Goal: Task Accomplishment & Management: Use online tool/utility

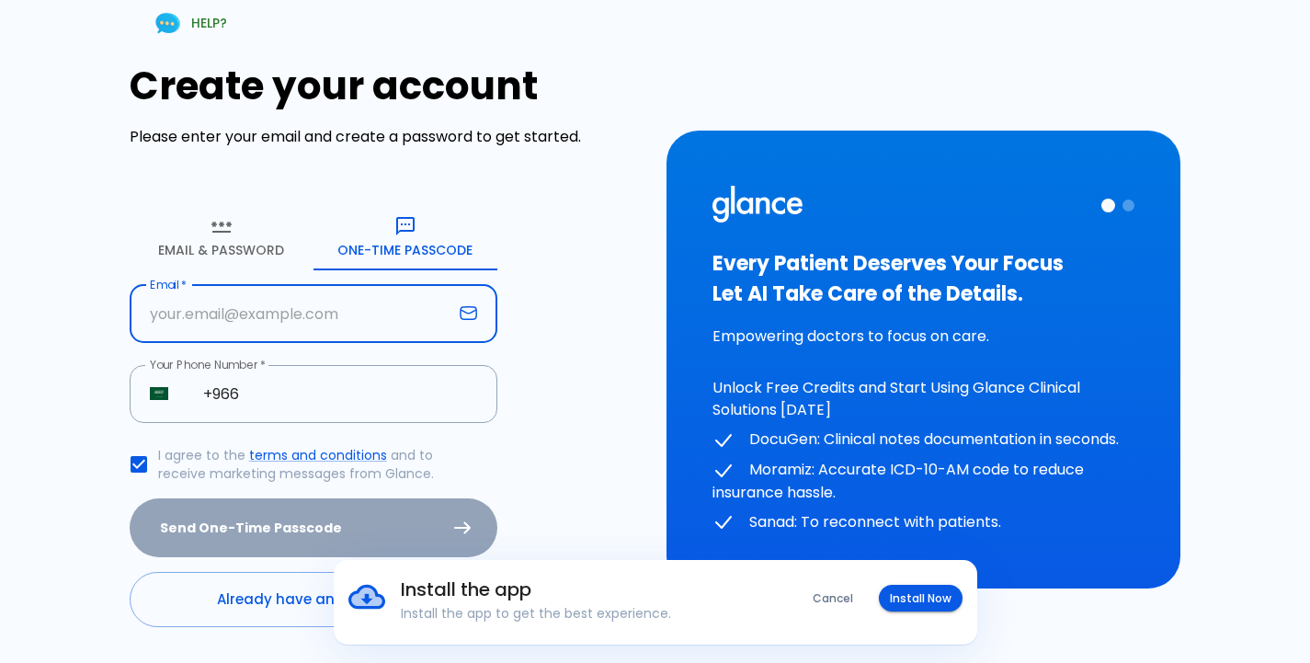
click at [224, 316] on input "text" at bounding box center [291, 314] width 323 height 58
click at [222, 314] on input "text" at bounding box center [291, 314] width 323 height 58
type input "ehab.galal@al-mashari.com.sa"
click at [280, 396] on input "+966" at bounding box center [340, 394] width 314 height 58
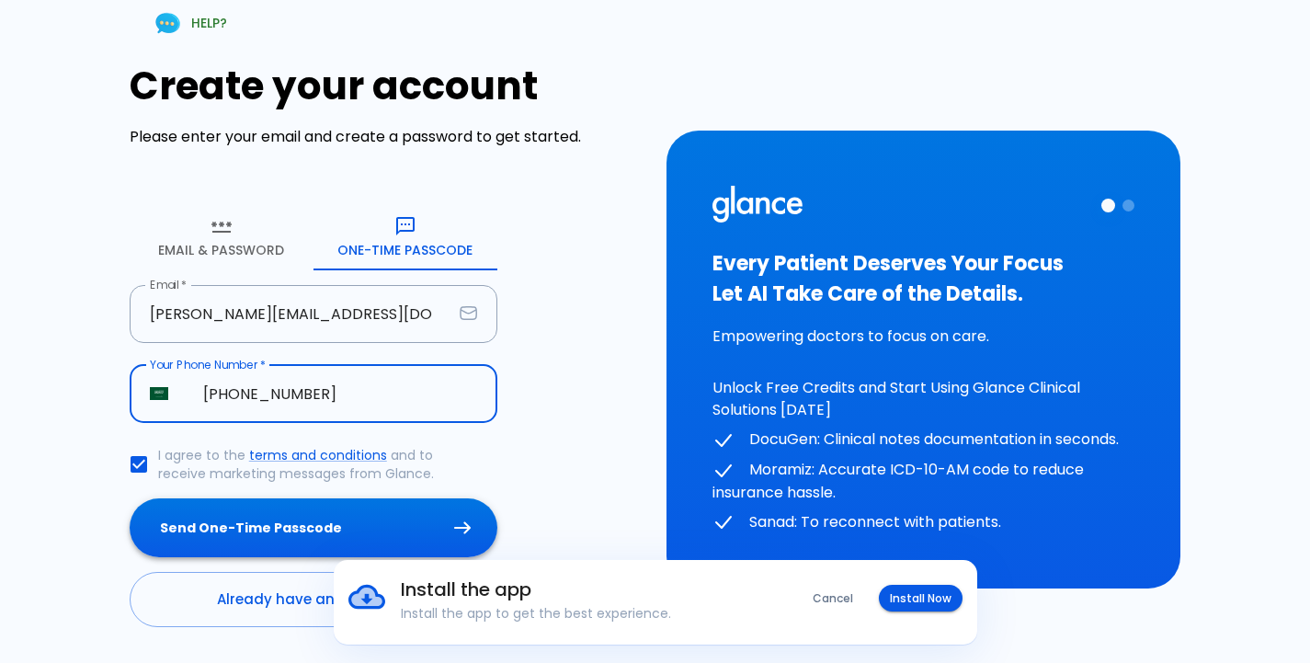
type input "+966 56 576 4353"
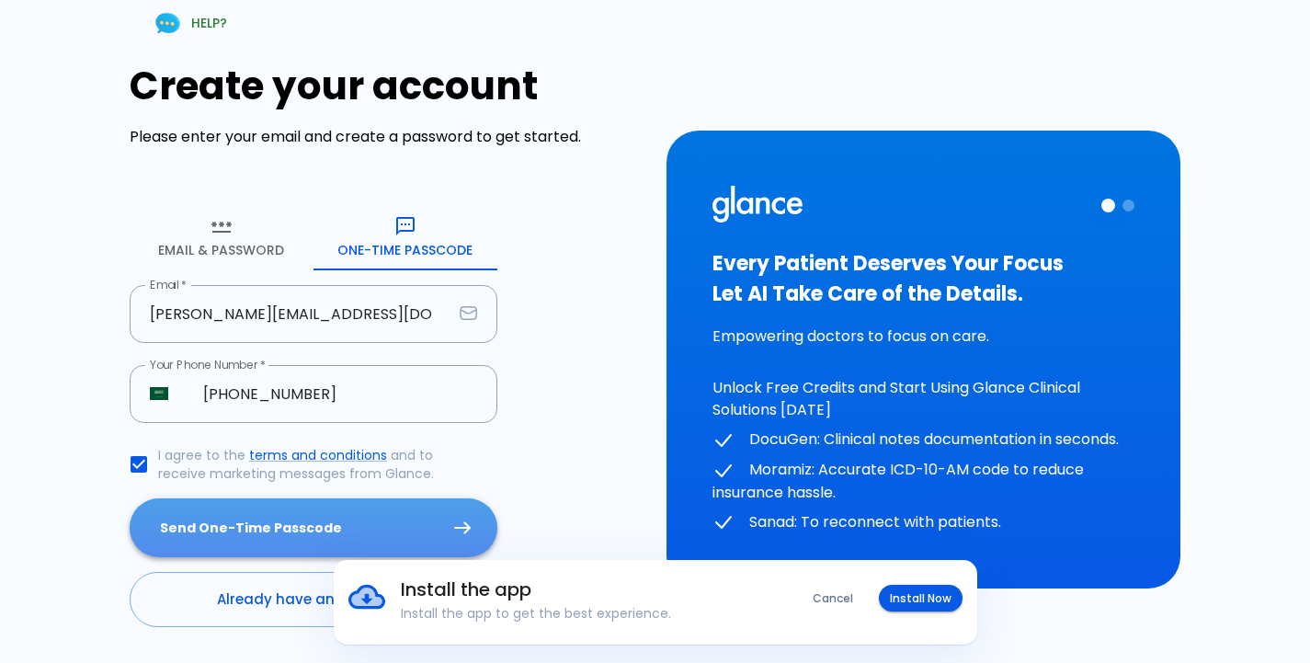
click at [284, 516] on button "Send One-Time Passcode" at bounding box center [314, 528] width 368 height 60
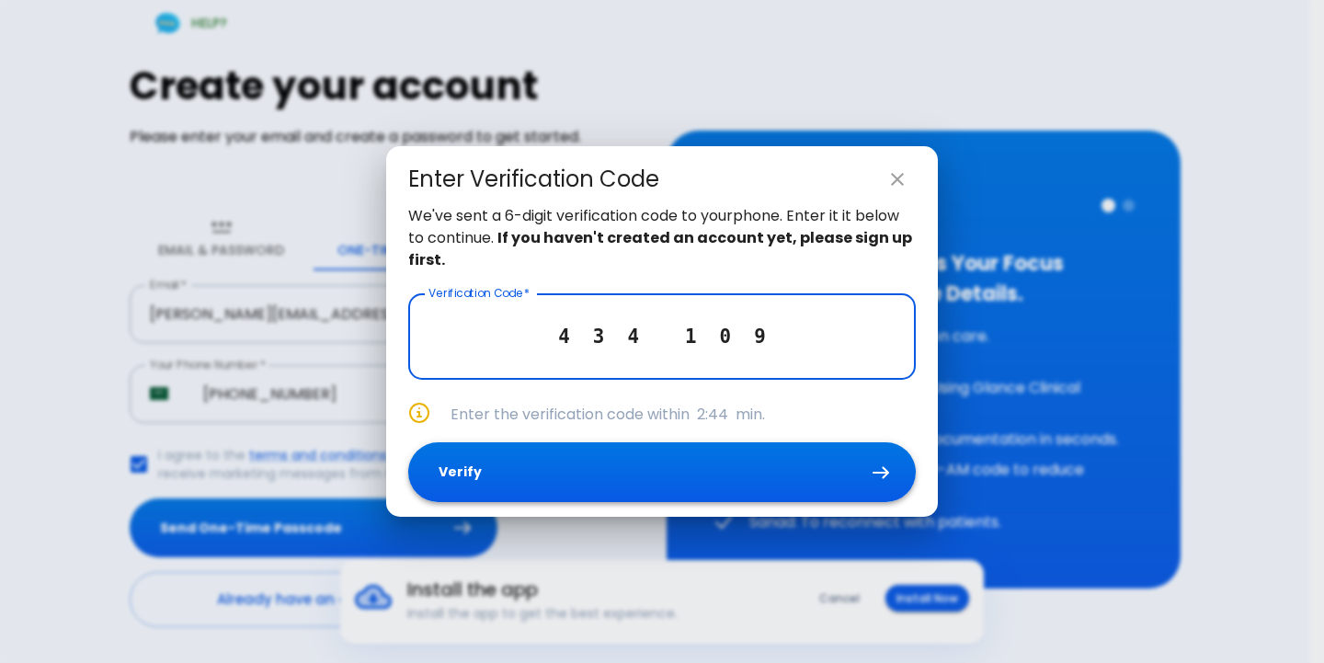
type input "4 3 4 1 0 9"
click at [671, 474] on button "Verify" at bounding box center [662, 472] width 508 height 60
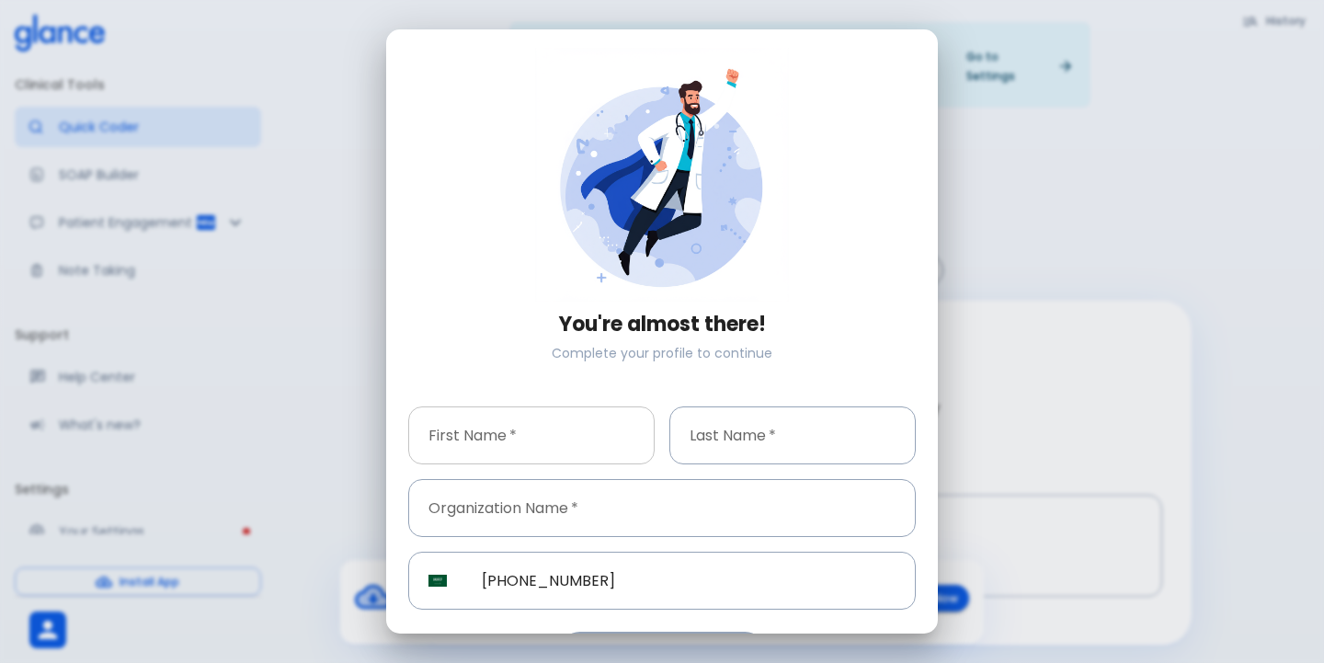
click at [507, 450] on input "text" at bounding box center [531, 435] width 246 height 58
type input "ehab"
click at [718, 438] on input "text" at bounding box center [792, 435] width 246 height 58
type input "galal"
click at [491, 514] on input "text" at bounding box center [662, 508] width 508 height 58
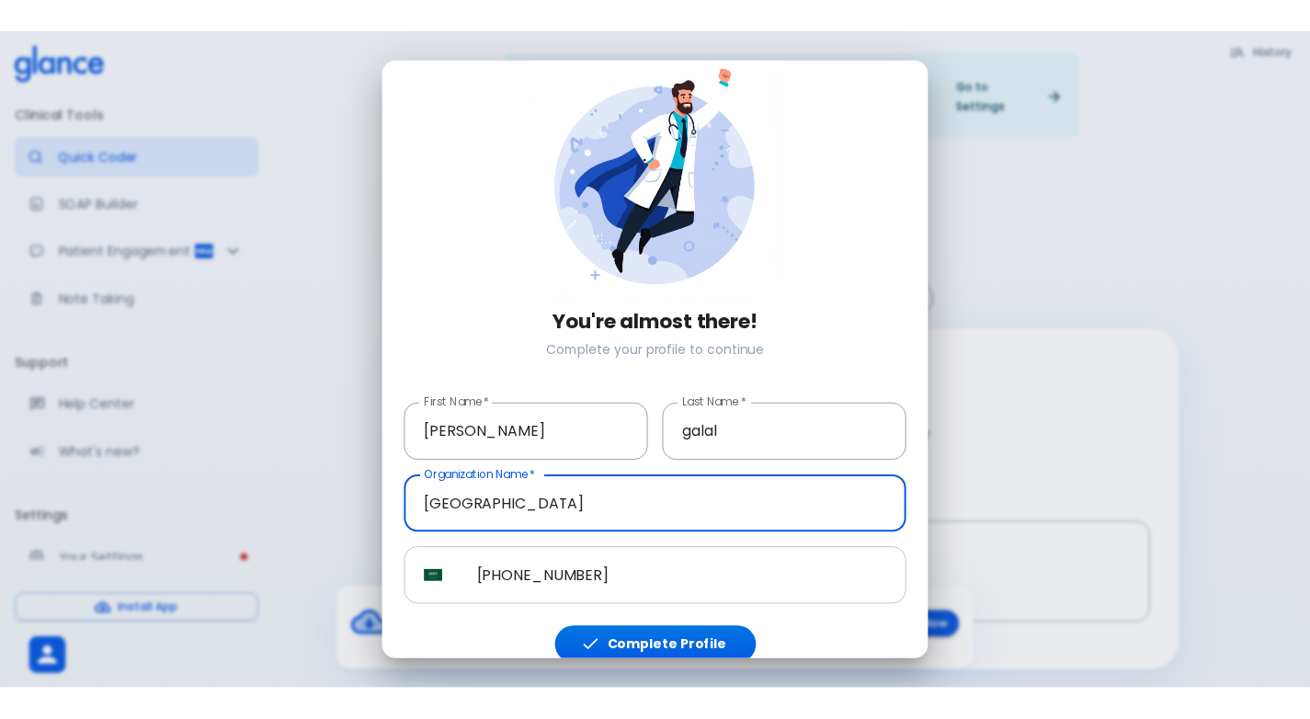
scroll to position [47, 0]
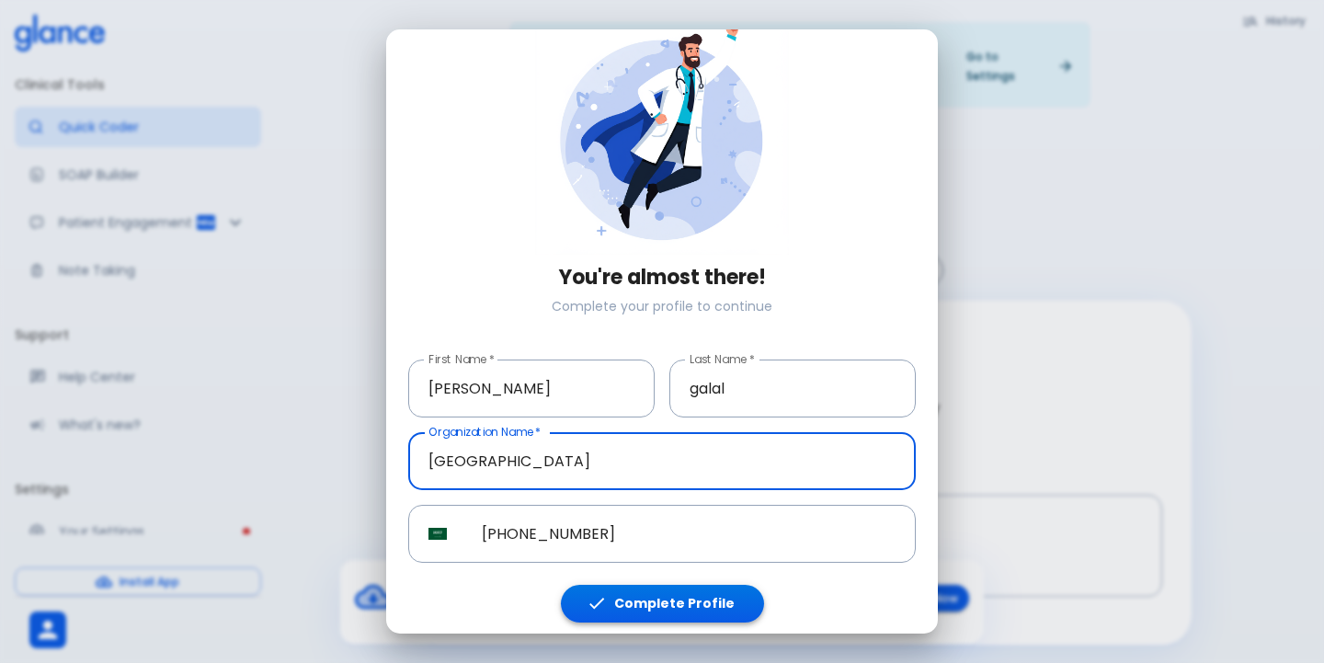
type input "[GEOGRAPHIC_DATA]"
click at [690, 595] on button "Complete Profile" at bounding box center [662, 604] width 203 height 38
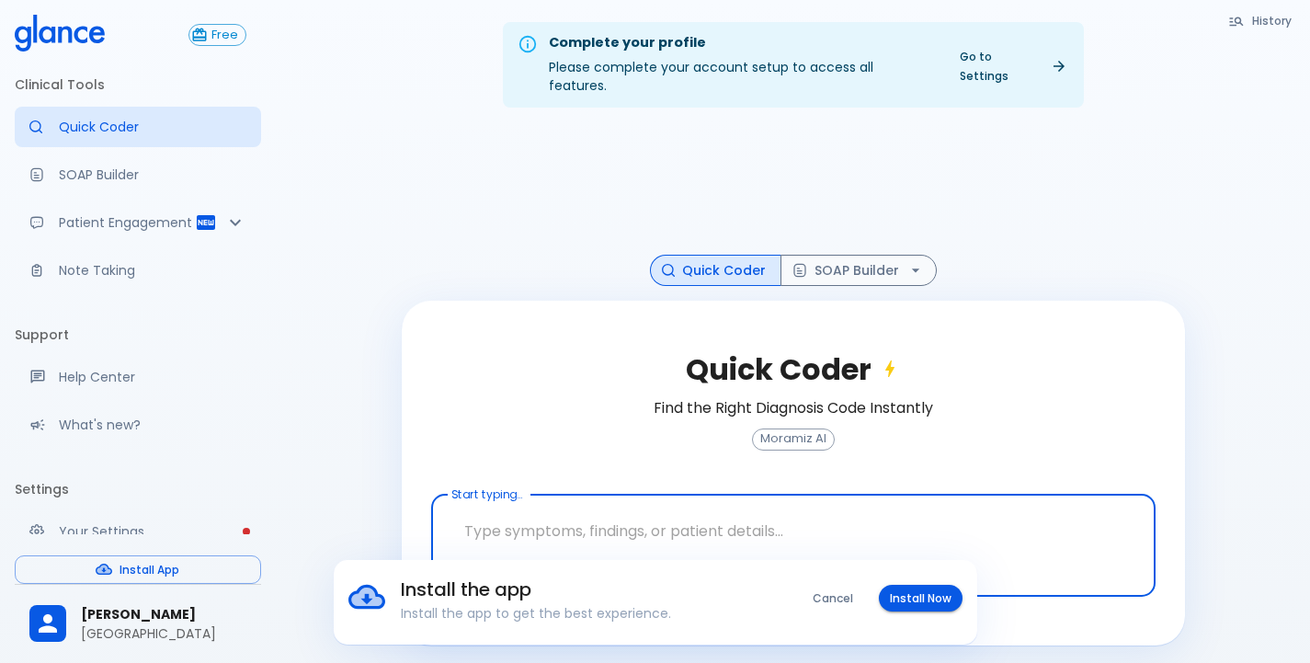
click at [922, 603] on button "Install Now" at bounding box center [921, 598] width 84 height 27
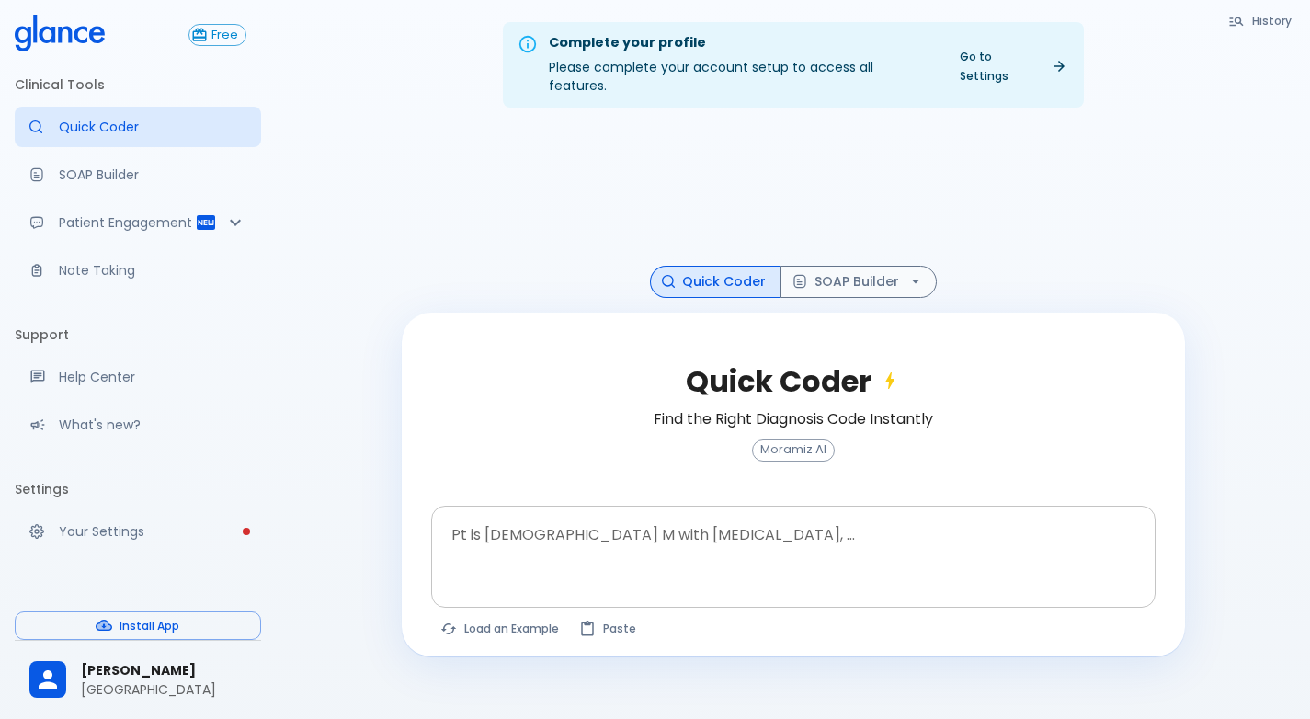
click at [555, 530] on textarea at bounding box center [793, 542] width 699 height 58
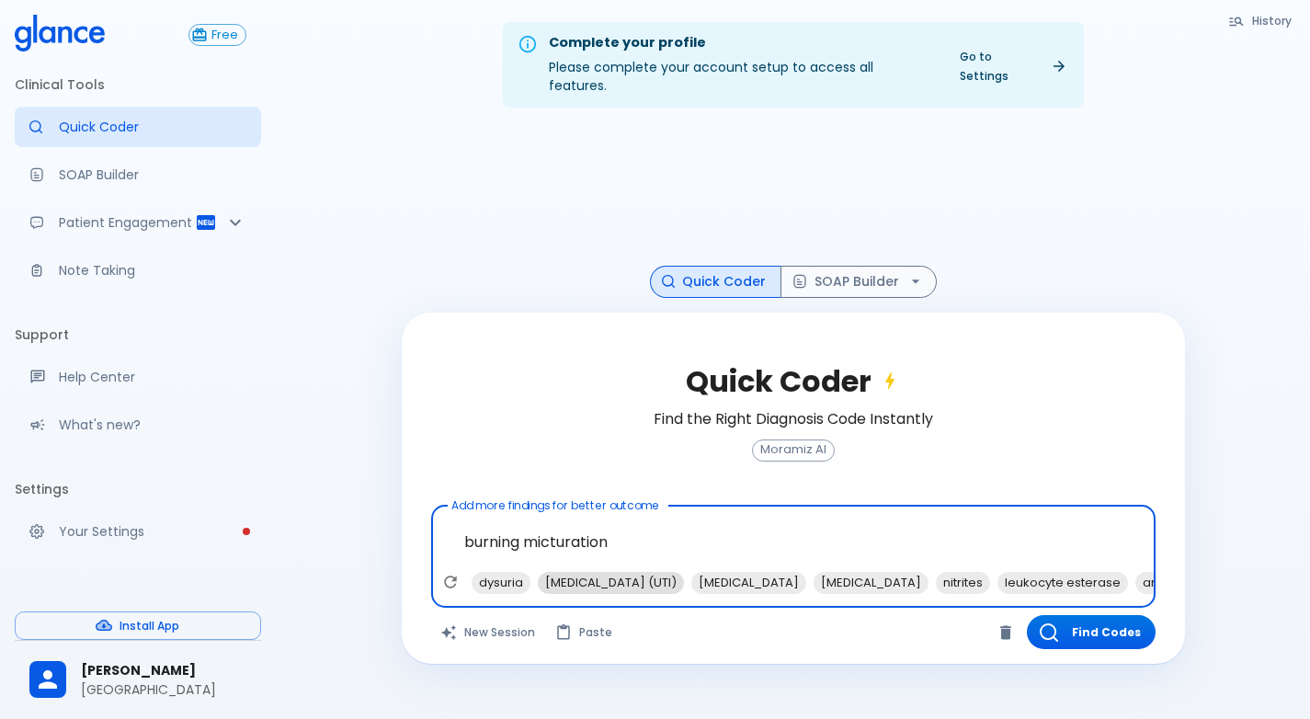
click at [574, 572] on span "[MEDICAL_DATA] (UTI)" at bounding box center [611, 582] width 146 height 21
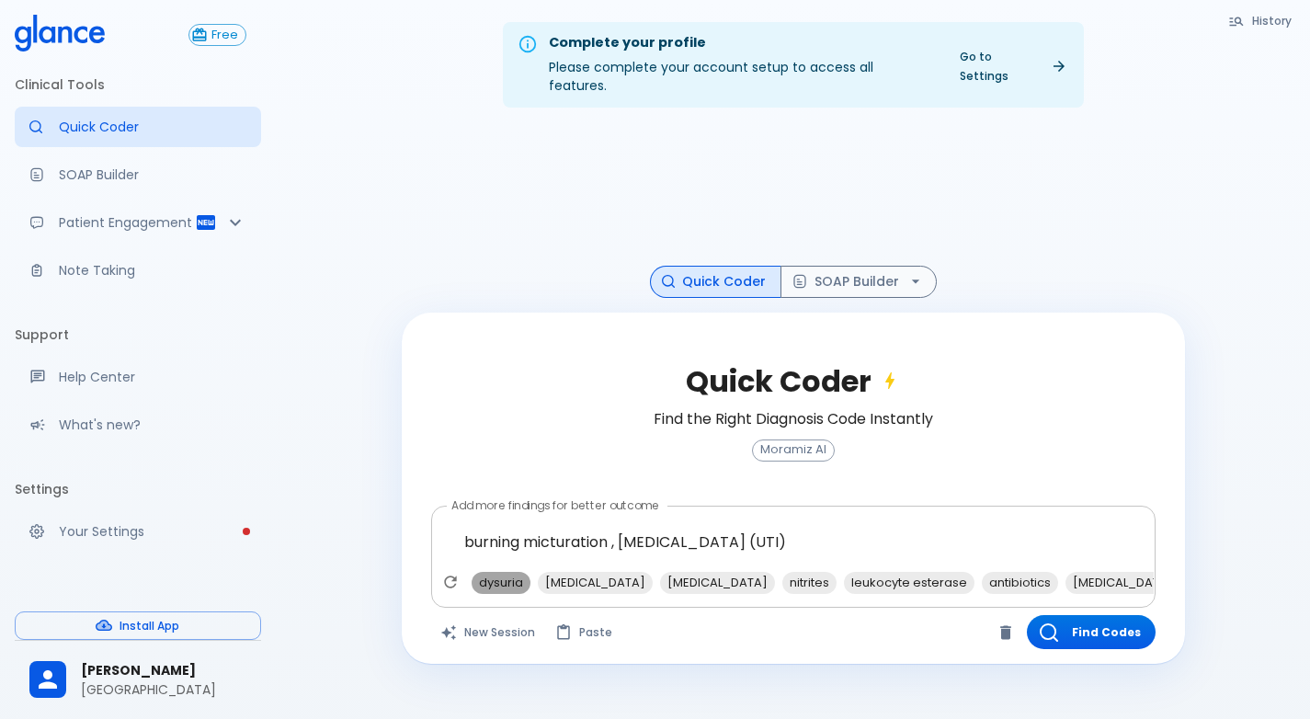
click at [511, 572] on span "dysuria" at bounding box center [501, 582] width 59 height 21
click at [1000, 572] on span "ciprofloxacin" at bounding box center [1057, 582] width 115 height 21
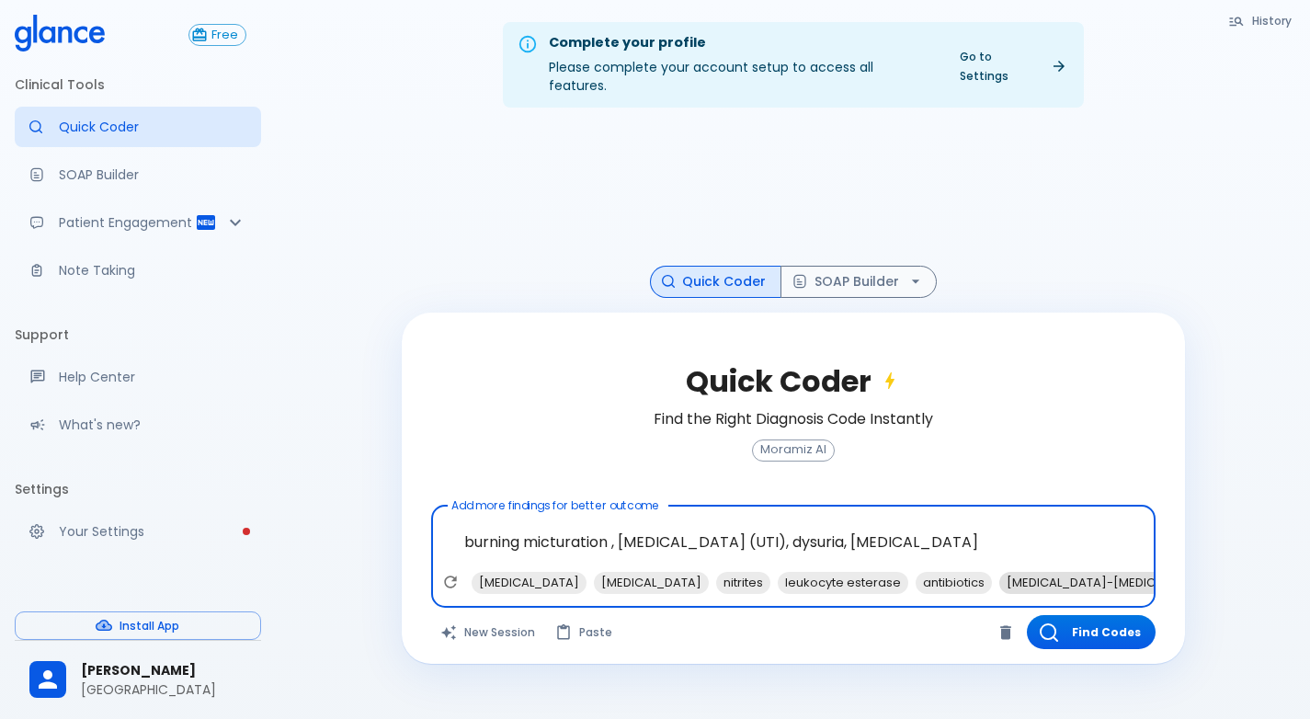
click at [1000, 572] on span "trimethoprim-sulfamethoxazole" at bounding box center [1111, 582] width 222 height 21
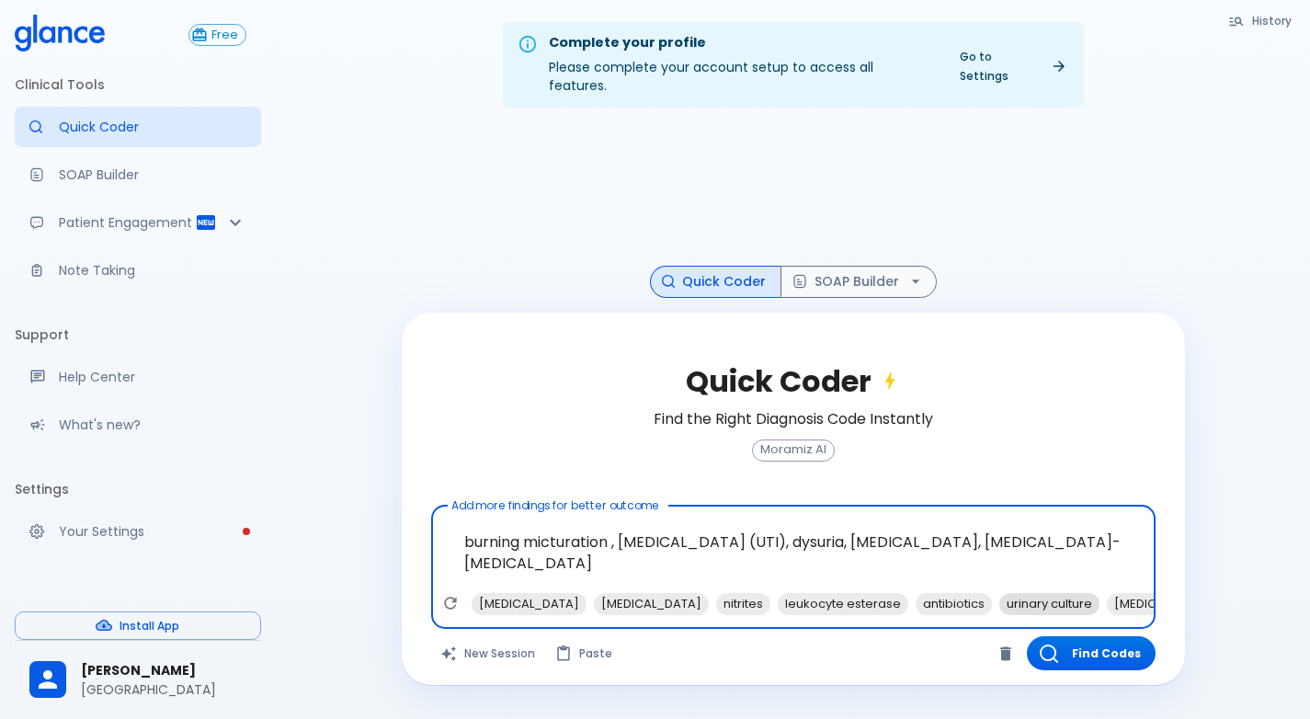
click at [1000, 593] on span "urinary culture" at bounding box center [1050, 603] width 100 height 21
type textarea "burning micturation , [MEDICAL_DATA] (UTI), dysuria, [MEDICAL_DATA], [MEDICAL_D…"
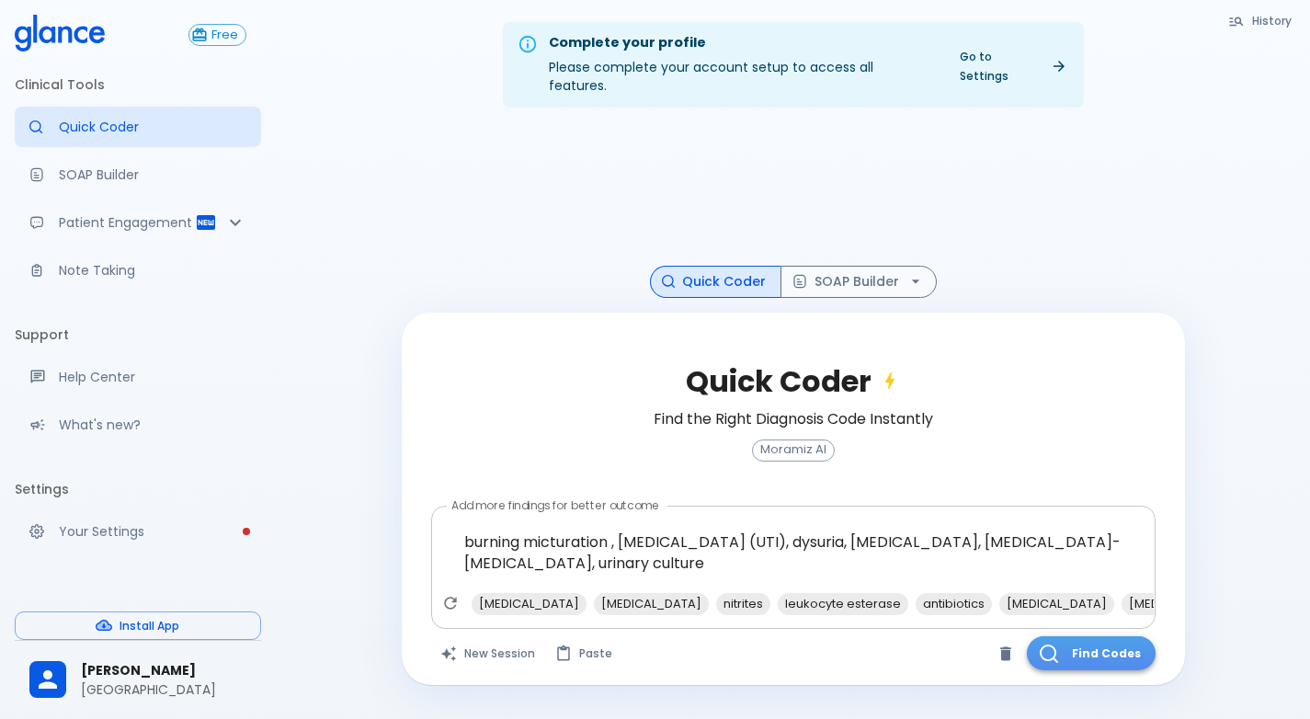
click at [1091, 639] on button "Find Codes" at bounding box center [1091, 653] width 129 height 34
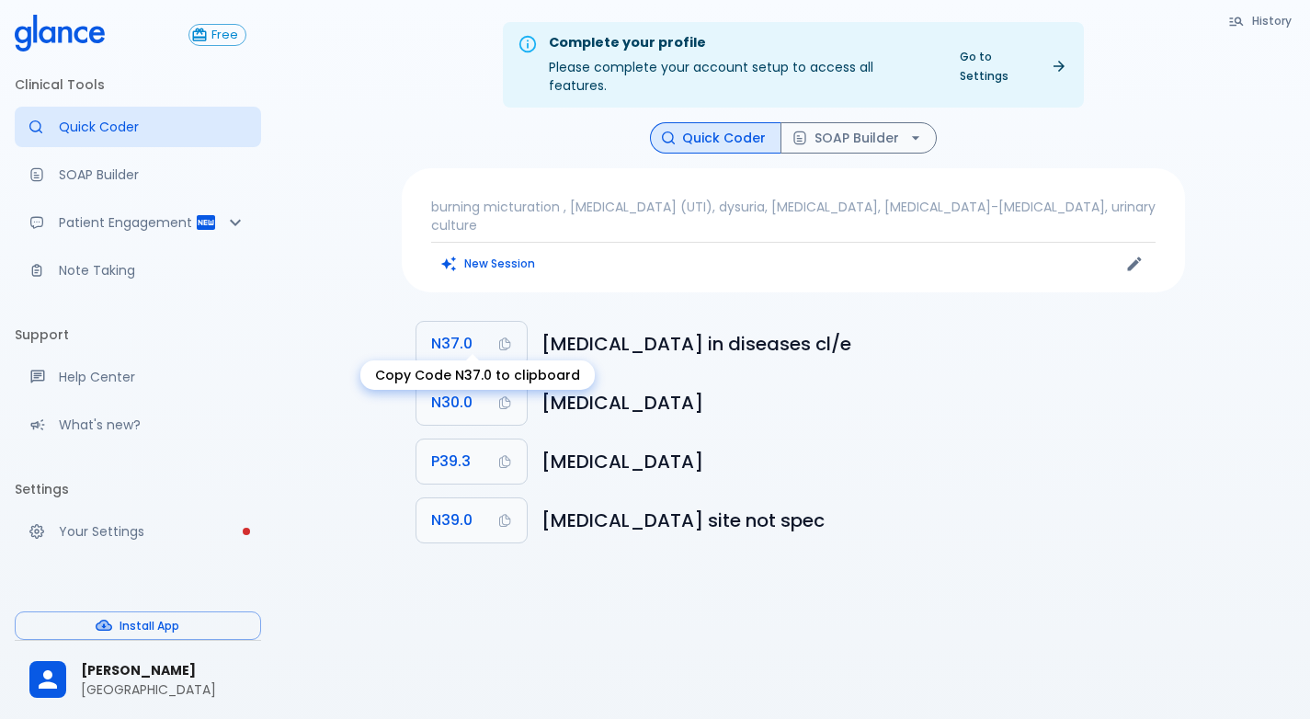
click at [425, 329] on button "N37.0" at bounding box center [472, 344] width 110 height 44
click at [907, 129] on icon "button" at bounding box center [916, 138] width 18 height 18
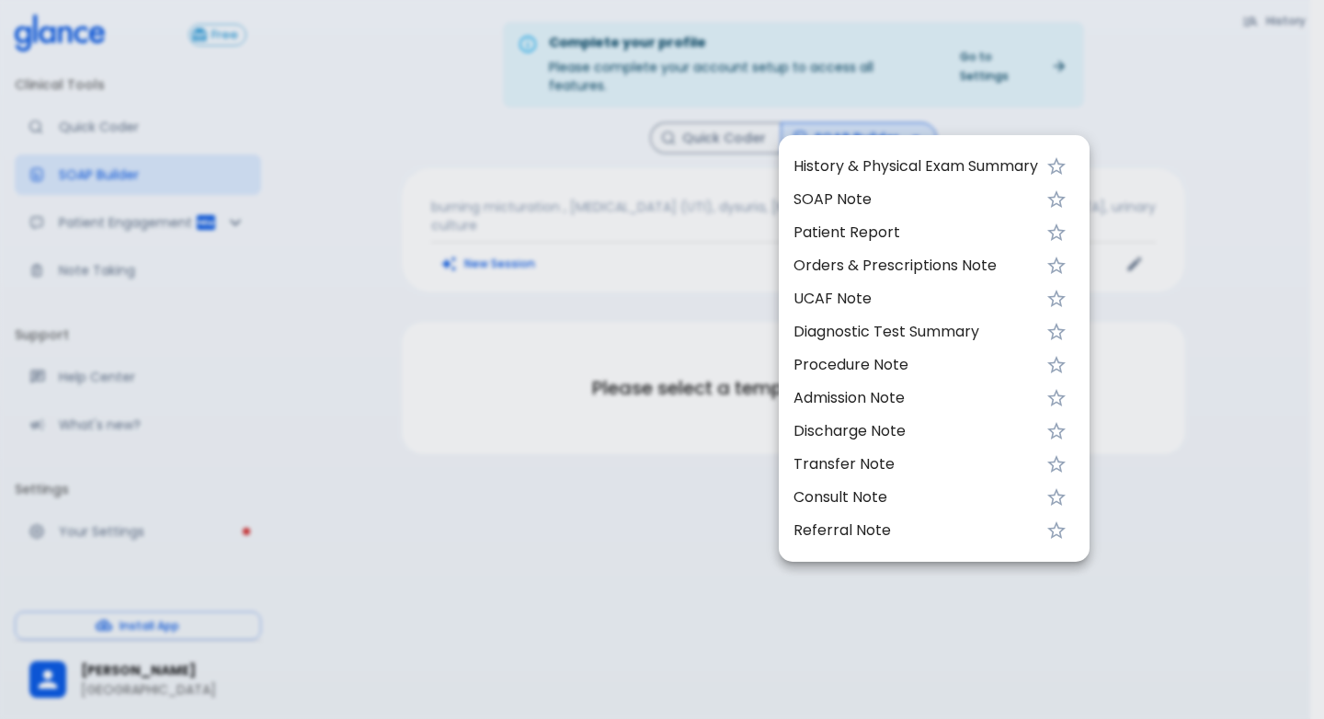
click at [895, 163] on span "History & Physical Exam Summary" at bounding box center [916, 166] width 245 height 22
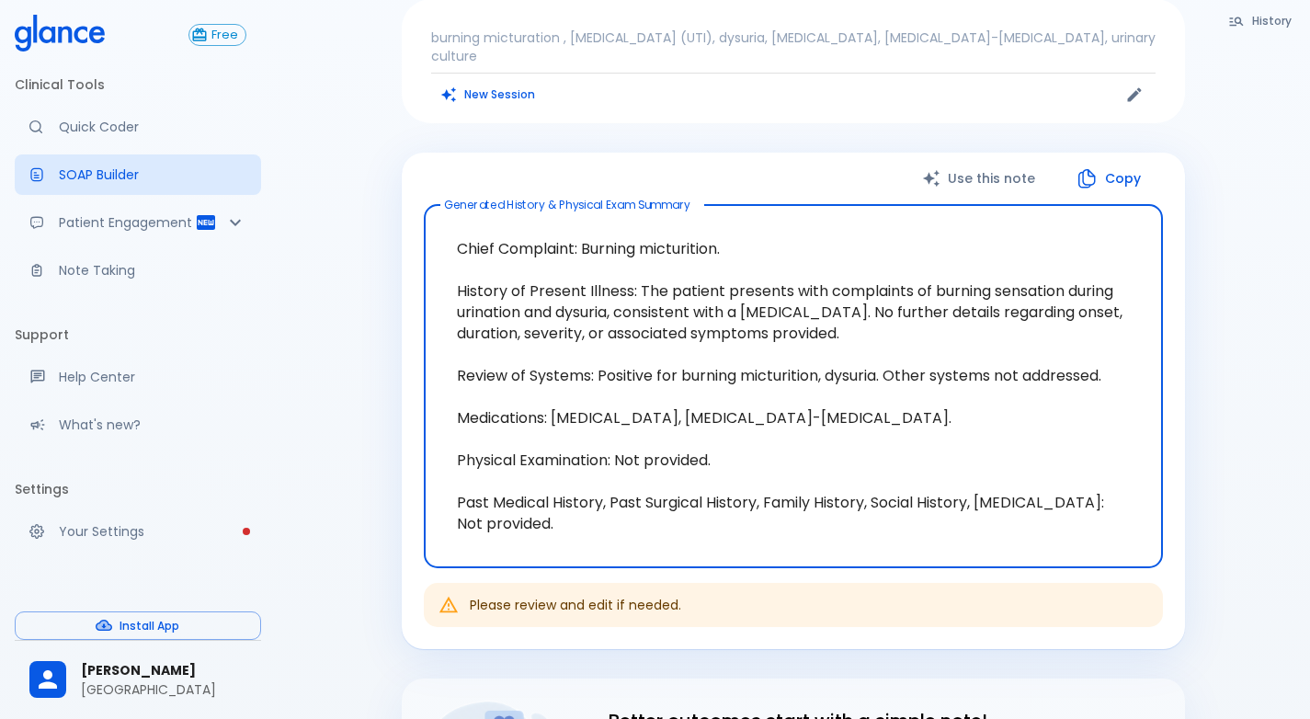
scroll to position [184, 0]
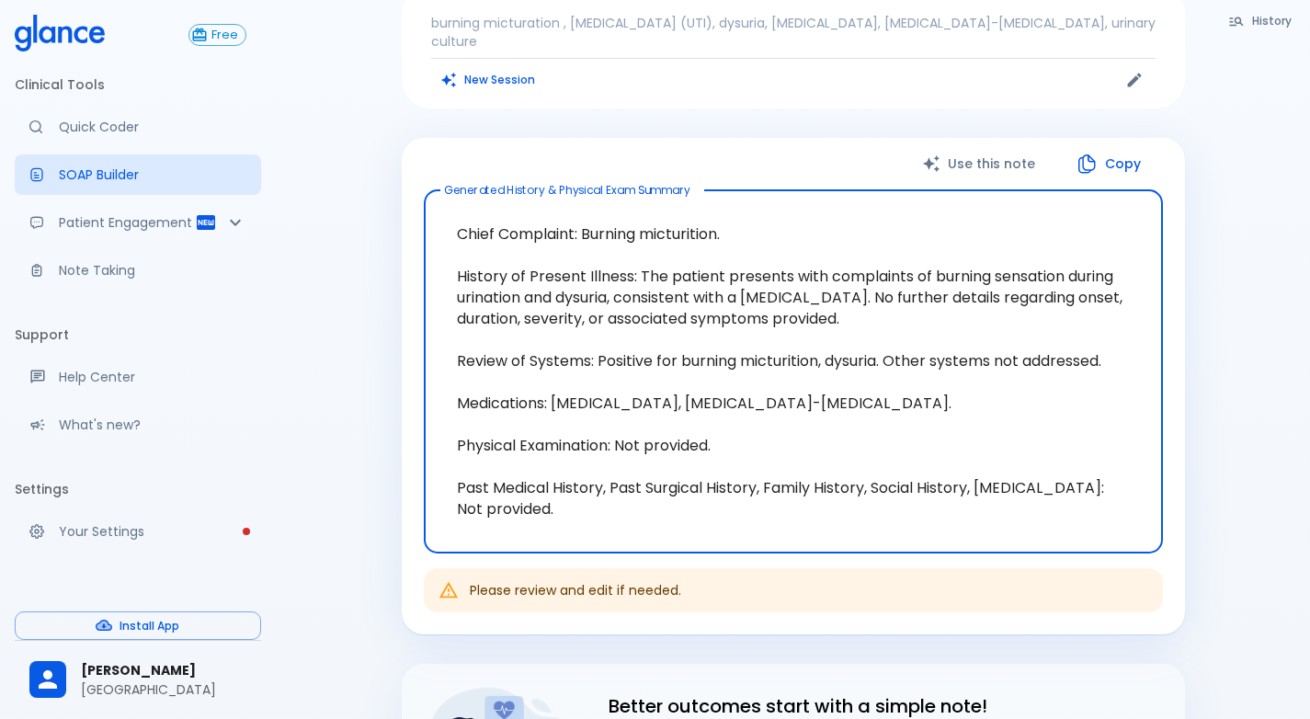
click at [1091, 153] on icon "button" at bounding box center [1087, 164] width 22 height 22
drag, startPoint x: 450, startPoint y: 222, endPoint x: 903, endPoint y: 316, distance: 463.1
click at [903, 316] on textarea "Chief Complaint: Burning micturition. History of Present Illness: The patient p…" at bounding box center [794, 371] width 714 height 333
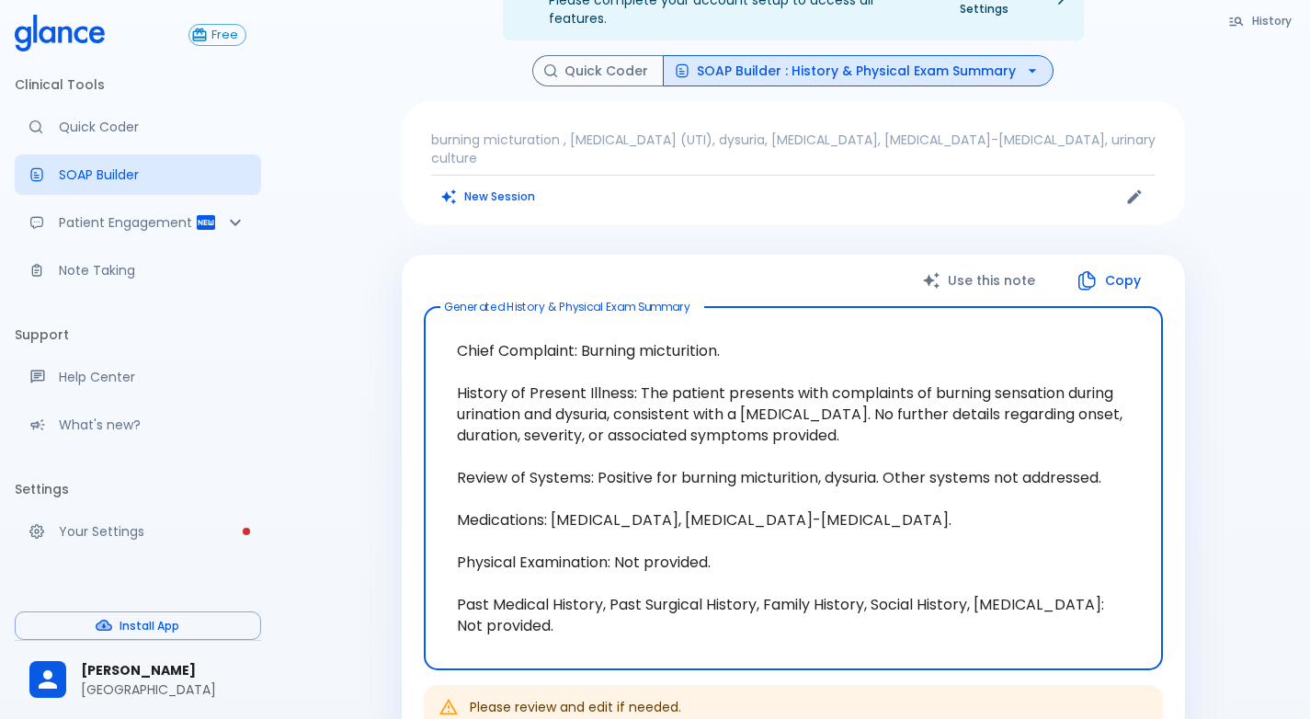
scroll to position [0, 0]
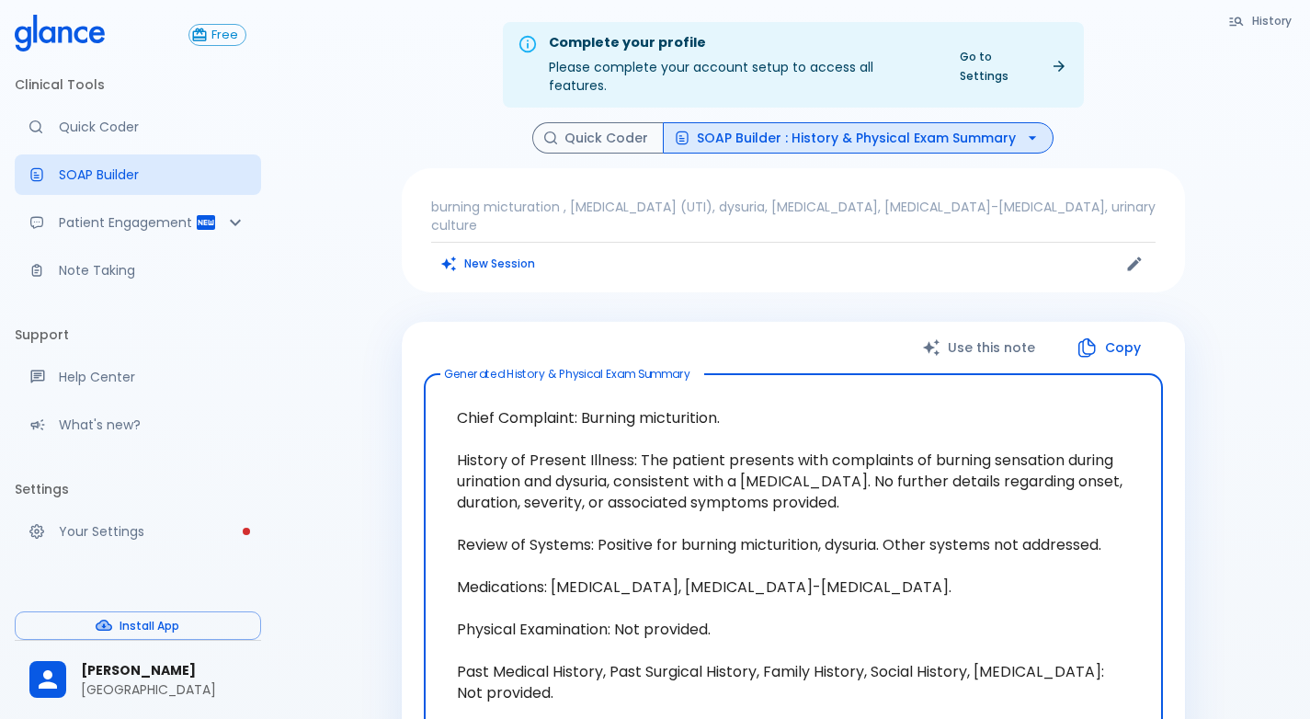
click at [999, 131] on button "SOAP Builder : History & Physical Exam Summary" at bounding box center [858, 138] width 391 height 32
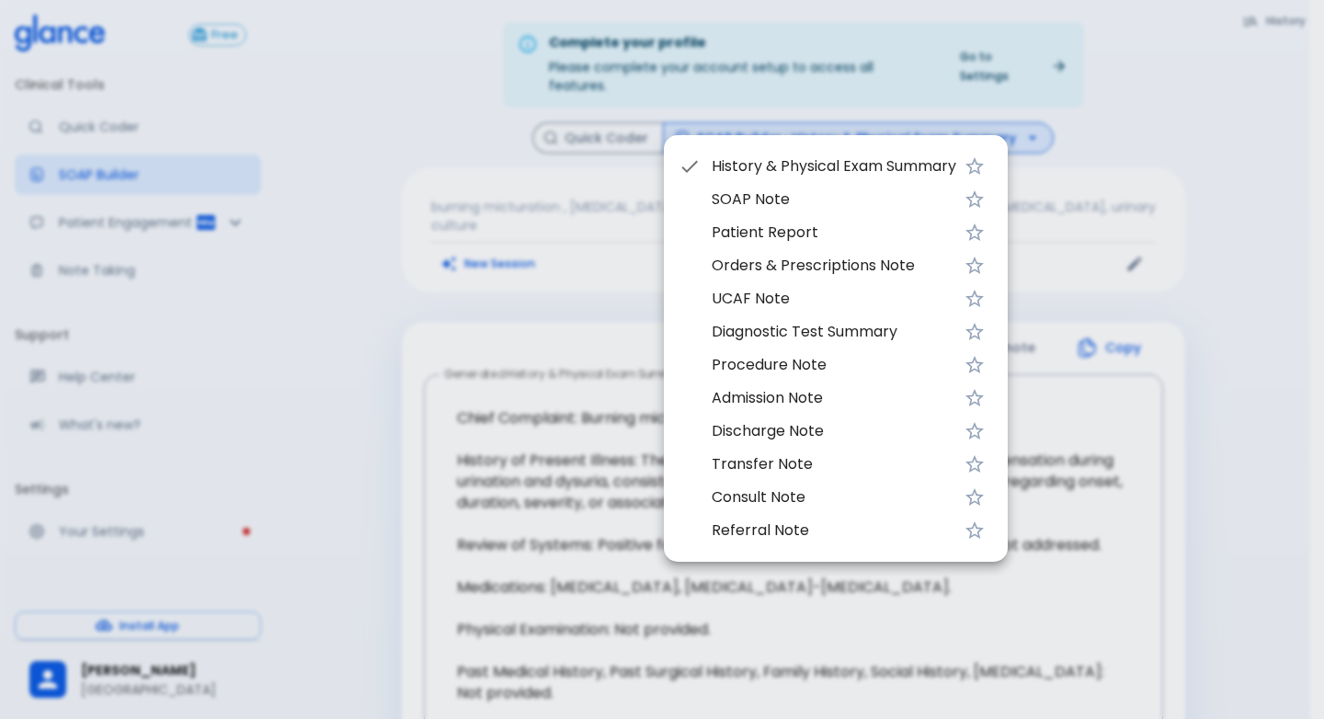
click at [783, 291] on span "UCAF Note" at bounding box center [834, 299] width 245 height 22
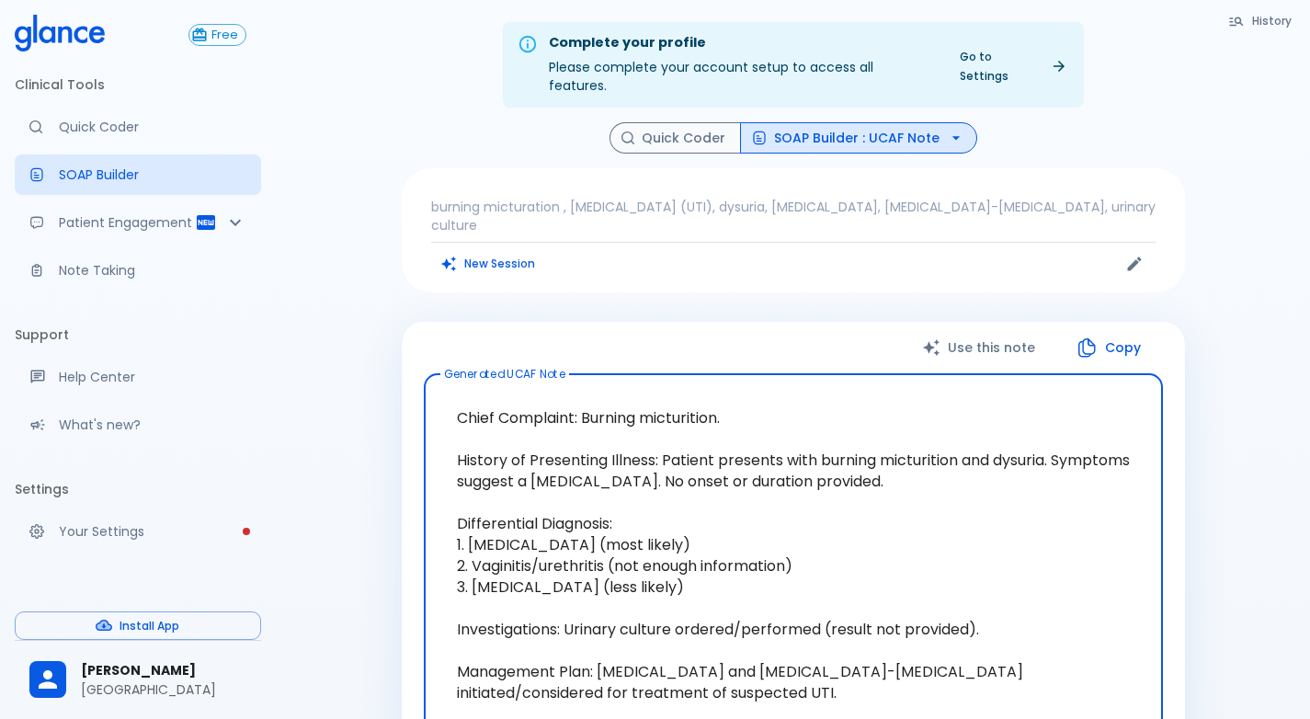
click at [846, 122] on button "SOAP Builder : UCAF Note" at bounding box center [858, 138] width 237 height 32
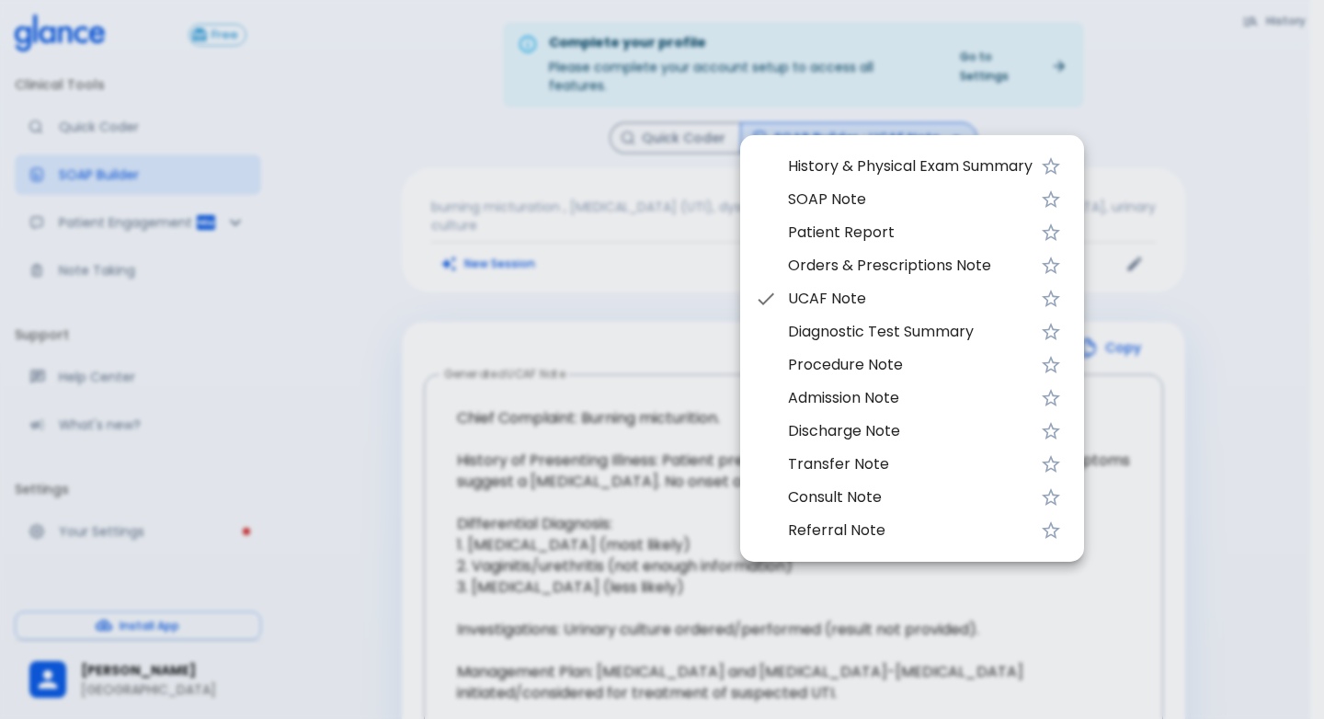
click at [840, 227] on span "Patient Report" at bounding box center [910, 233] width 245 height 22
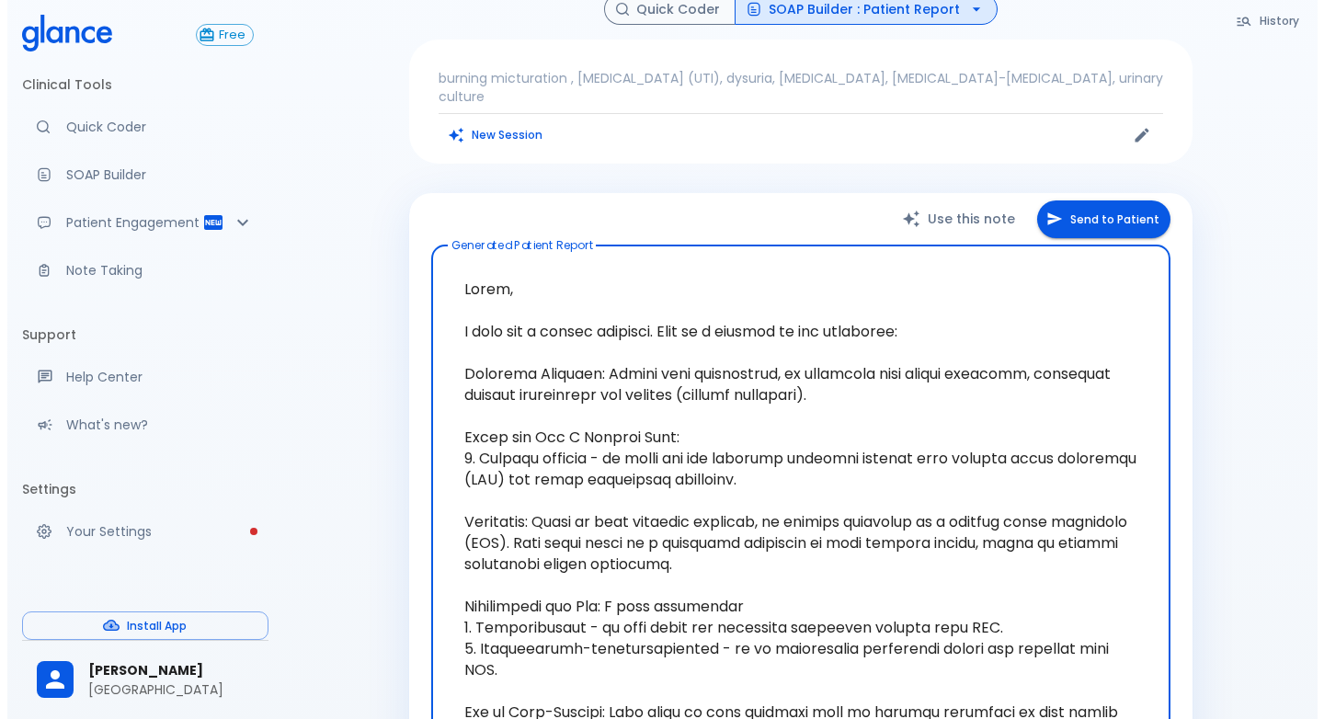
scroll to position [228, 0]
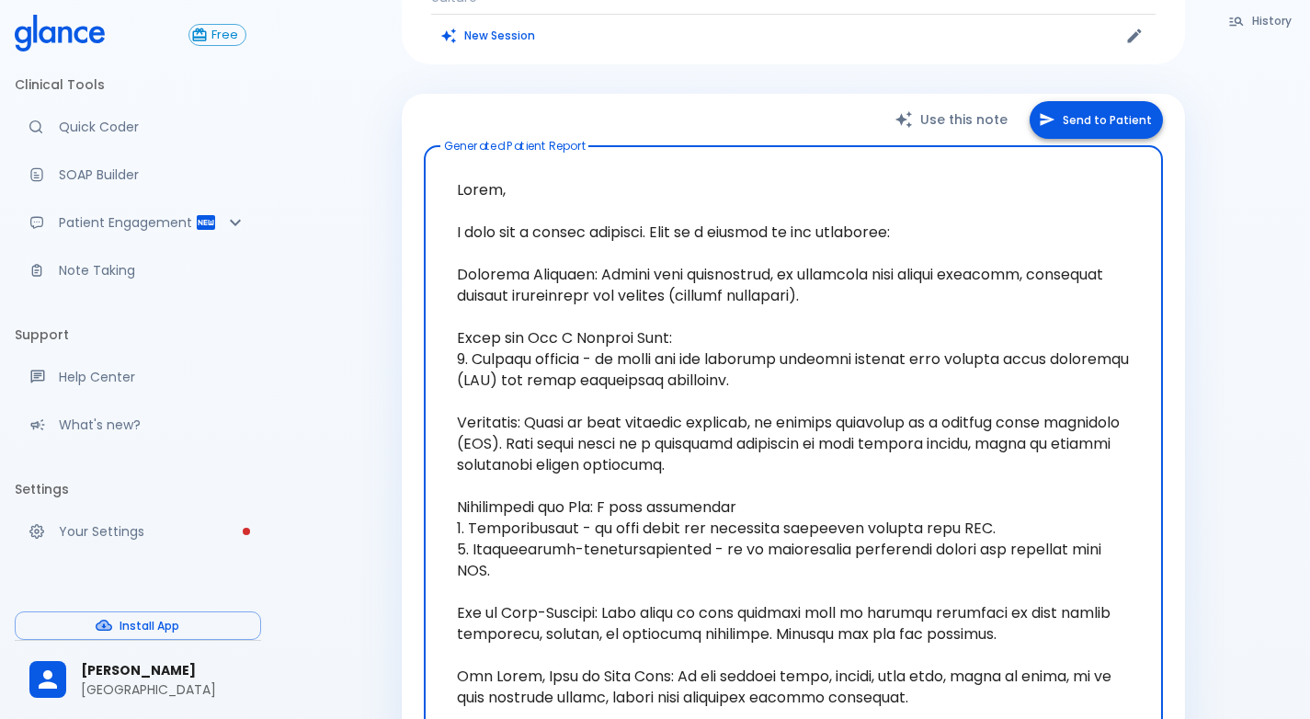
click at [1083, 109] on button "Send to Patient" at bounding box center [1096, 120] width 133 height 38
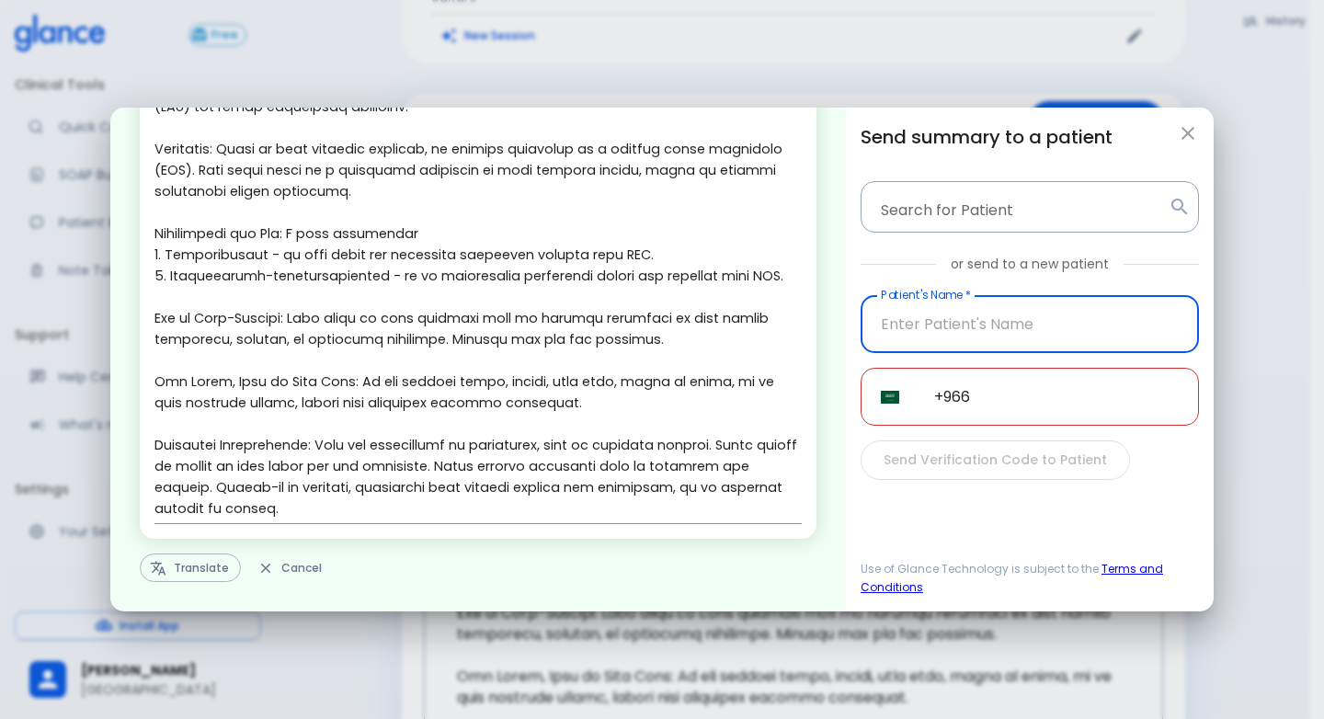
scroll to position [269, 0]
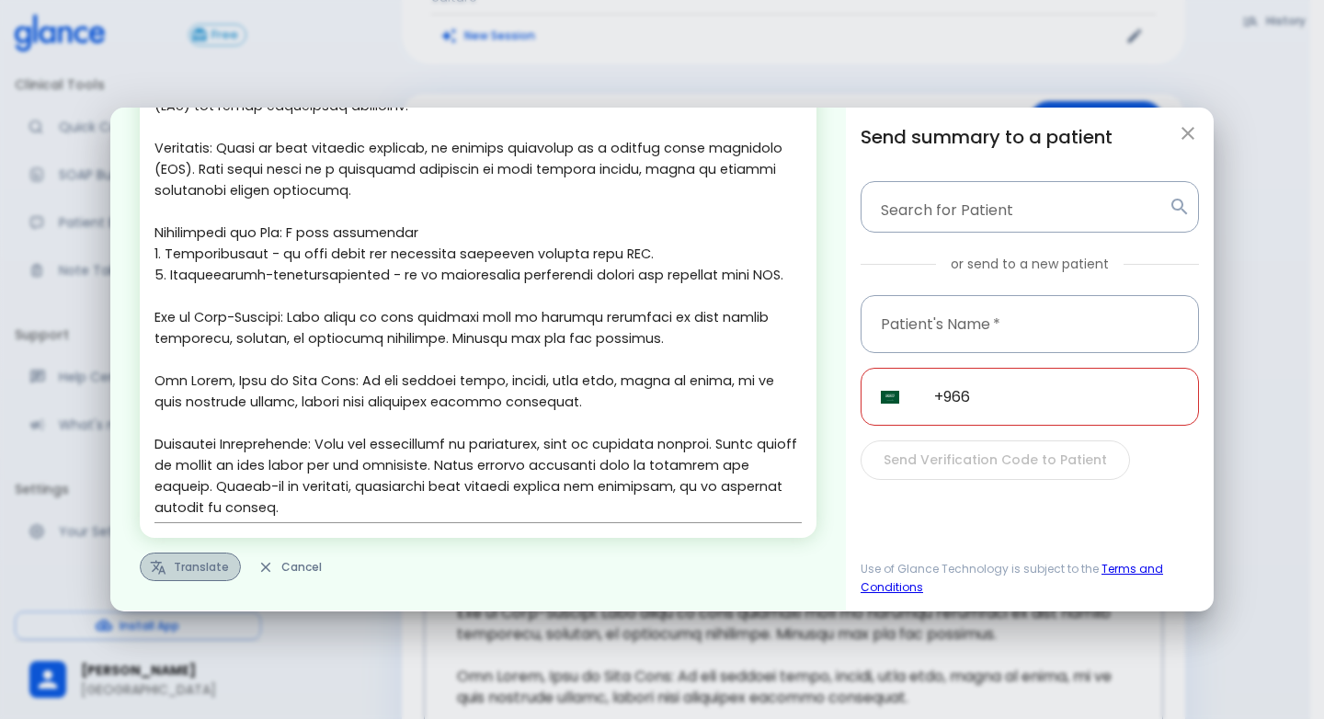
click at [185, 581] on button "Translate" at bounding box center [190, 567] width 101 height 29
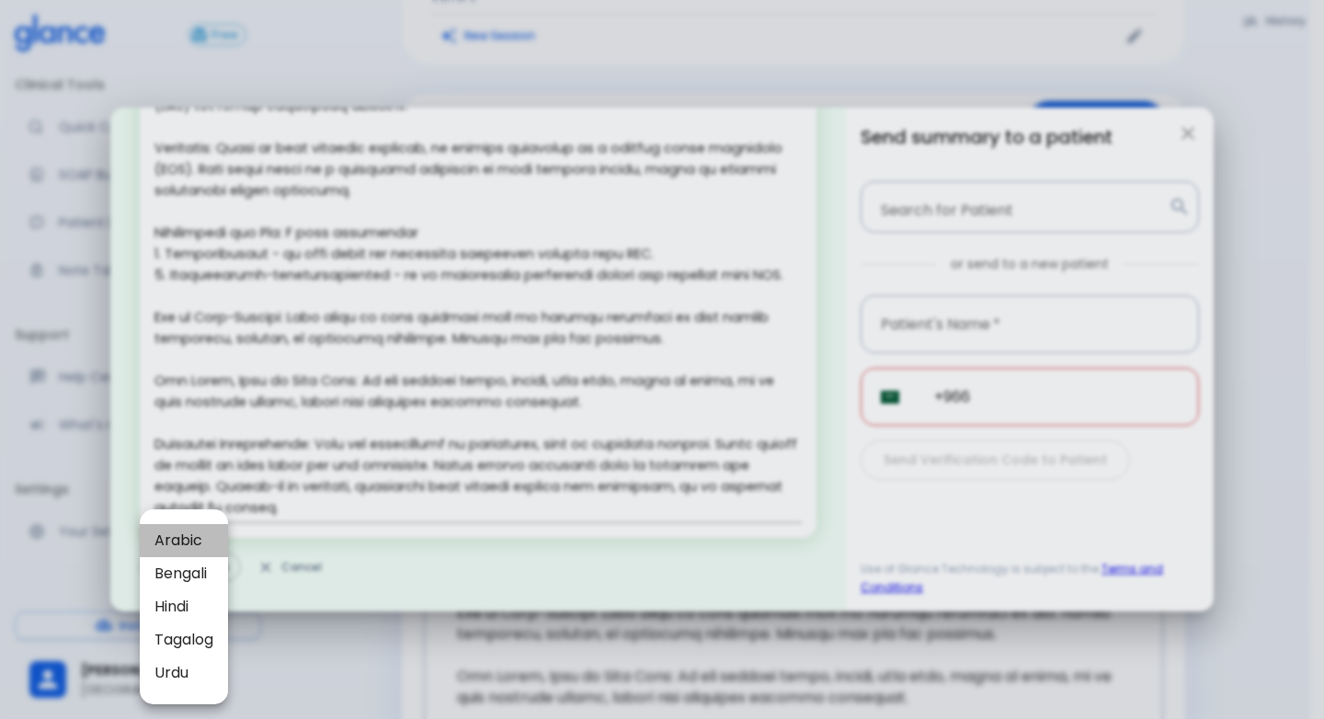
click at [192, 548] on span "Arabic" at bounding box center [183, 541] width 59 height 22
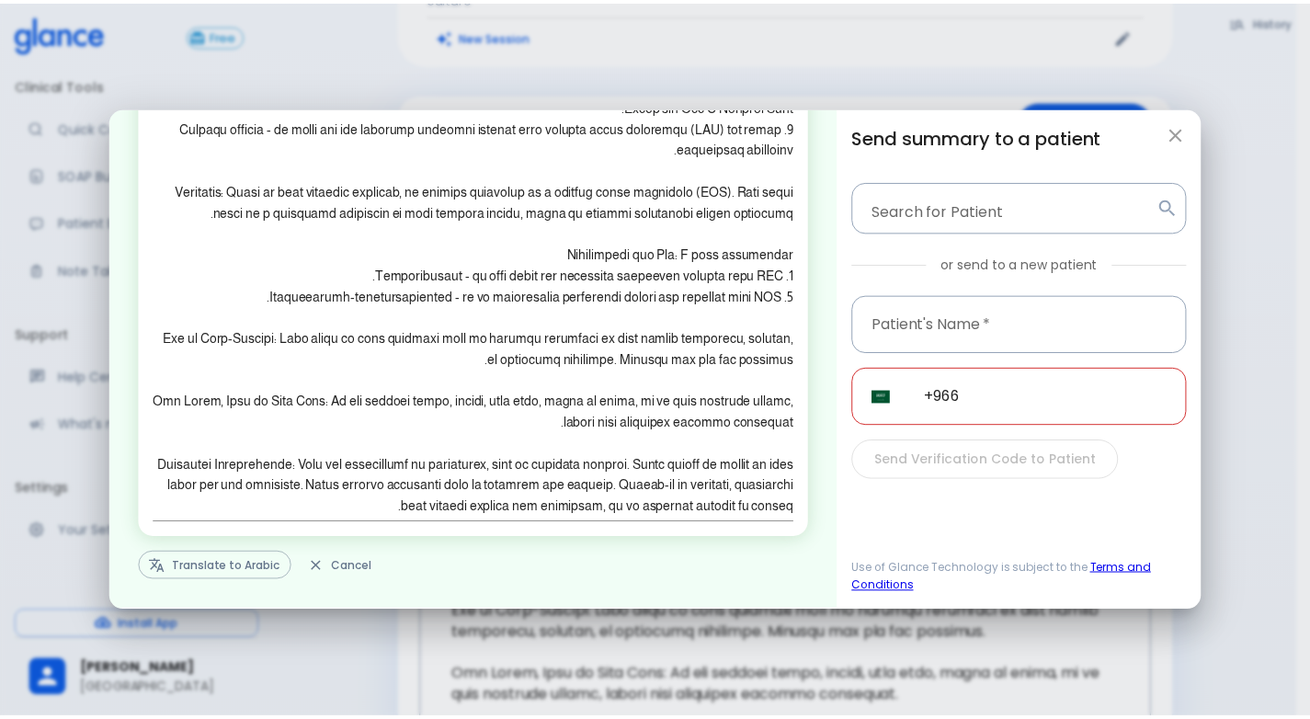
scroll to position [0, 0]
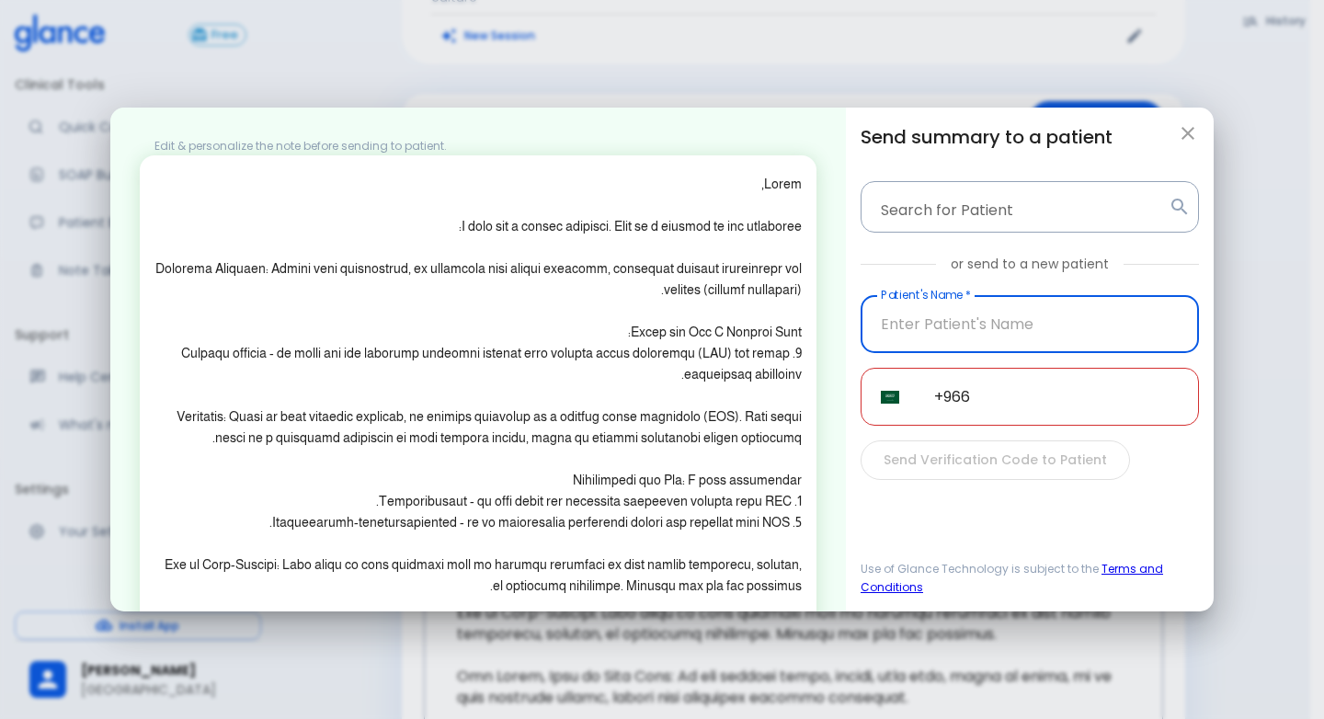
click at [963, 332] on input "text" at bounding box center [1030, 324] width 338 height 58
click at [972, 388] on input "+966" at bounding box center [1056, 397] width 285 height 58
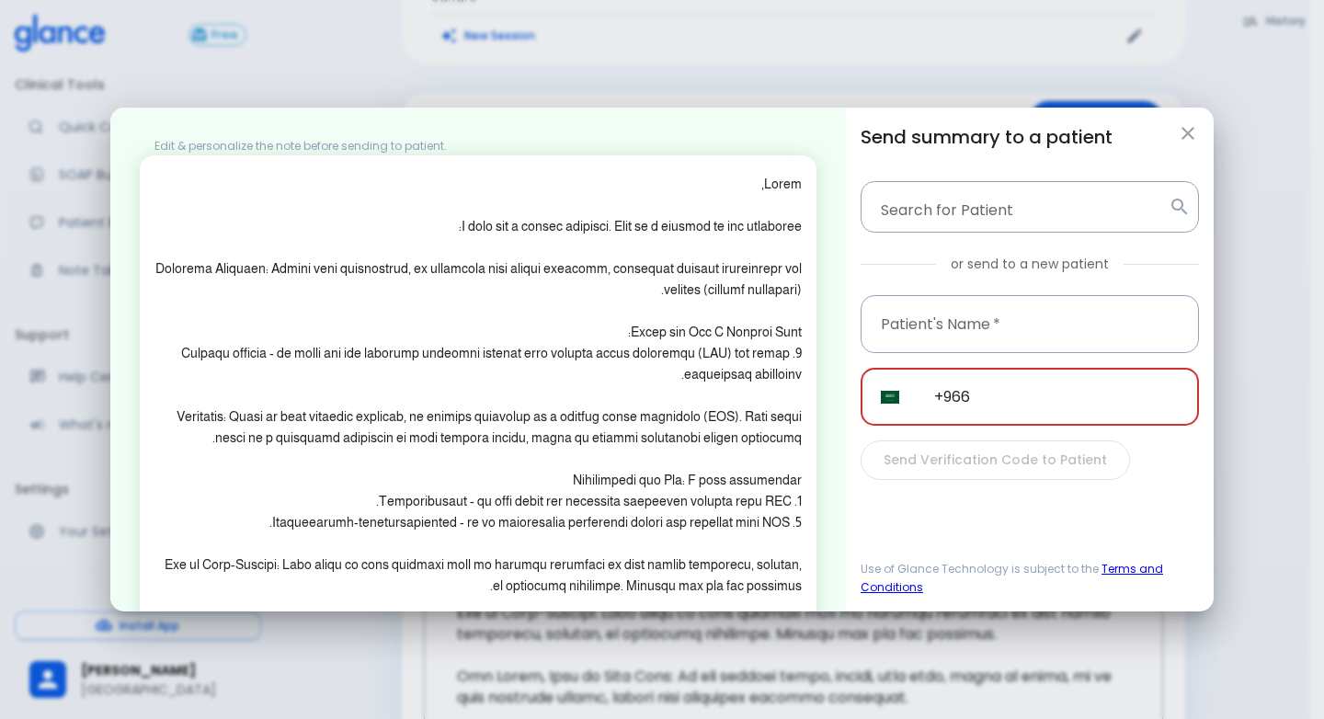
click at [1194, 132] on icon "button" at bounding box center [1188, 133] width 22 height 22
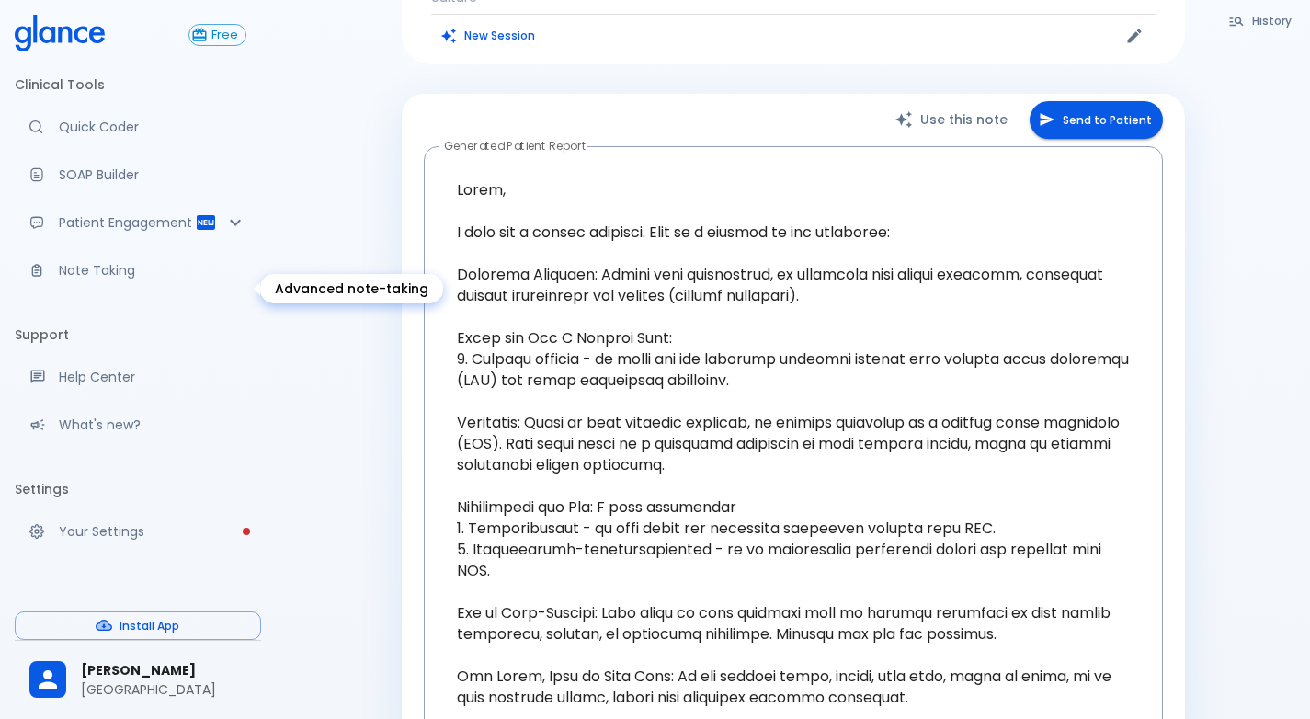
click at [72, 280] on p "Note Taking" at bounding box center [153, 270] width 188 height 18
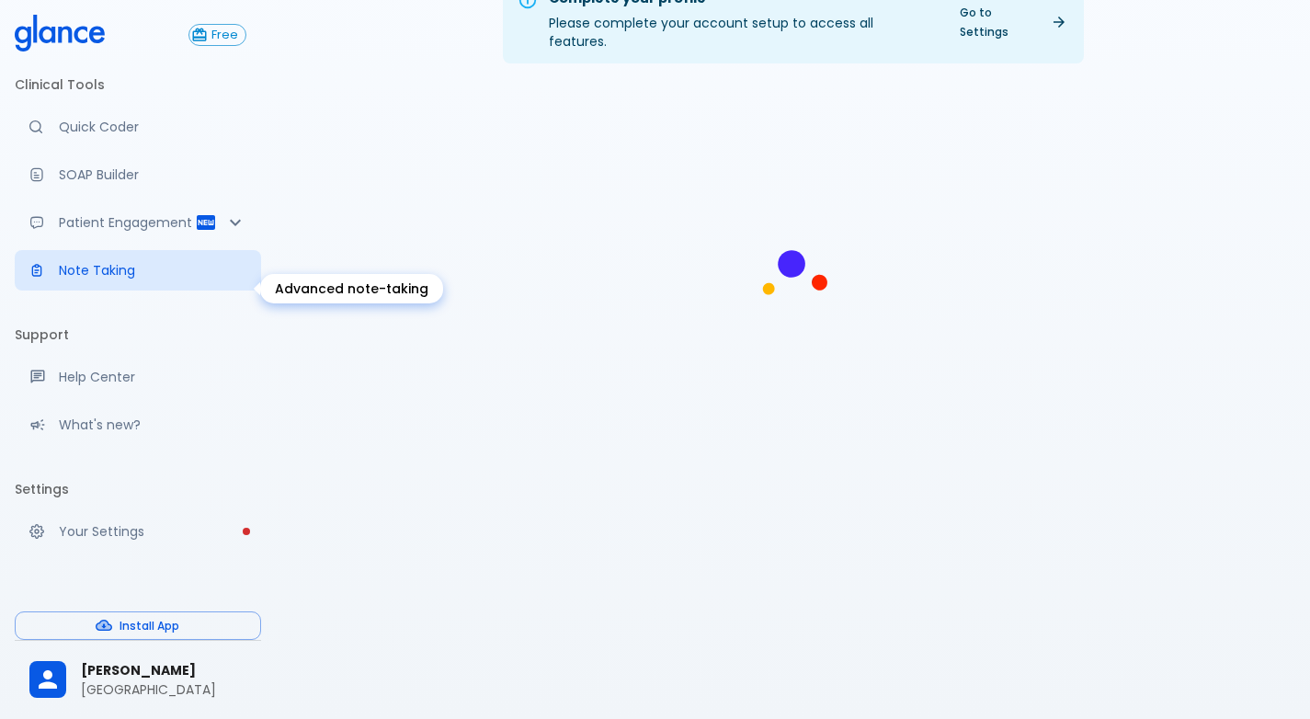
scroll to position [44, 0]
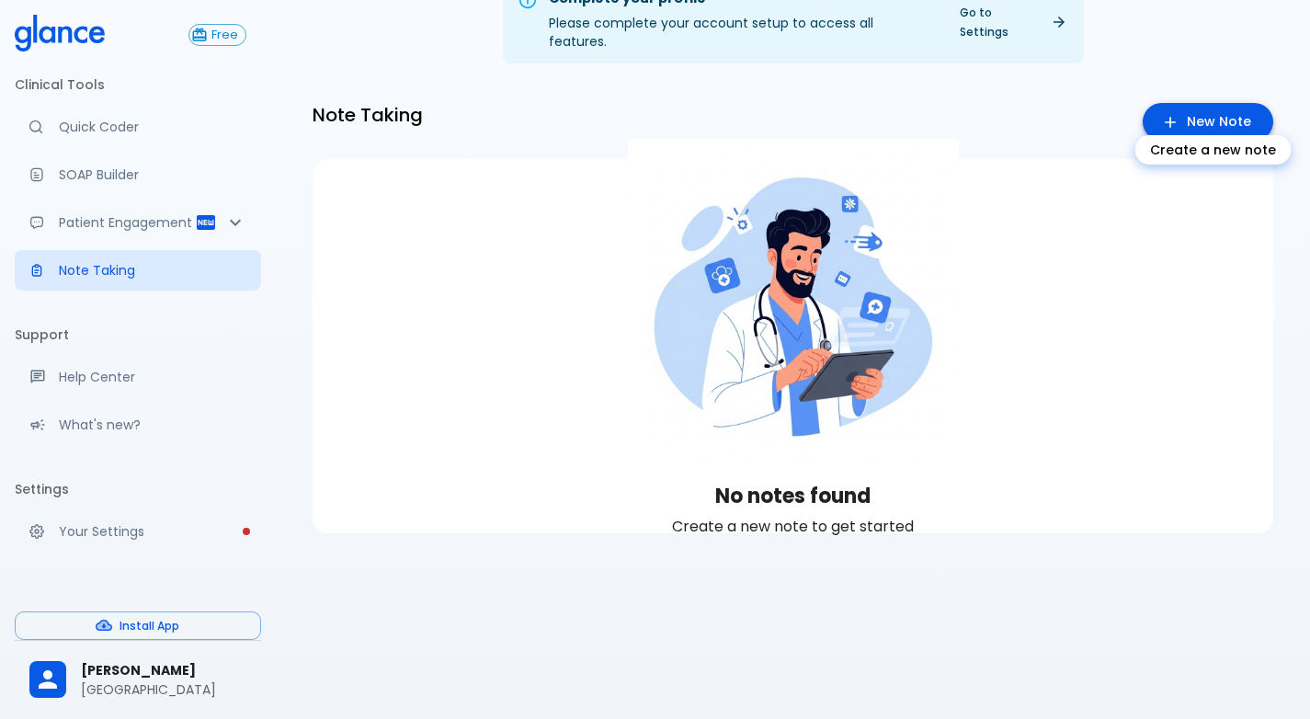
click at [1172, 113] on icon "Create a new note" at bounding box center [1170, 122] width 18 height 18
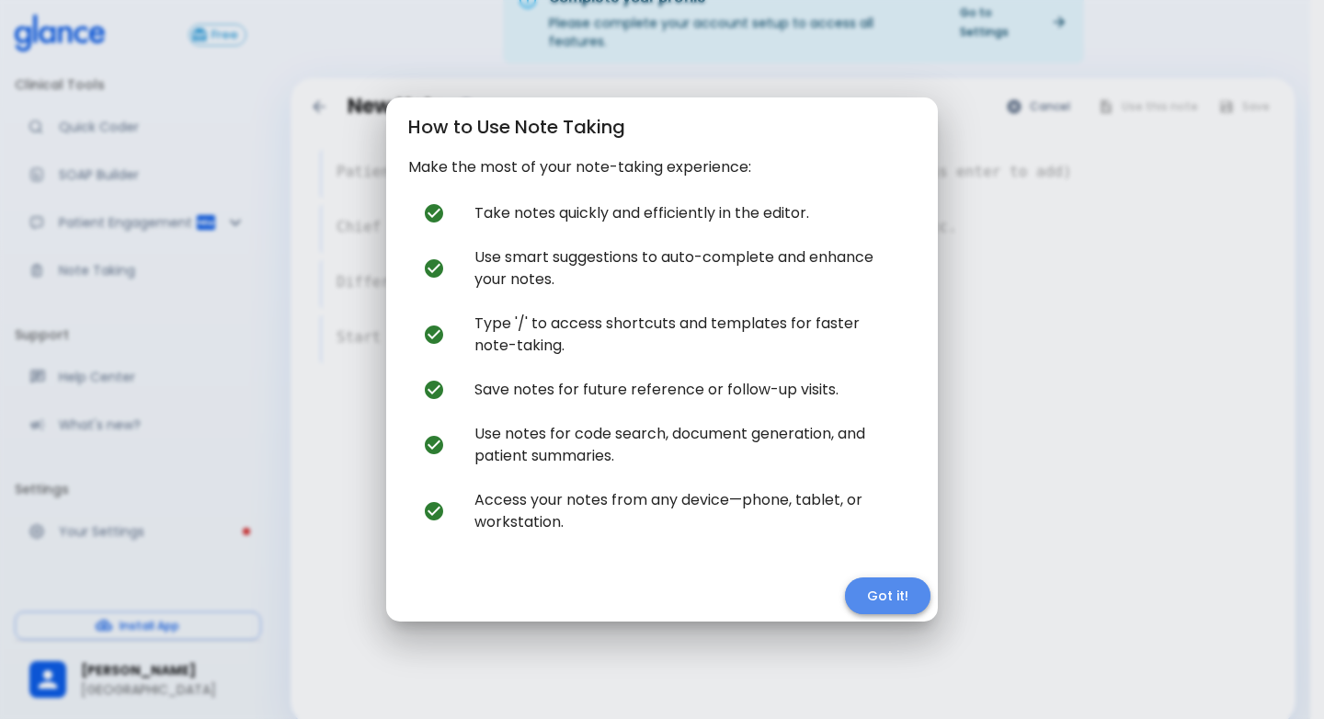
click at [909, 600] on button "Got it!" at bounding box center [888, 596] width 86 height 38
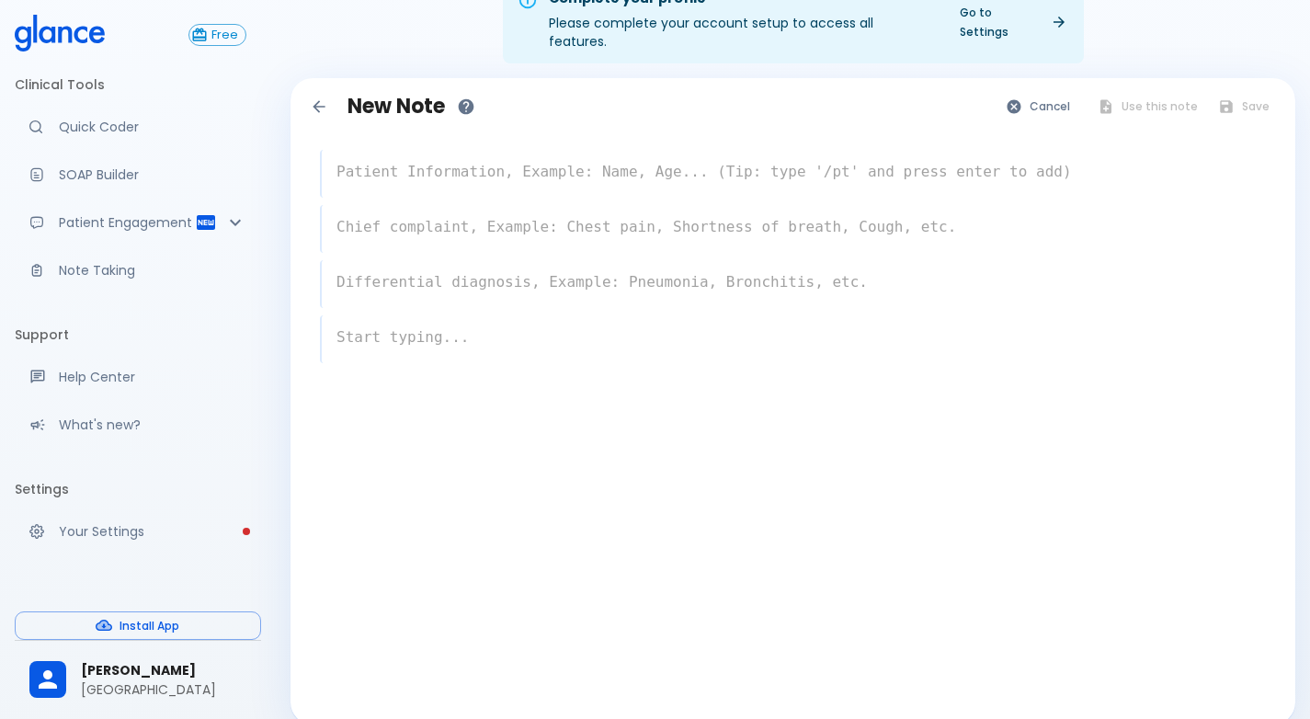
click at [486, 154] on textarea at bounding box center [794, 172] width 944 height 37
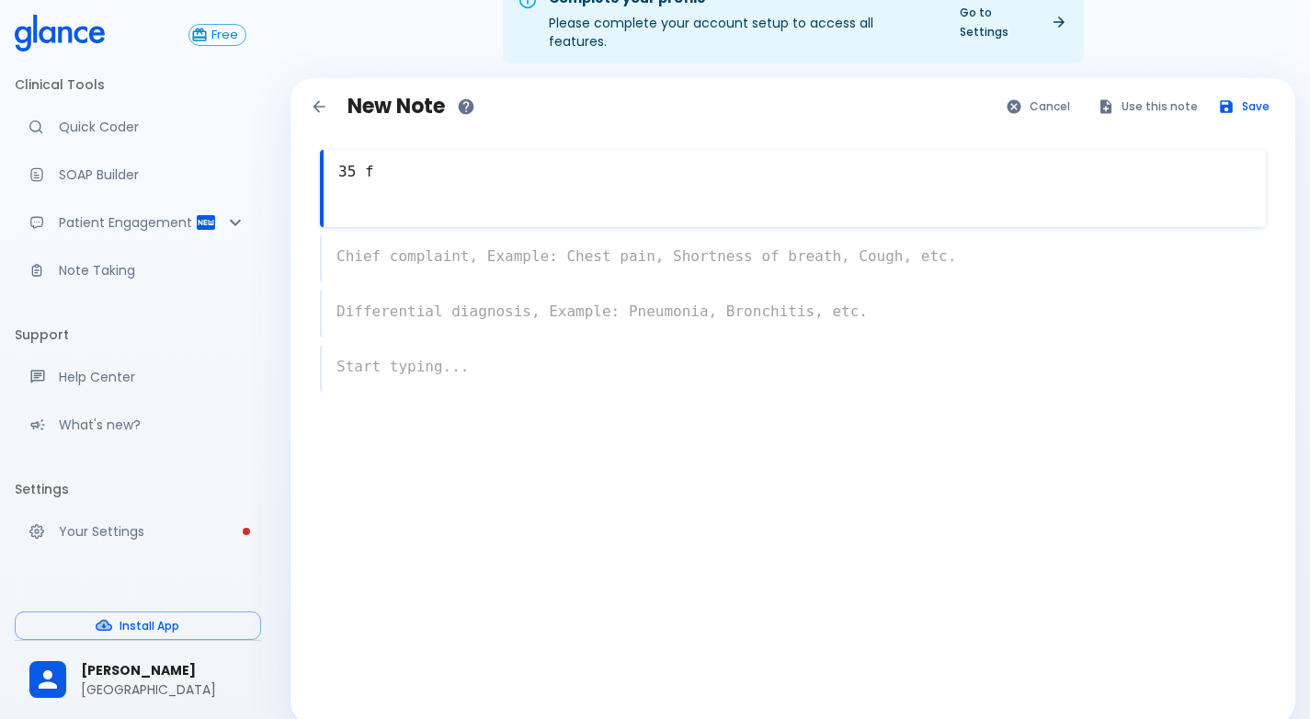
type textarea "35 f"
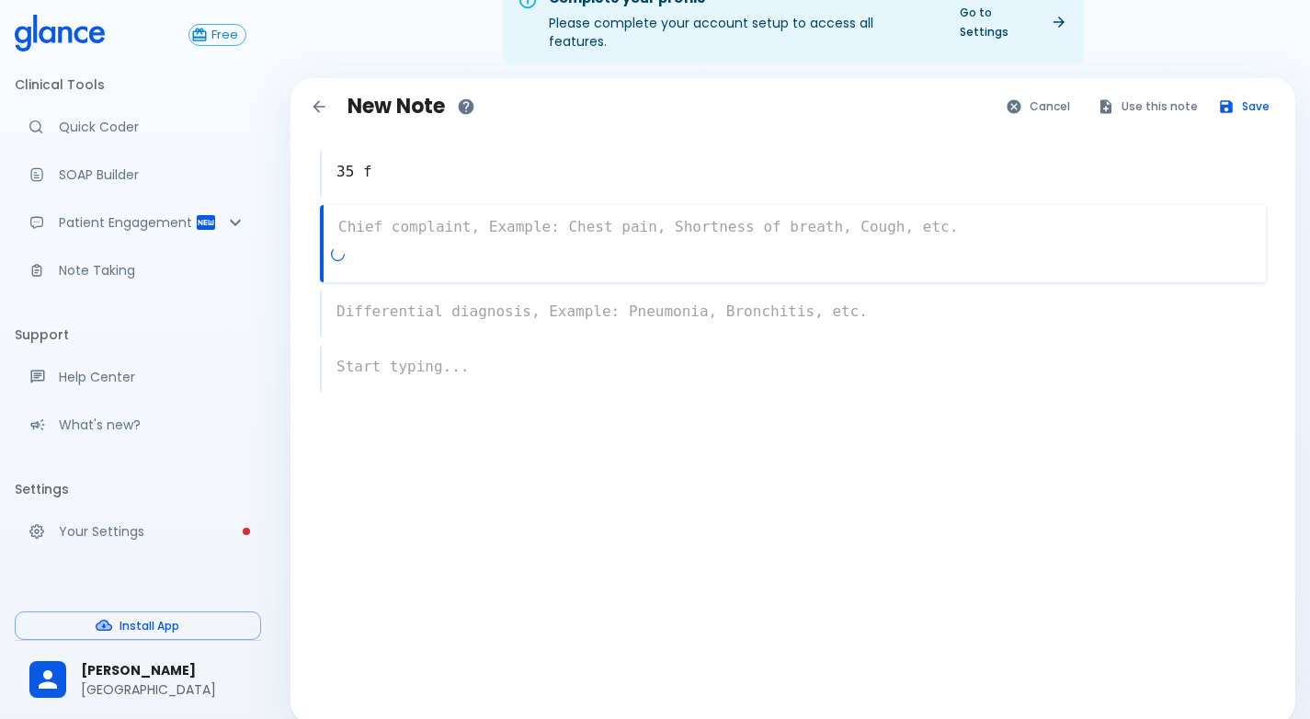
click at [451, 232] on div "x" at bounding box center [793, 243] width 946 height 77
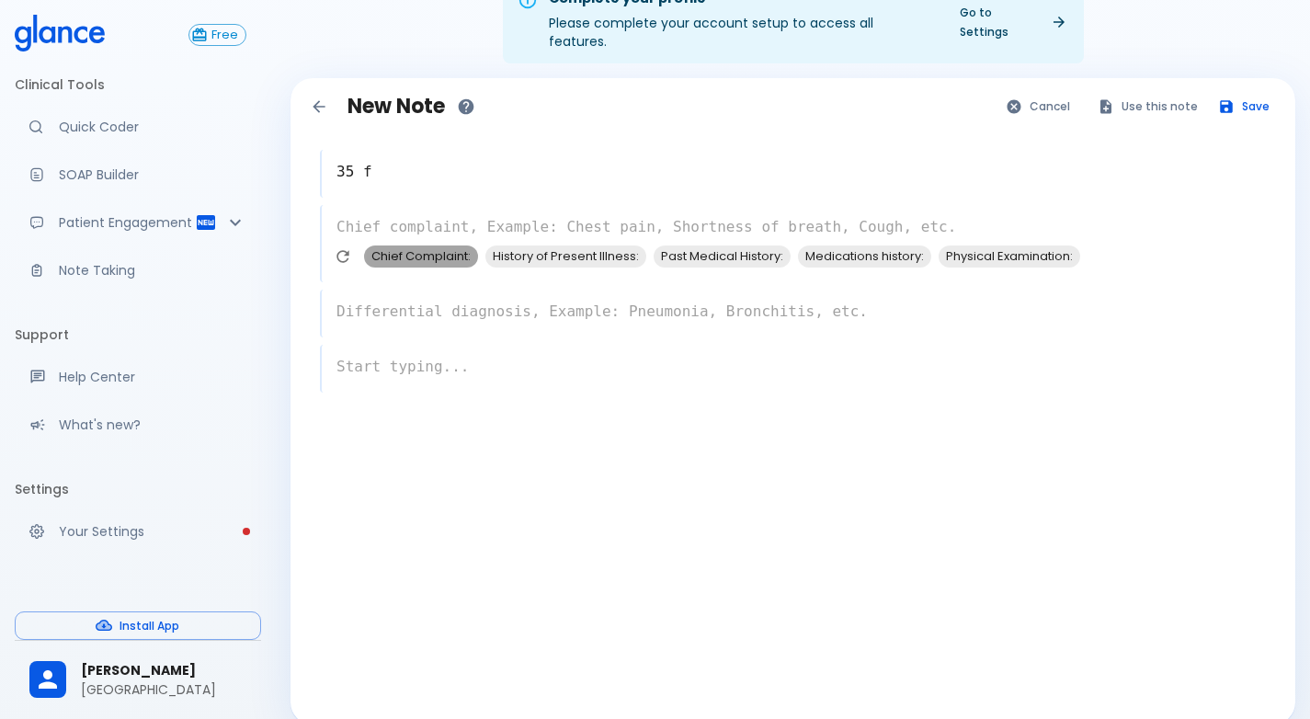
click at [440, 246] on span "Chief Complaint:" at bounding box center [421, 256] width 114 height 21
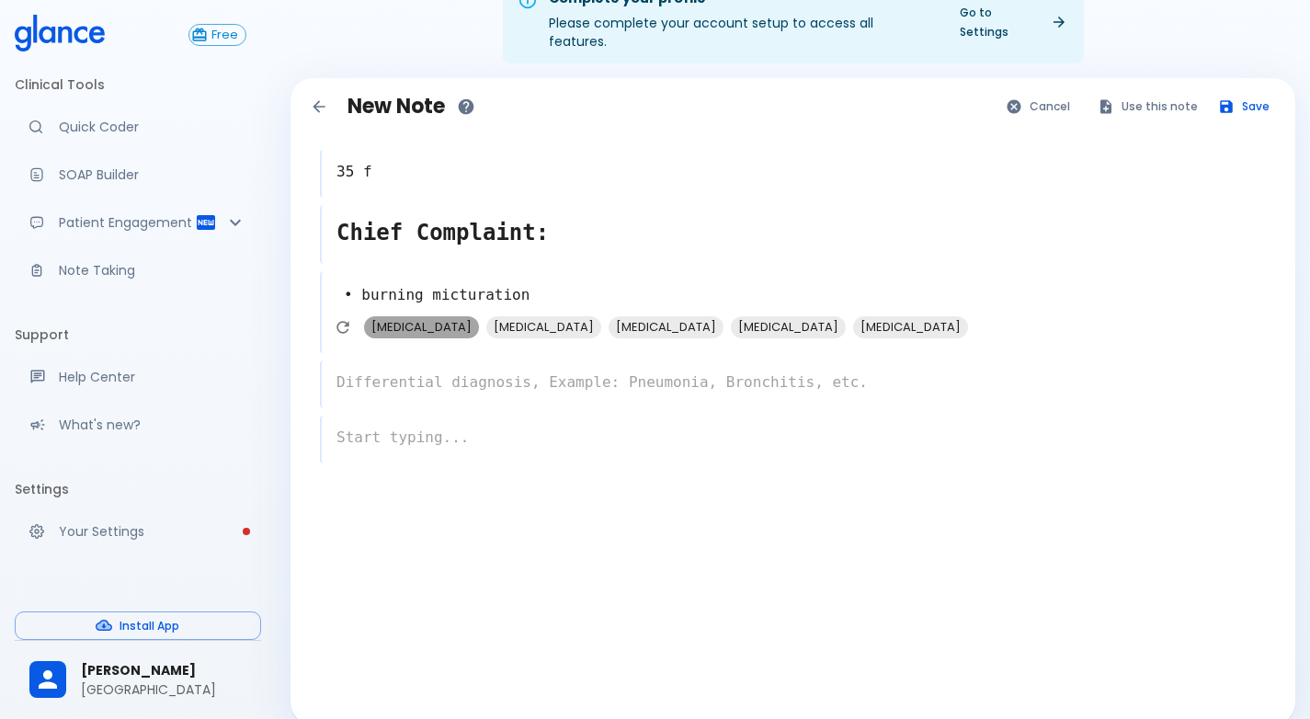
click at [463, 316] on span "[MEDICAL_DATA]" at bounding box center [421, 326] width 115 height 21
click at [609, 316] on span "[MEDICAL_DATA]" at bounding box center [666, 326] width 115 height 21
type textarea "• burning micturation urinary tract infection, kidney stones"
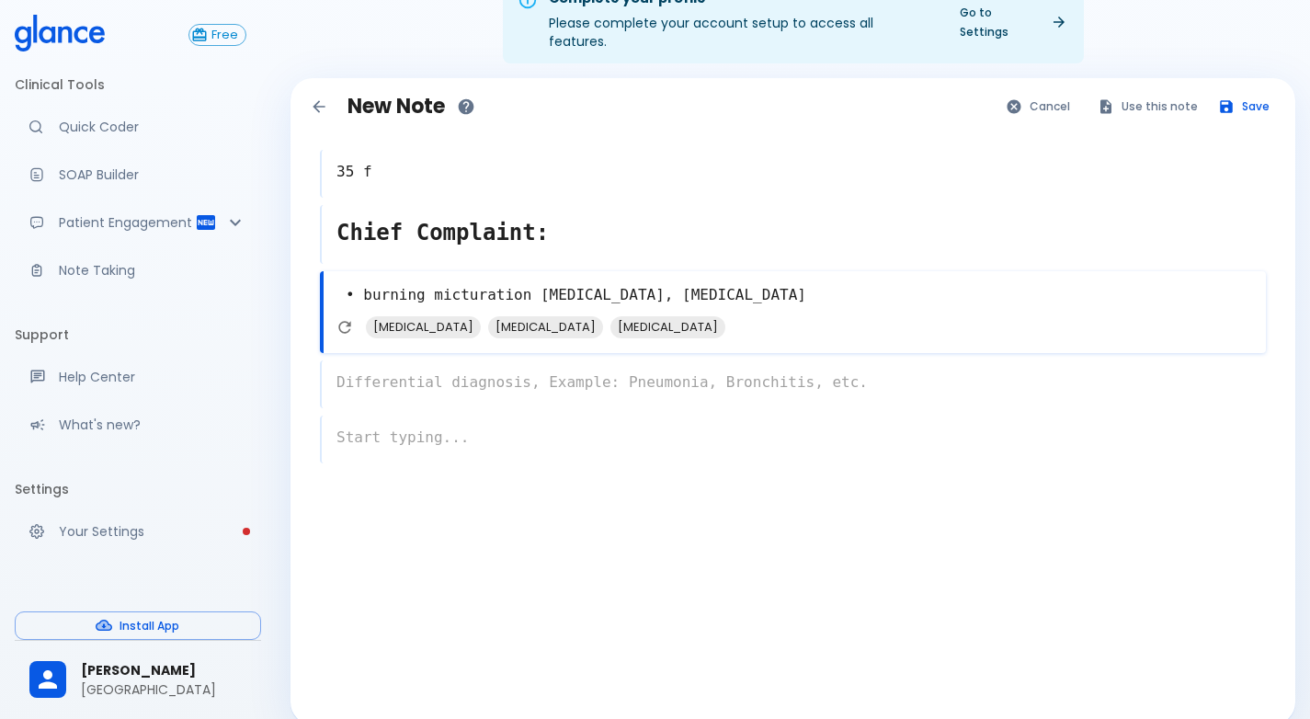
click at [417, 360] on div "x" at bounding box center [793, 384] width 946 height 48
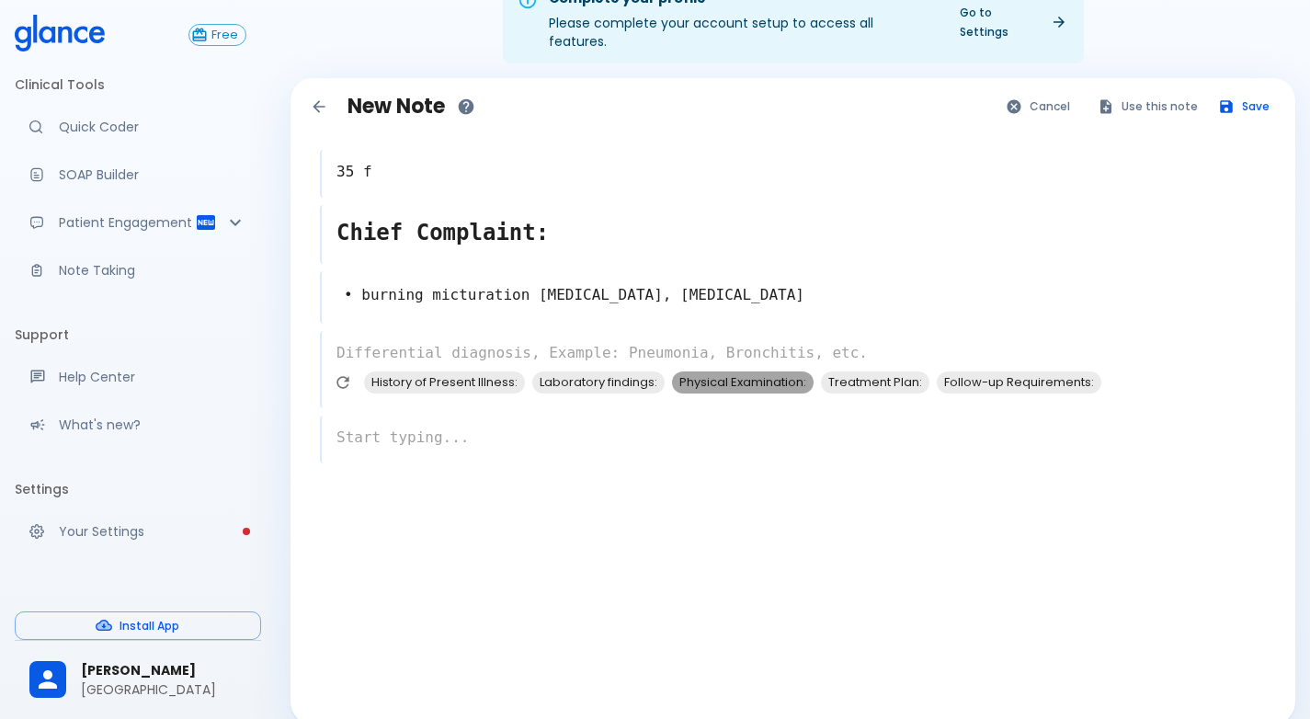
click at [704, 371] on span "Physical Examination:" at bounding box center [743, 381] width 142 height 21
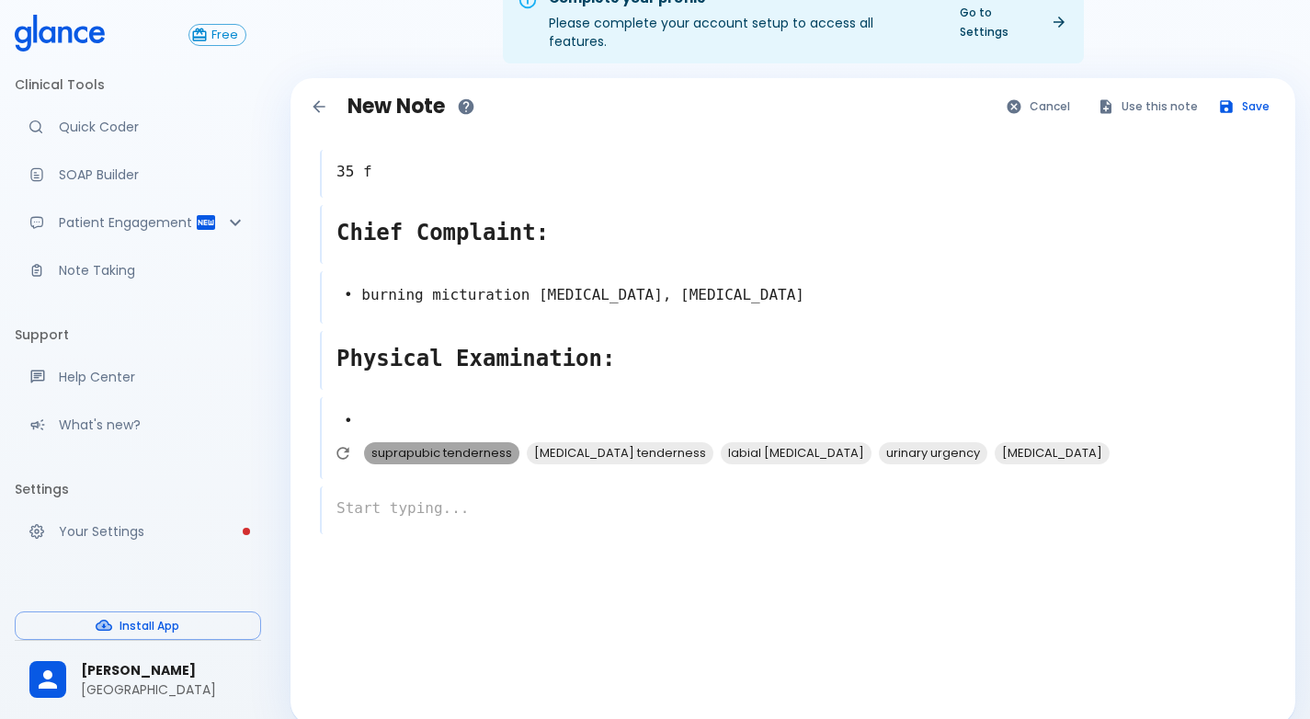
click at [478, 442] on span "suprapubic tenderness" at bounding box center [441, 452] width 155 height 21
type textarea "• suprapubic tenderness •"
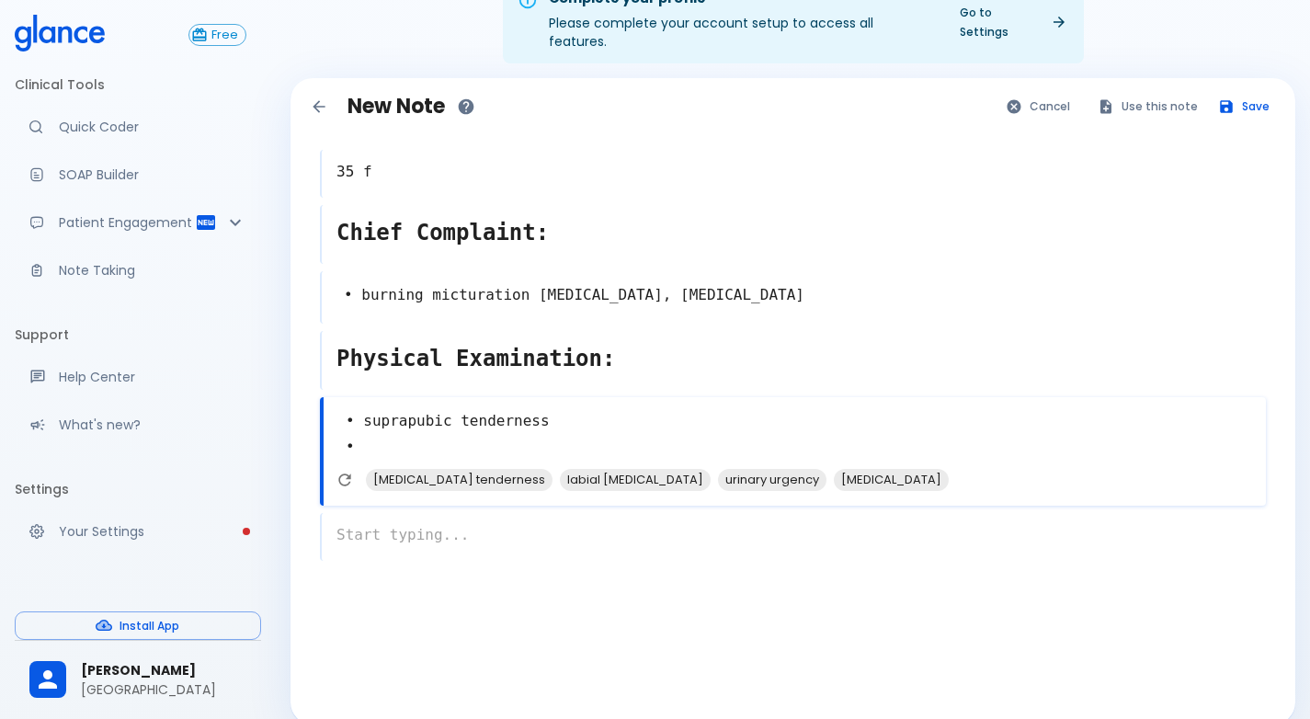
click at [487, 516] on div "x" at bounding box center [793, 537] width 946 height 48
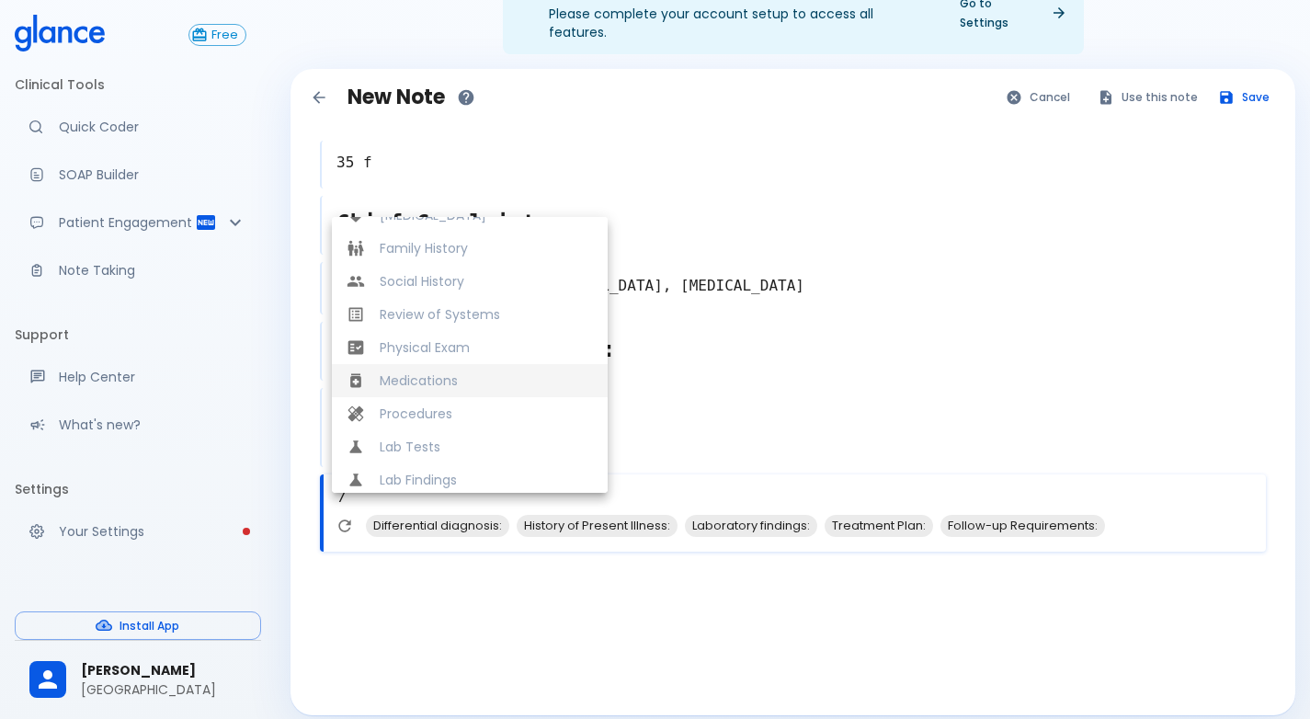
scroll to position [386, 0]
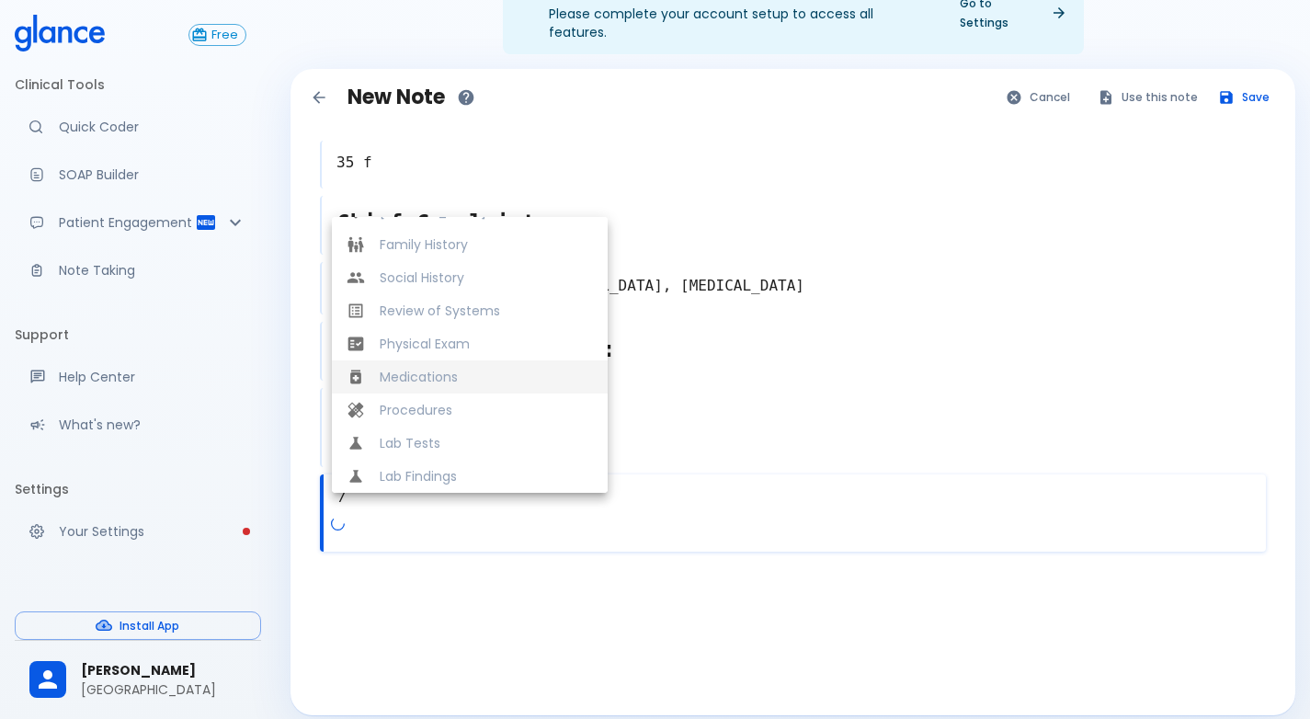
click at [480, 368] on span "Medications" at bounding box center [486, 377] width 213 height 18
type textarea "Medications"
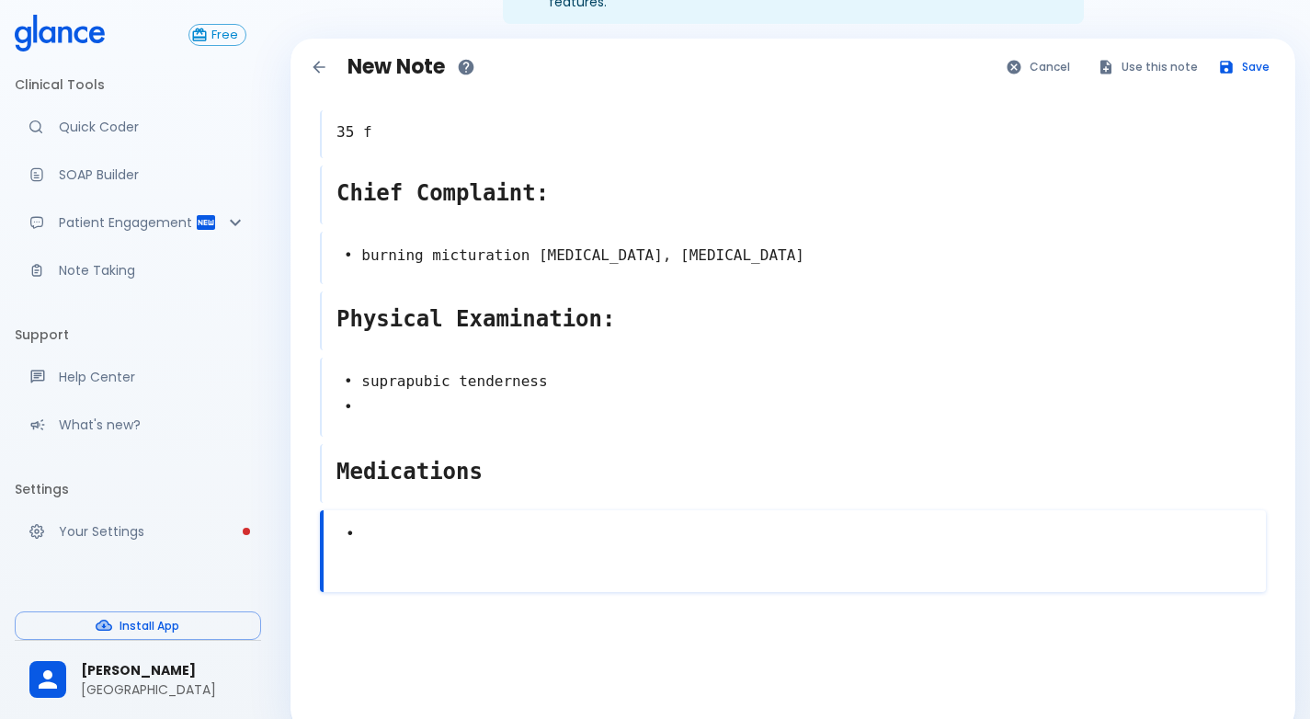
scroll to position [100, 0]
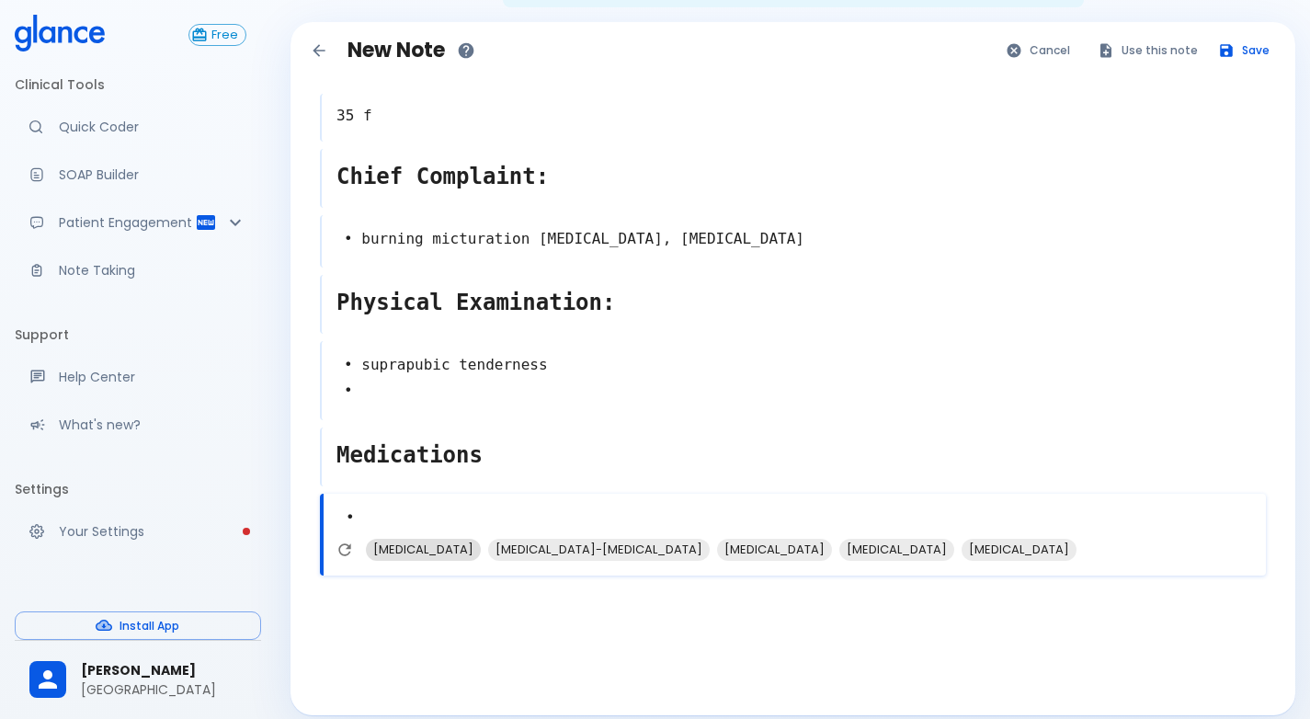
click at [426, 539] on span "Nitrofurantoin" at bounding box center [423, 549] width 115 height 21
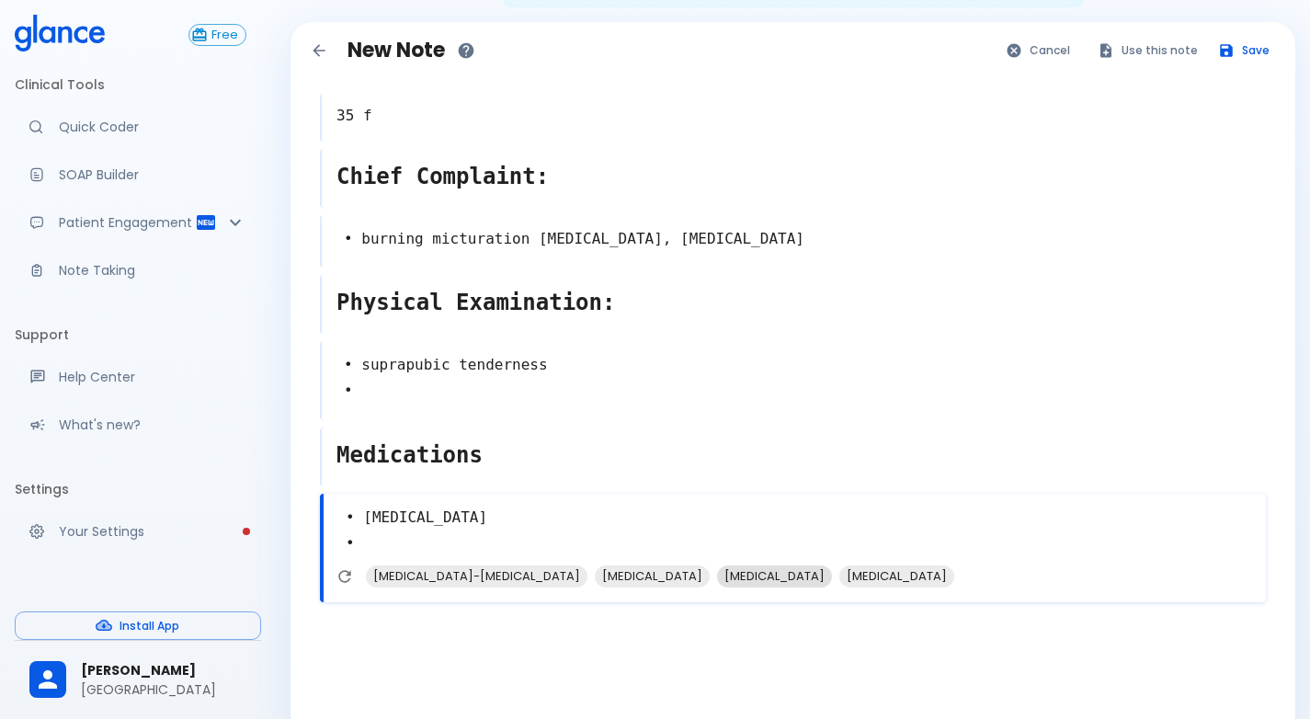
click at [745, 566] on span "Ciprofloxacin" at bounding box center [774, 576] width 115 height 21
type textarea "• Nitrofurantoin • Ciprofloxacin •"
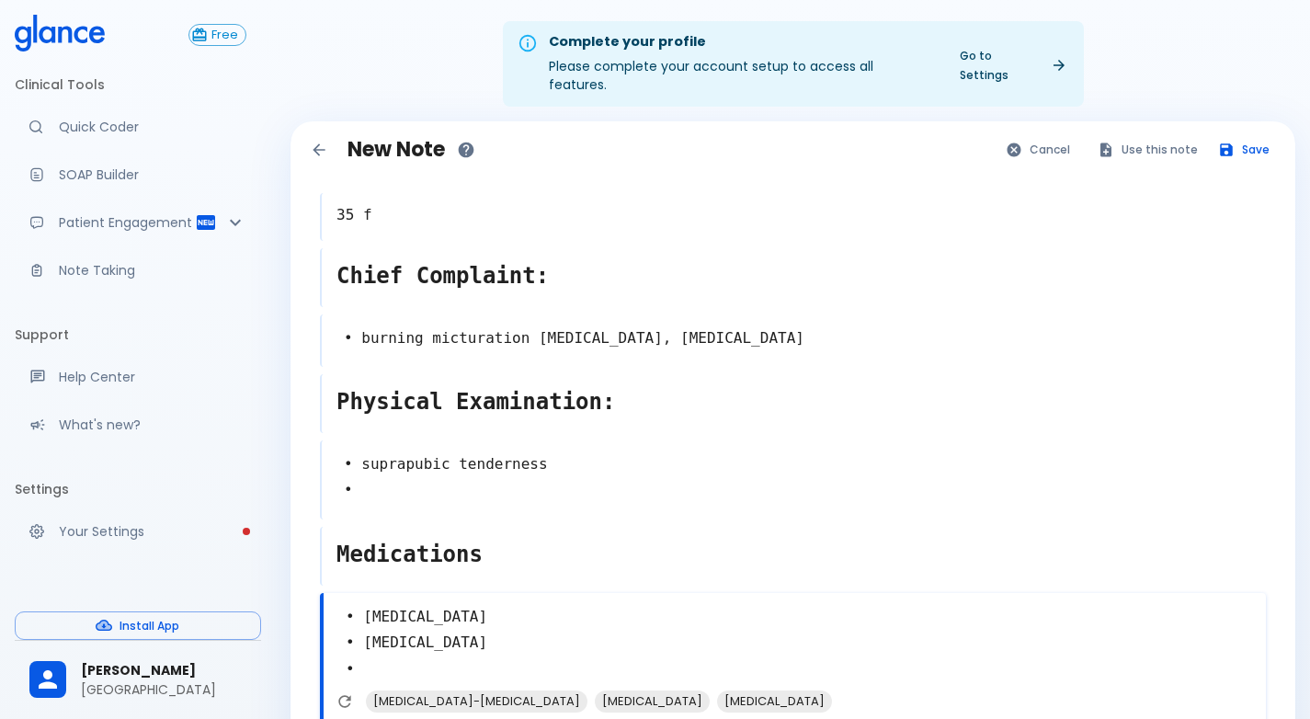
scroll to position [0, 0]
click at [1242, 137] on button "Save" at bounding box center [1245, 150] width 72 height 27
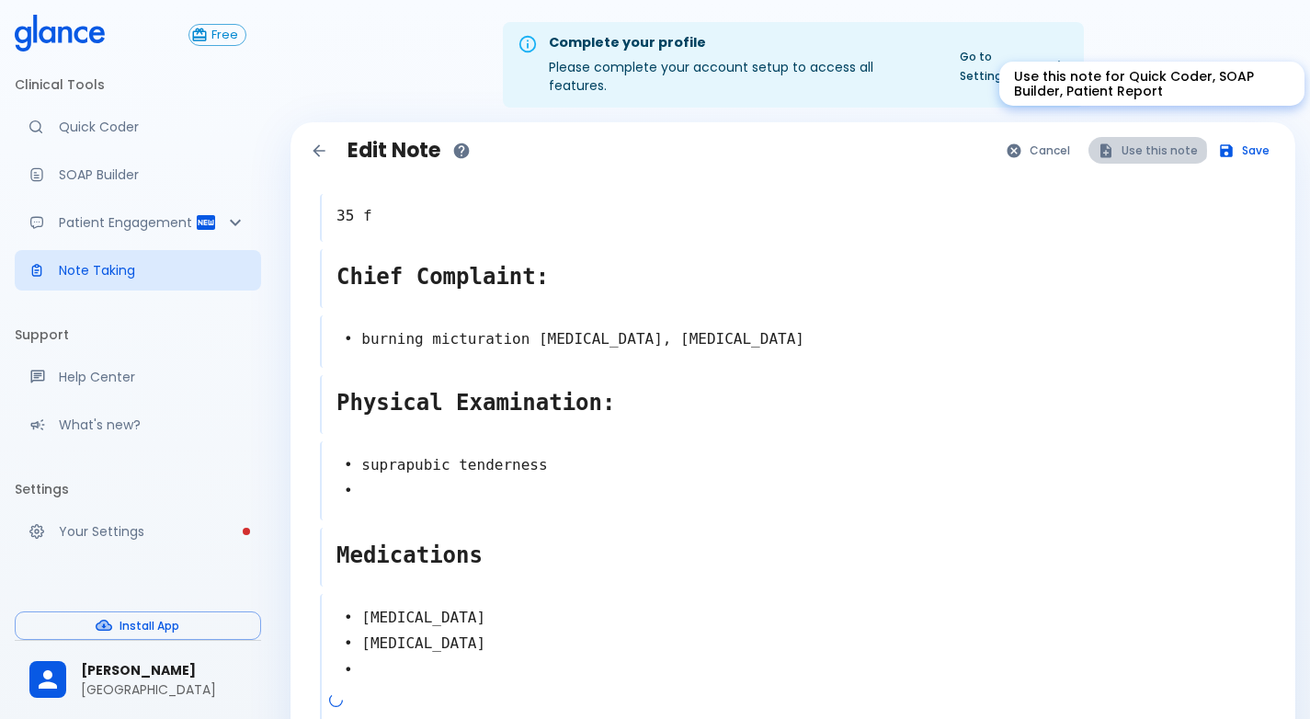
click at [1152, 137] on button "Use this note" at bounding box center [1149, 150] width 120 height 27
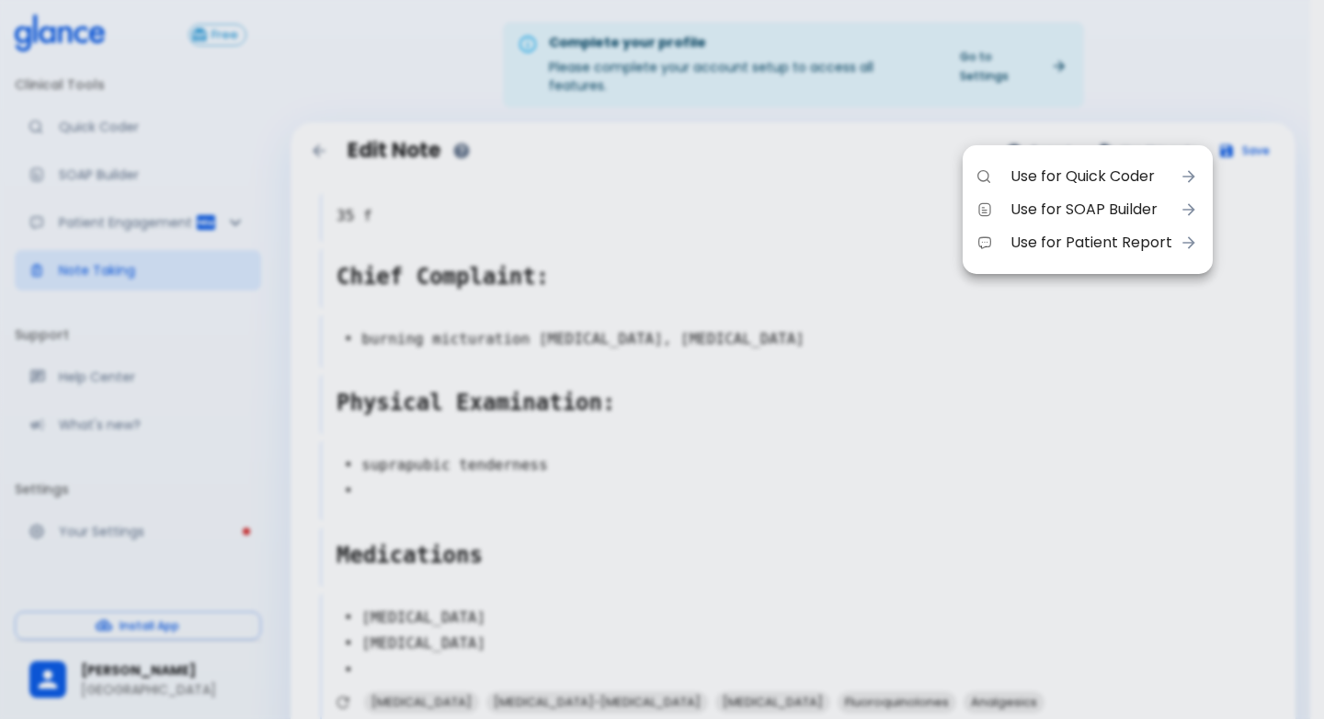
click at [1015, 180] on span "Use for Quick Coder" at bounding box center [1092, 177] width 162 height 22
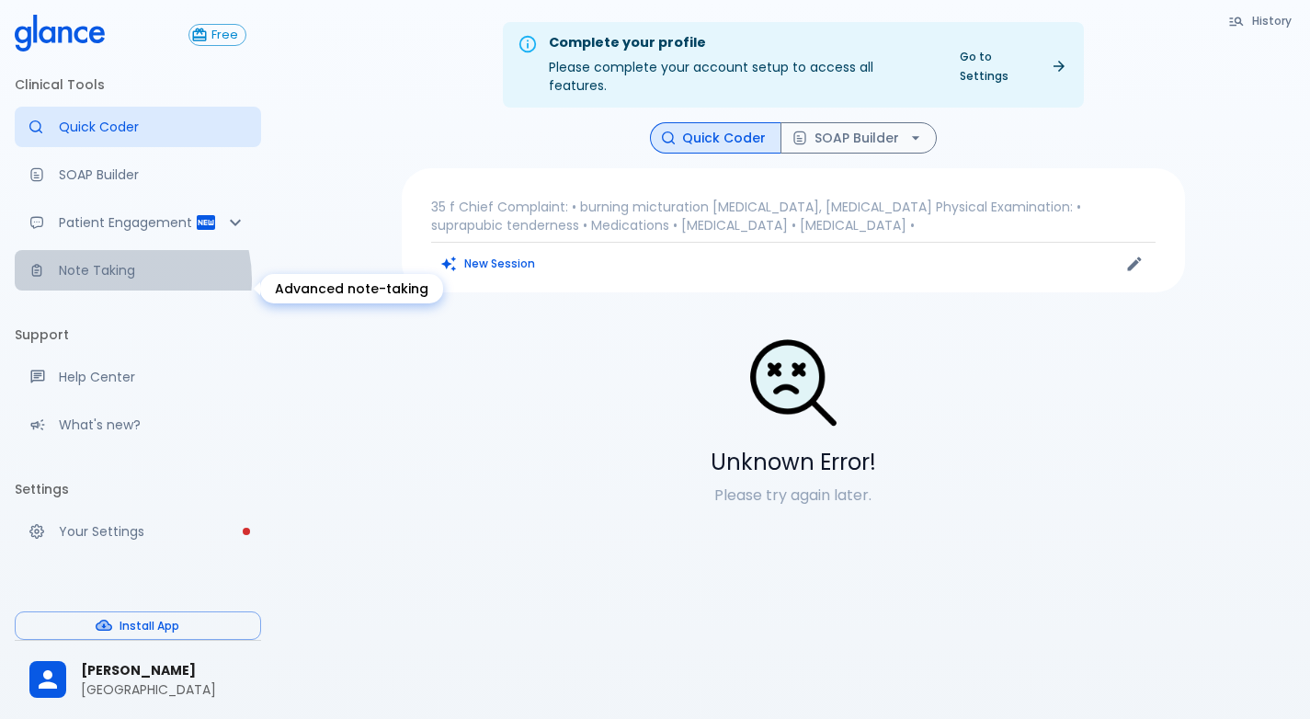
click at [120, 280] on p "Note Taking" at bounding box center [153, 270] width 188 height 18
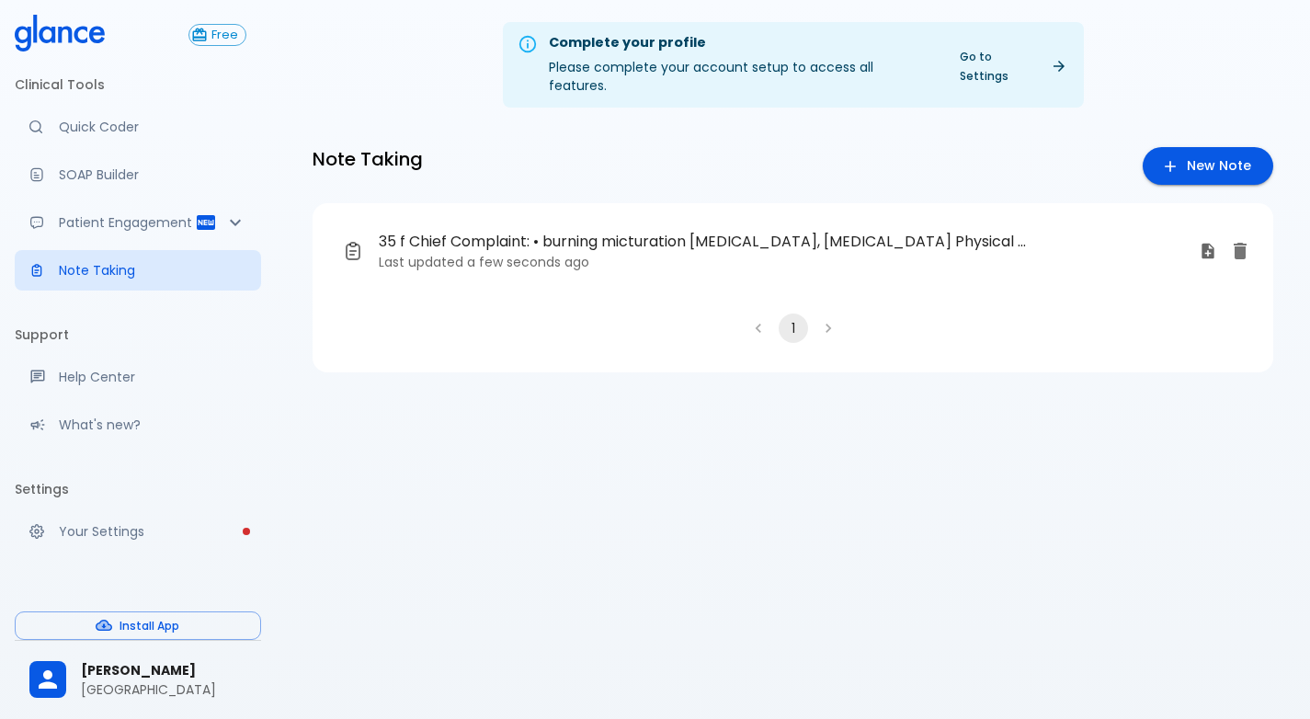
click at [1011, 231] on span "35 f Chief Complaint: • burning micturation [MEDICAL_DATA], [MEDICAL_DATA] Phys…" at bounding box center [707, 242] width 656 height 22
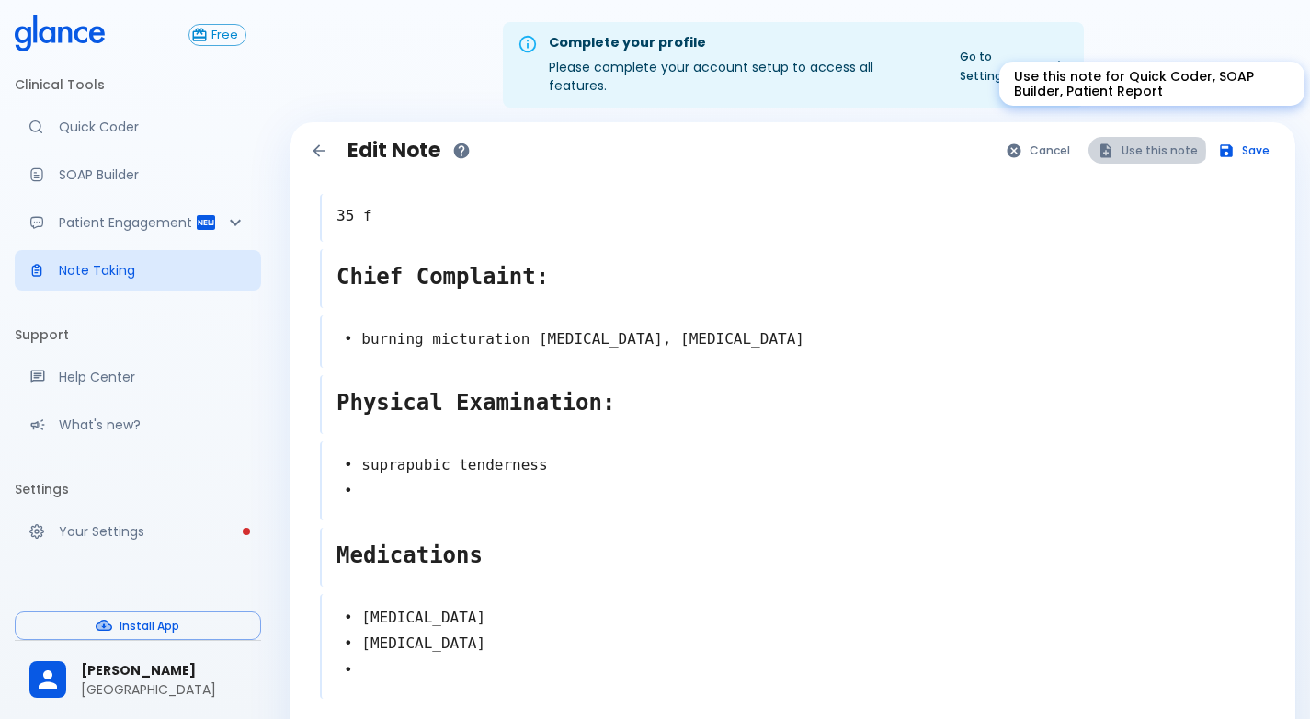
click at [1151, 137] on button "Use this note" at bounding box center [1149, 150] width 120 height 27
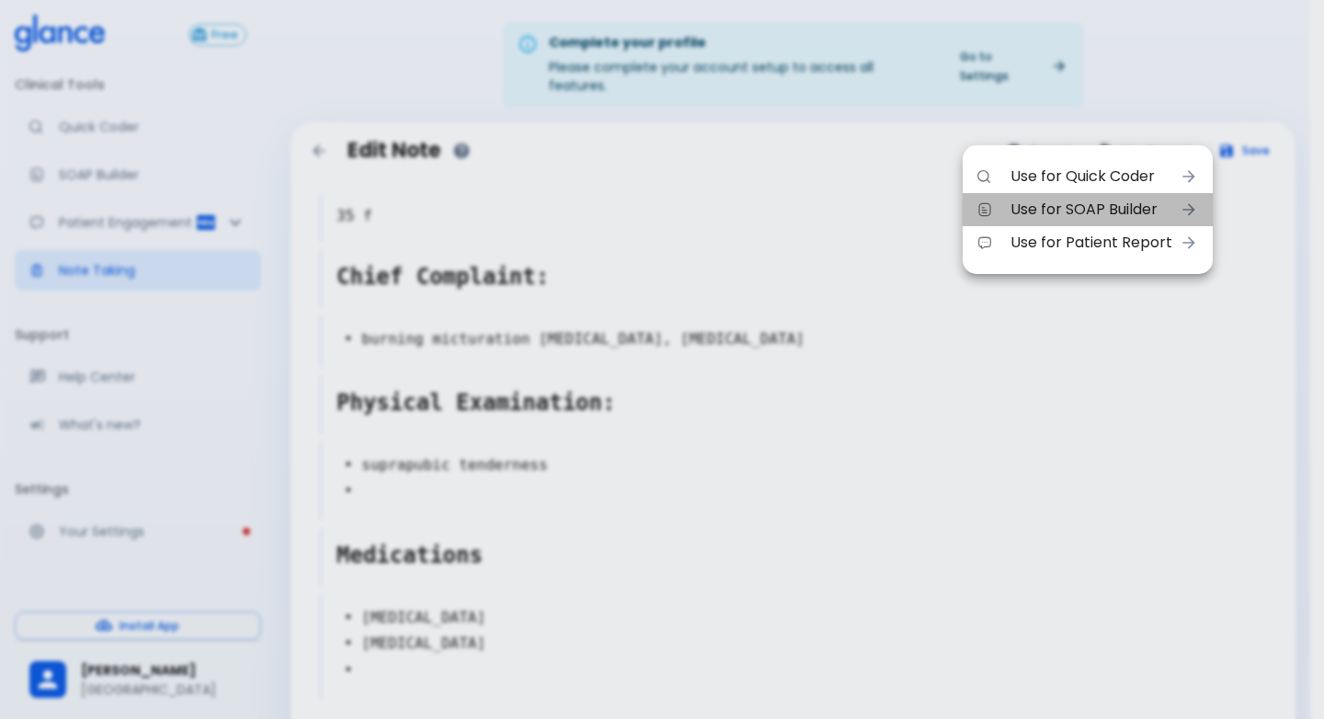
click at [1089, 218] on span "Use for SOAP Builder" at bounding box center [1092, 210] width 162 height 22
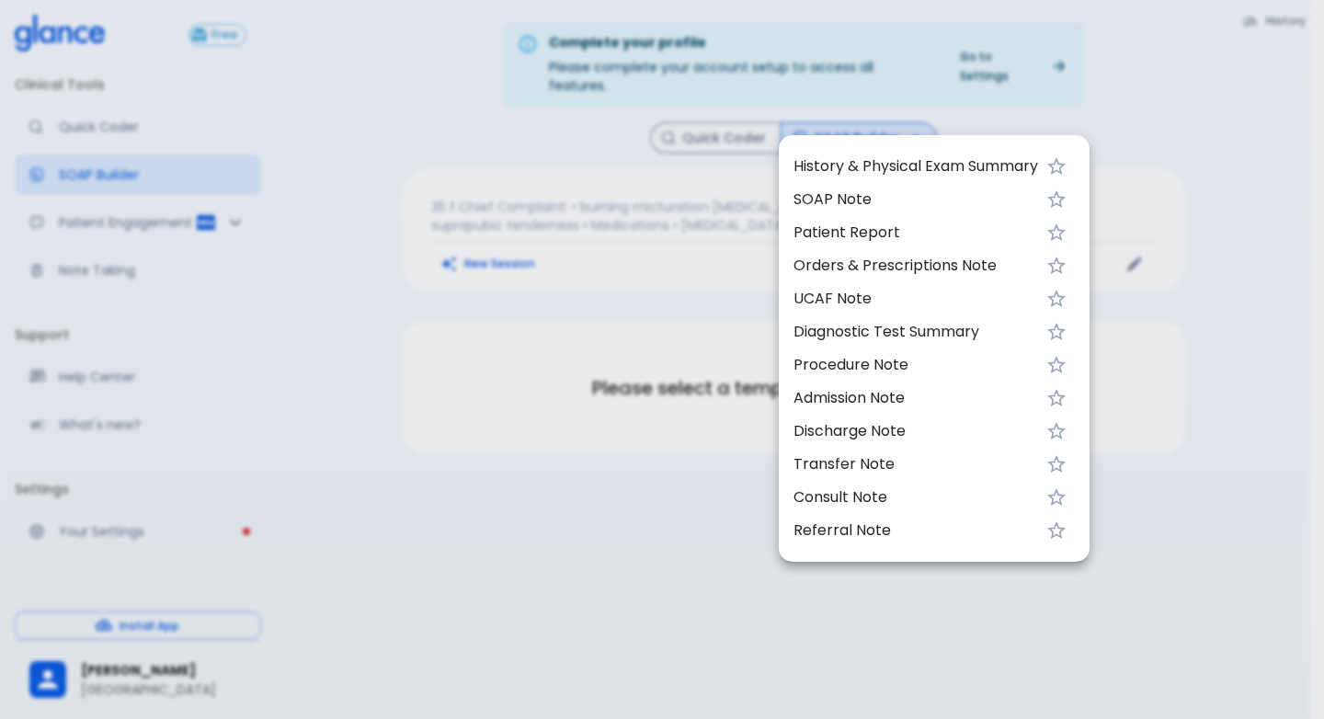
click at [845, 160] on span "History & Physical Exam Summary" at bounding box center [916, 166] width 245 height 22
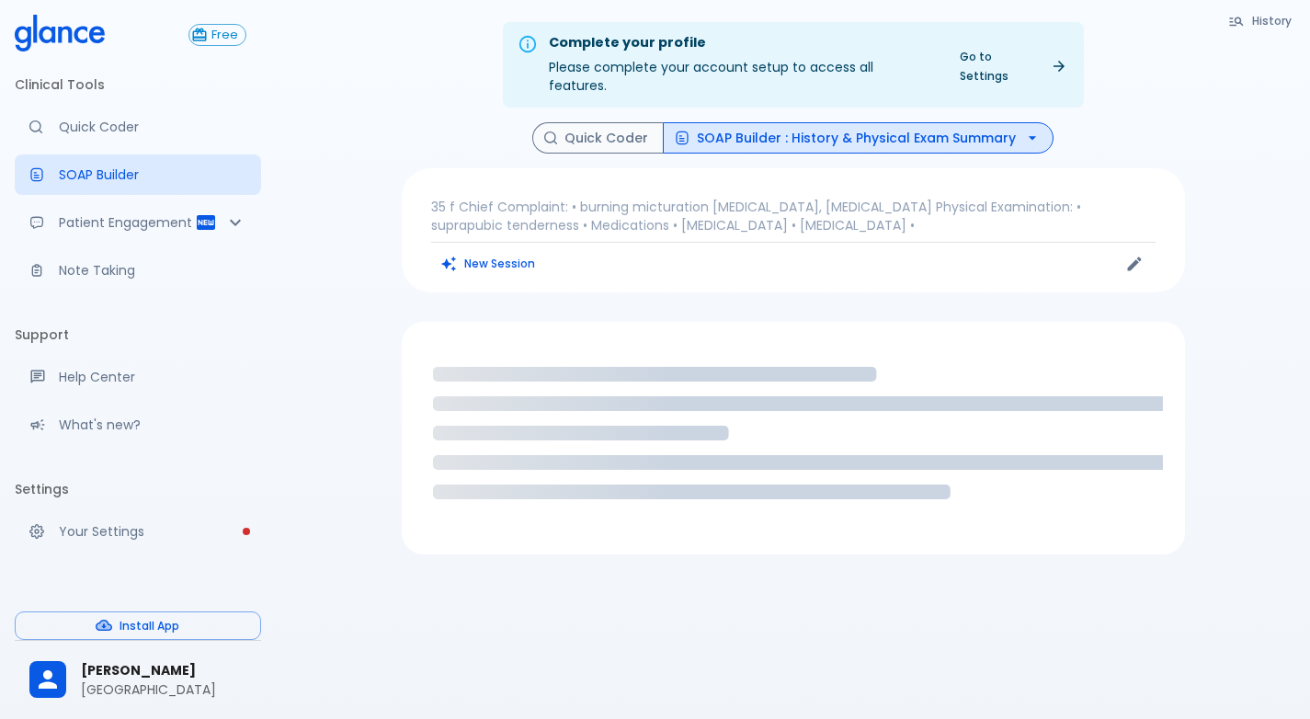
click at [76, 280] on p "Note Taking" at bounding box center [153, 270] width 188 height 18
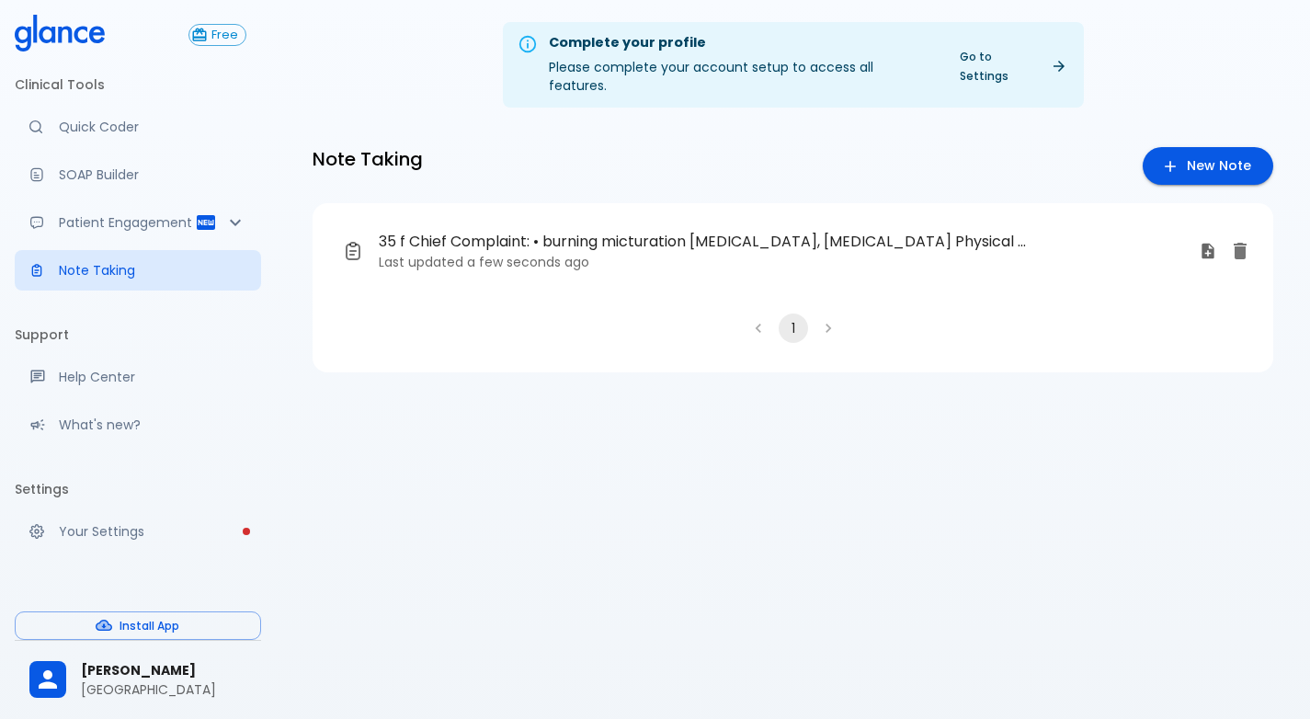
click at [953, 231] on span "35 f Chief Complaint: • burning micturation [MEDICAL_DATA], [MEDICAL_DATA] Phys…" at bounding box center [707, 242] width 656 height 22
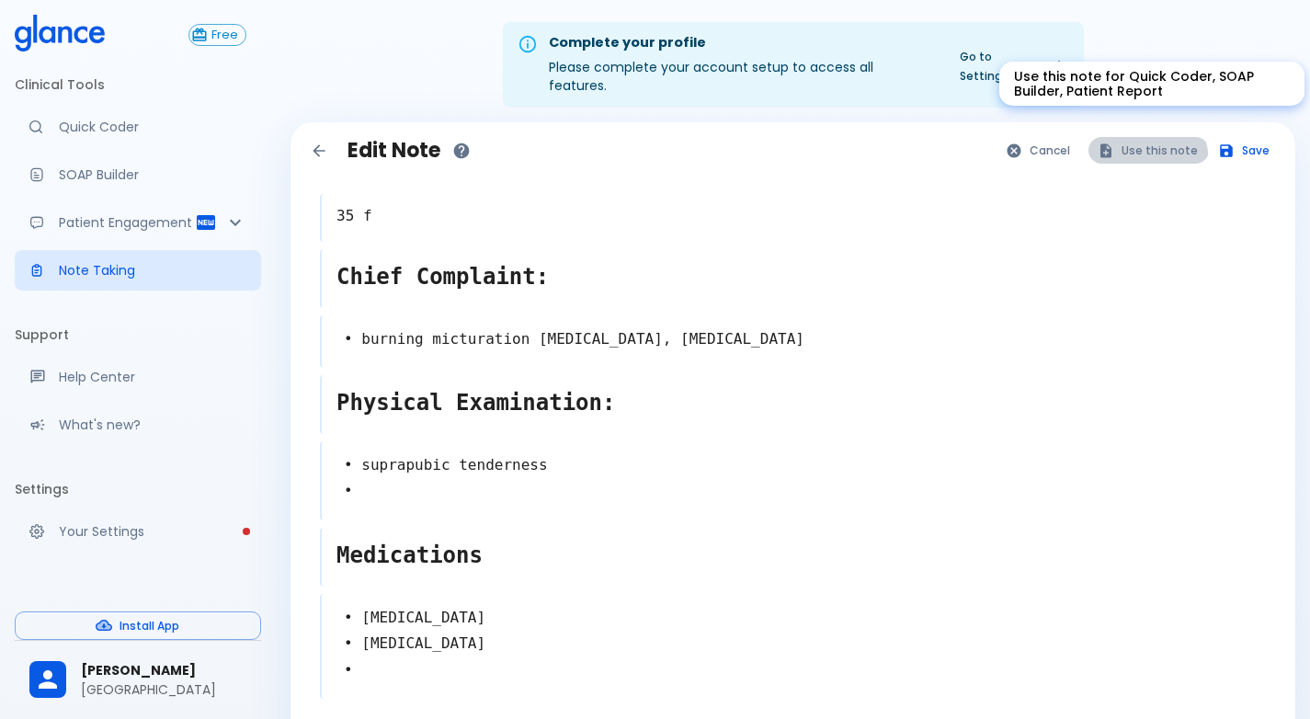
click at [1135, 144] on button "Use this note" at bounding box center [1149, 150] width 120 height 27
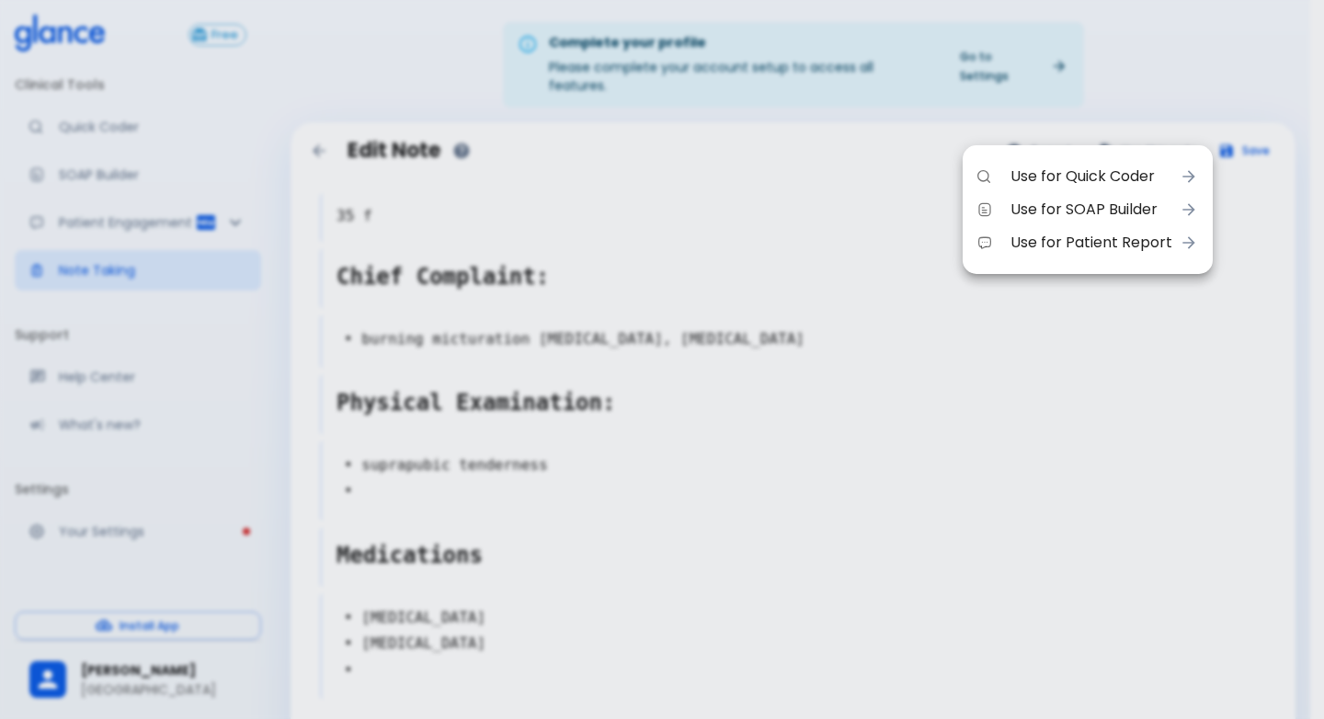
click at [736, 208] on div at bounding box center [662, 359] width 1324 height 719
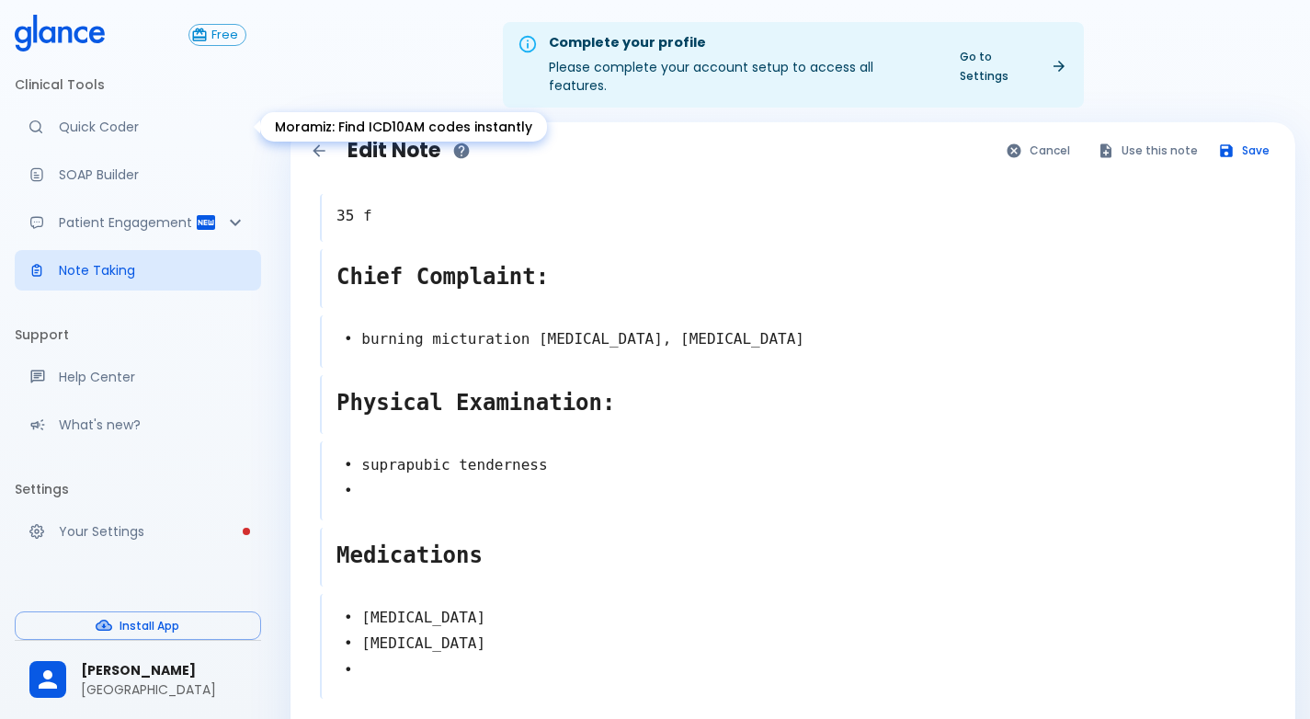
click at [136, 137] on link "Quick Coder" at bounding box center [138, 127] width 246 height 40
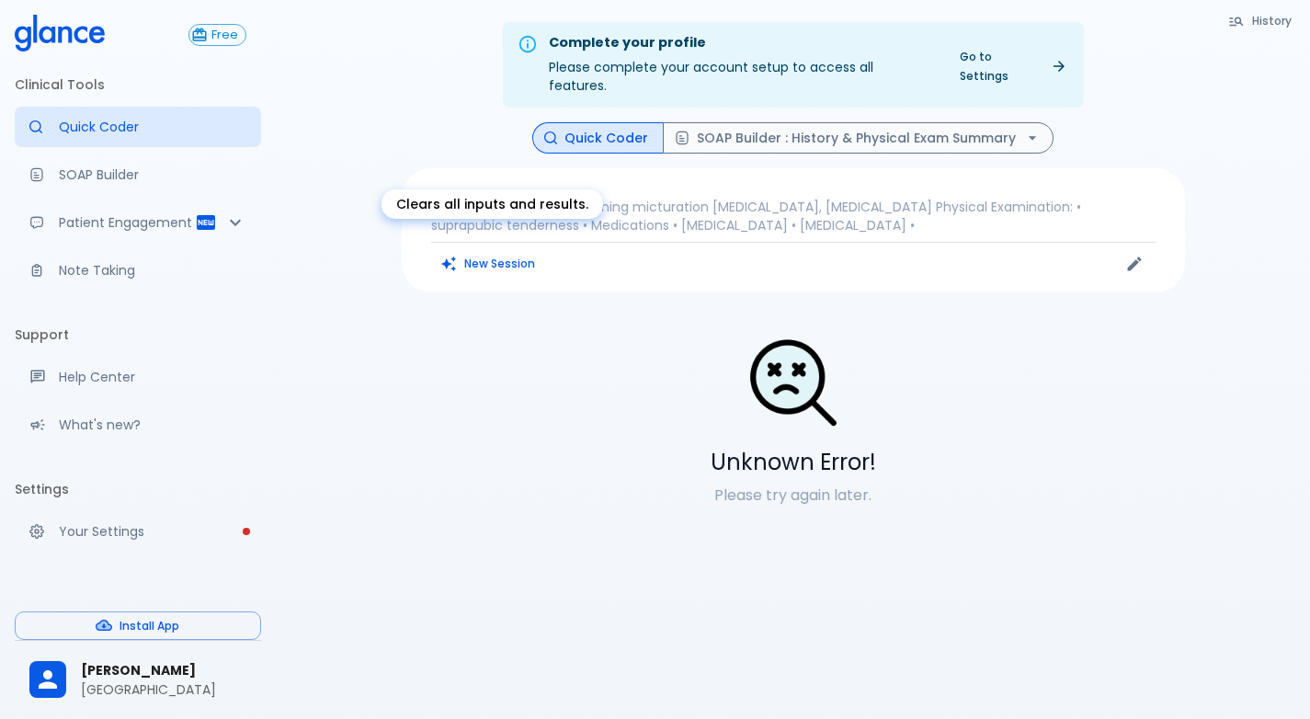
click at [520, 251] on button "New Session" at bounding box center [488, 263] width 115 height 27
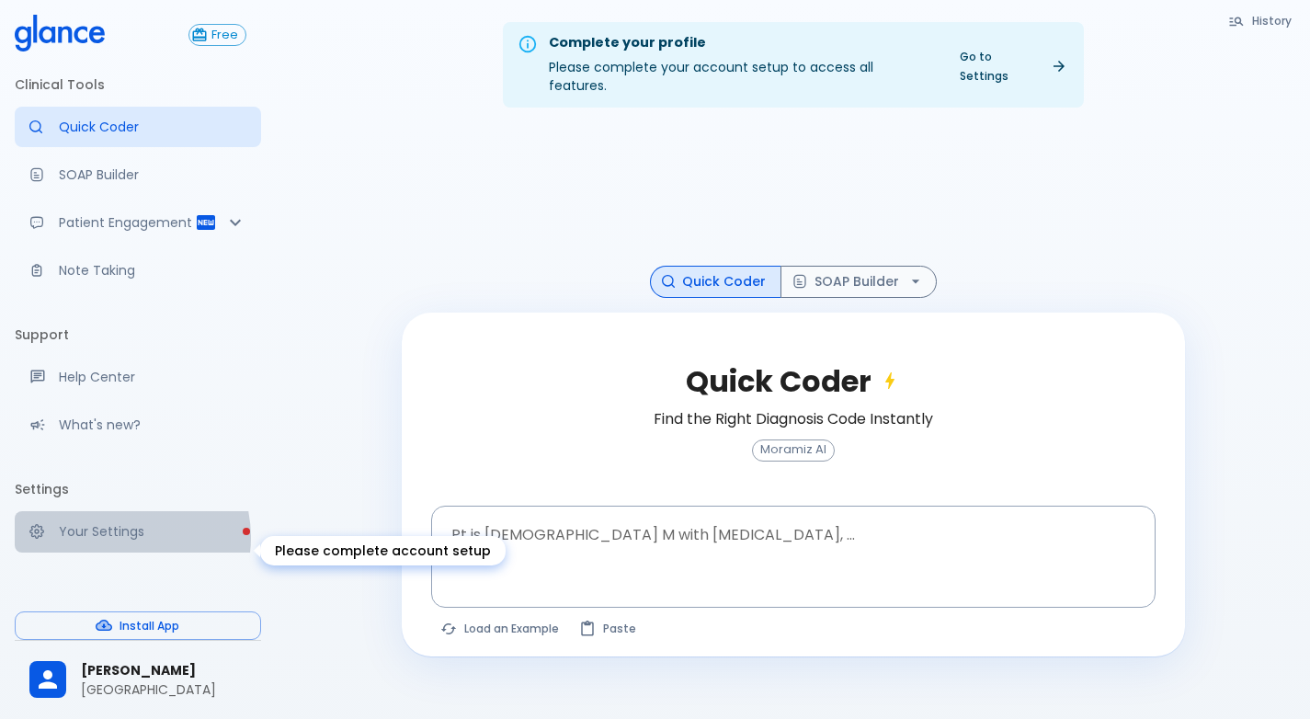
click at [116, 541] on p "Your Settings" at bounding box center [153, 531] width 188 height 18
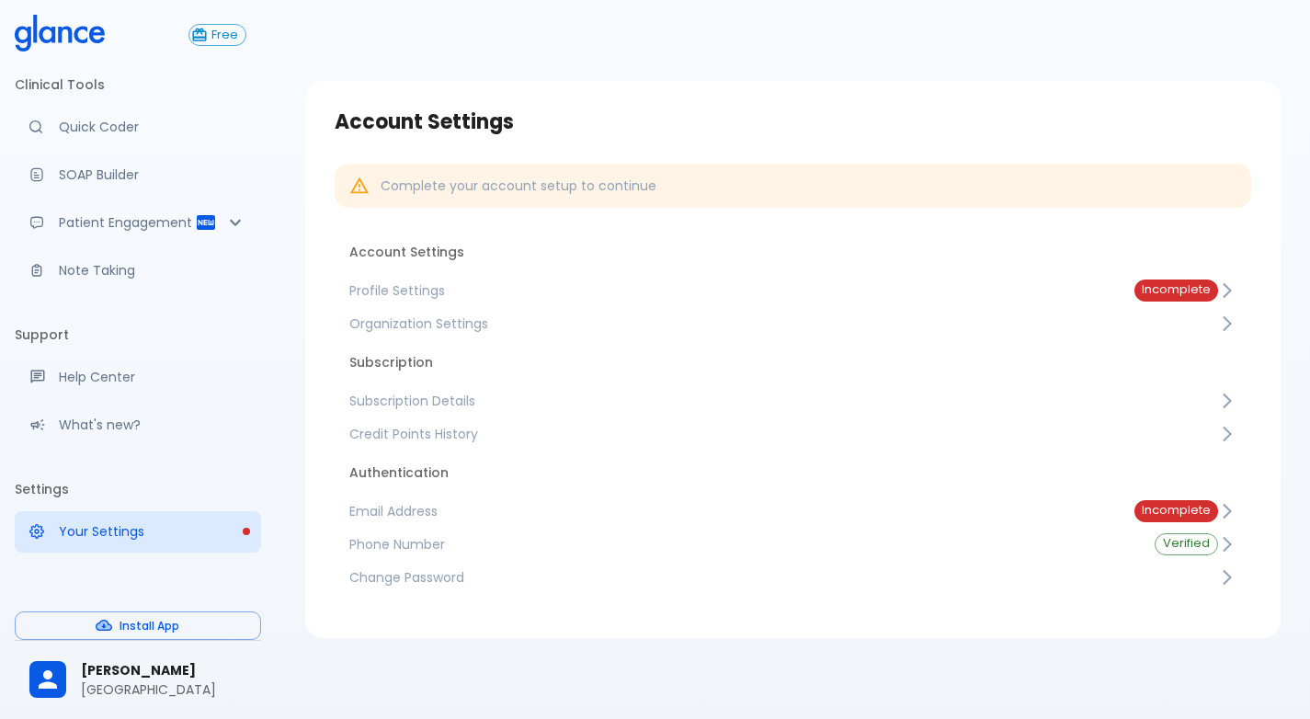
click at [410, 285] on span "Profile Settings" at bounding box center [727, 290] width 756 height 18
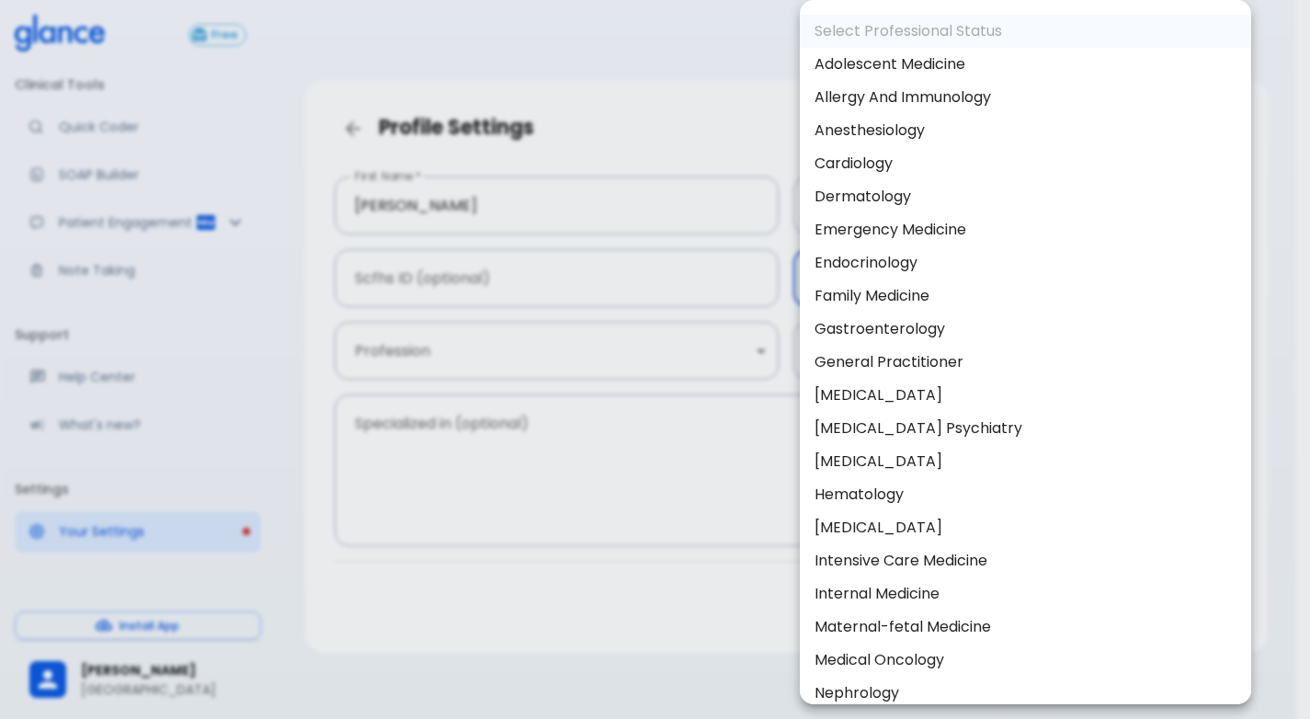
click at [919, 278] on body "↧ pull to refresh ↧ Free Clinical Tools Quick Coder SOAP Builder Patient Engage…" at bounding box center [655, 381] width 1310 height 763
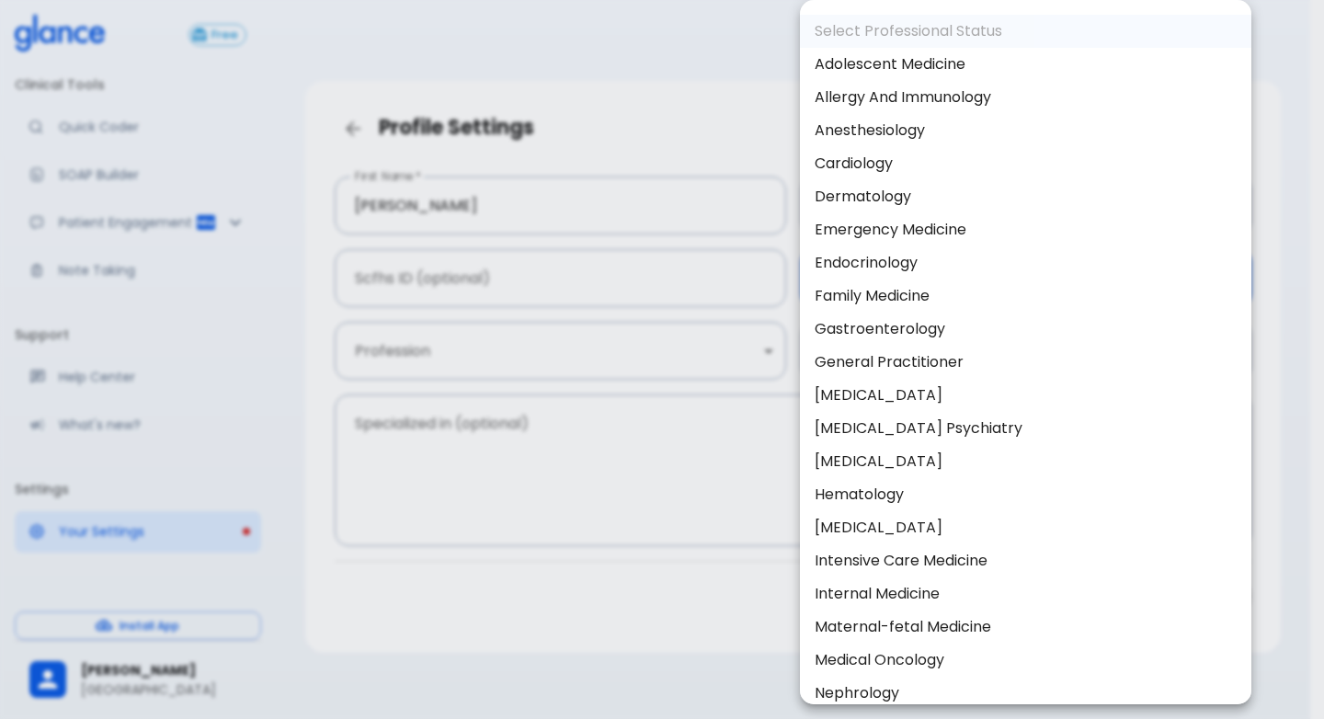
click at [647, 475] on div at bounding box center [662, 359] width 1324 height 719
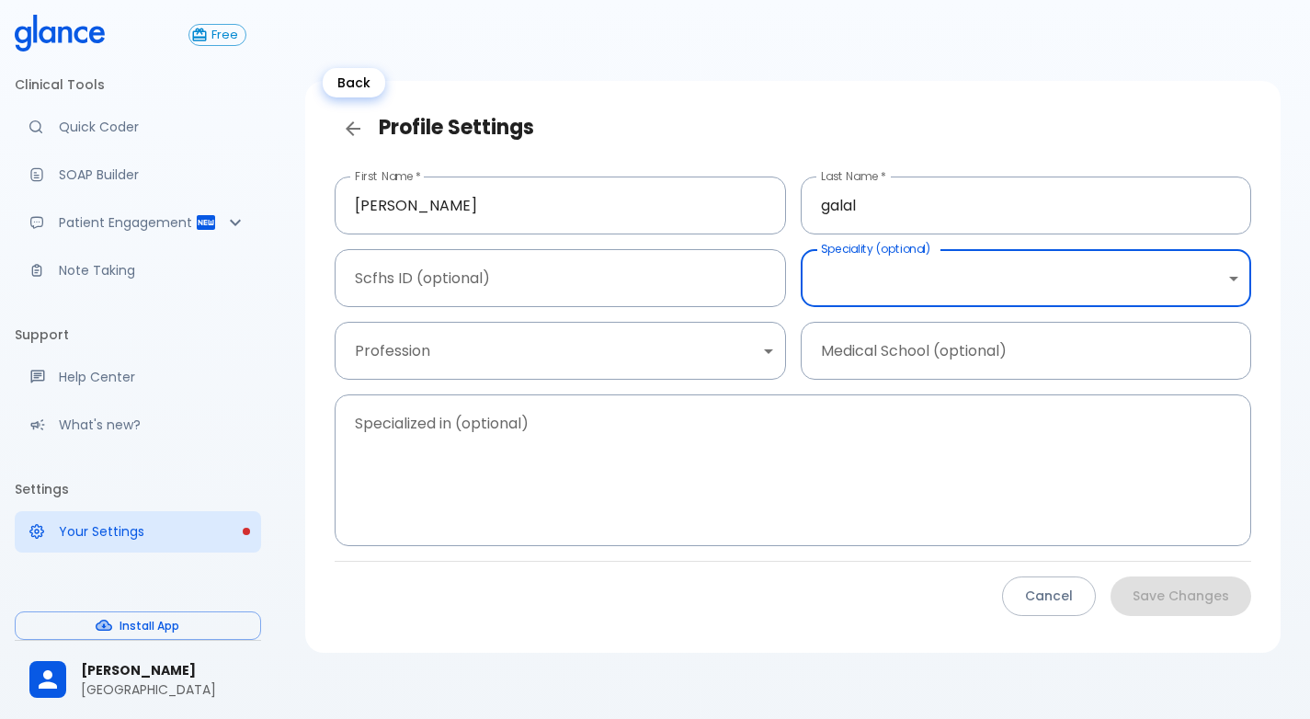
click at [346, 124] on icon "Back" at bounding box center [353, 129] width 22 height 22
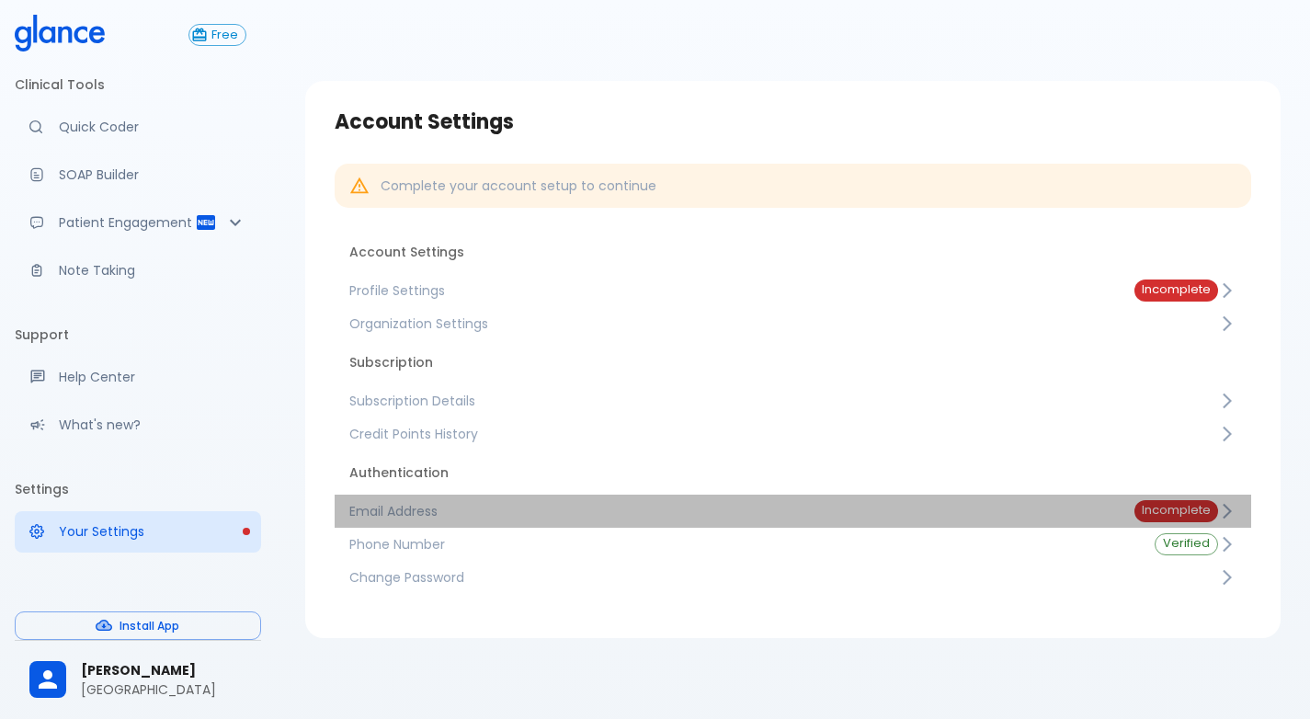
click at [394, 511] on span "Email Address" at bounding box center [727, 511] width 756 height 18
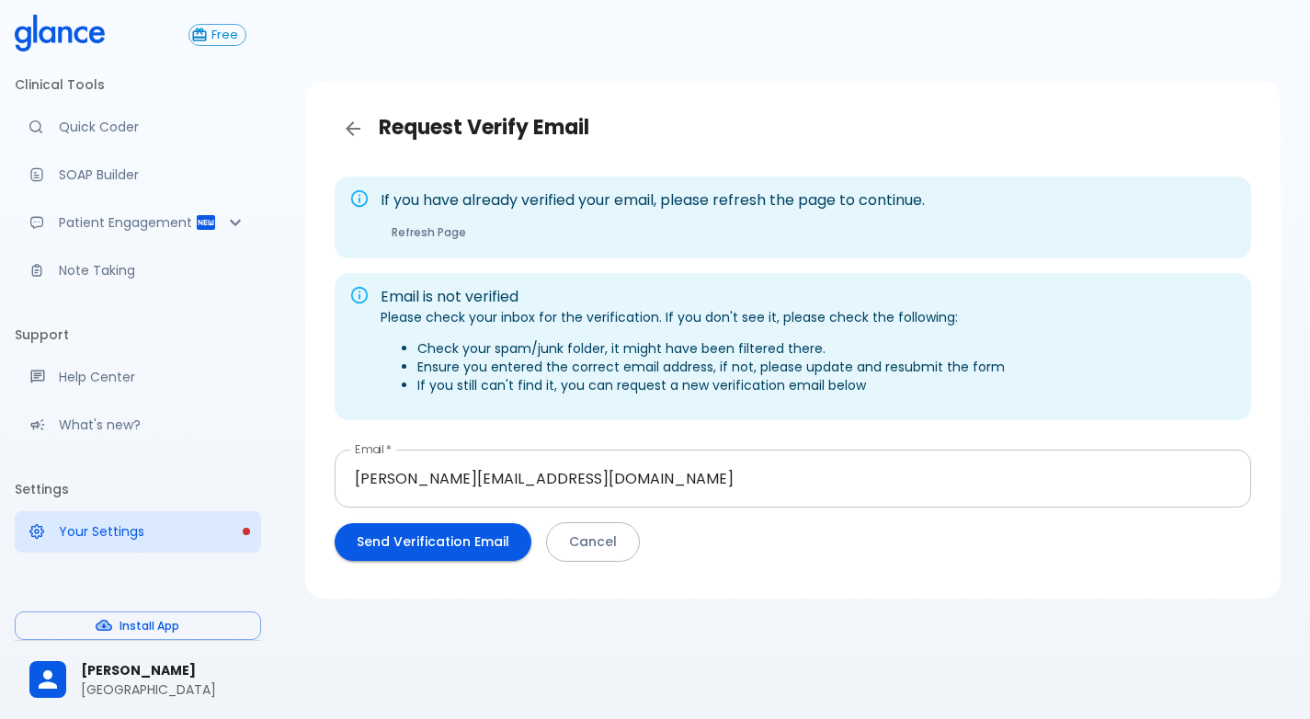
click at [396, 481] on input "ehab.galal@al-mashari.com.sa" at bounding box center [793, 479] width 917 height 58
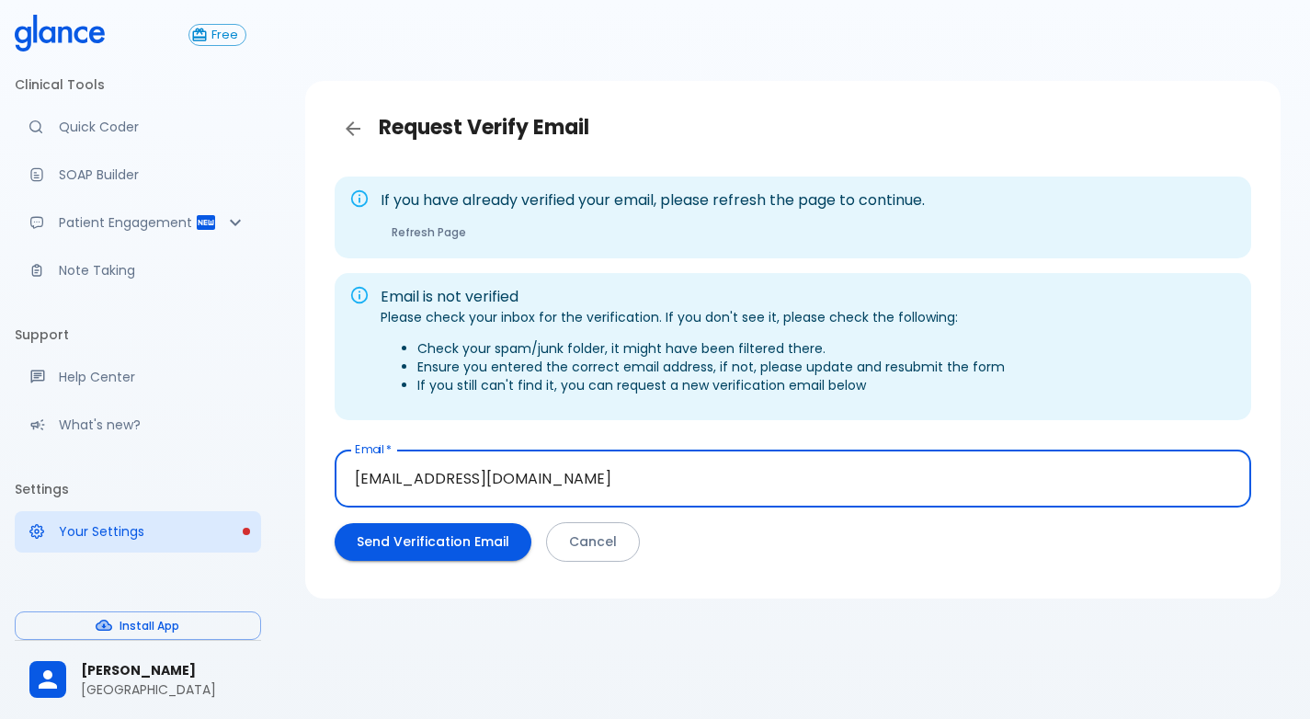
click at [464, 479] on input "egalal@al-mashari.com.sa" at bounding box center [793, 479] width 917 height 58
type input "[EMAIL_ADDRESS][DOMAIN_NAME]"
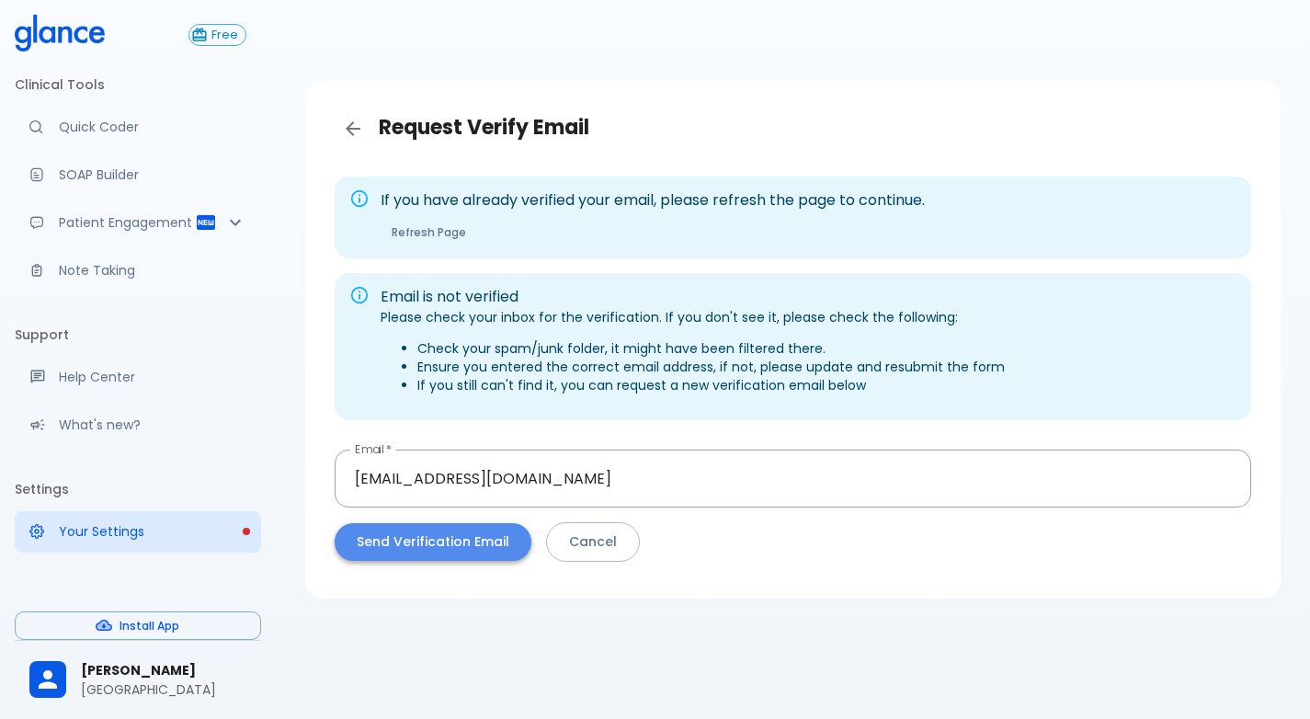
click at [436, 543] on button "Send Verification Email" at bounding box center [433, 542] width 197 height 38
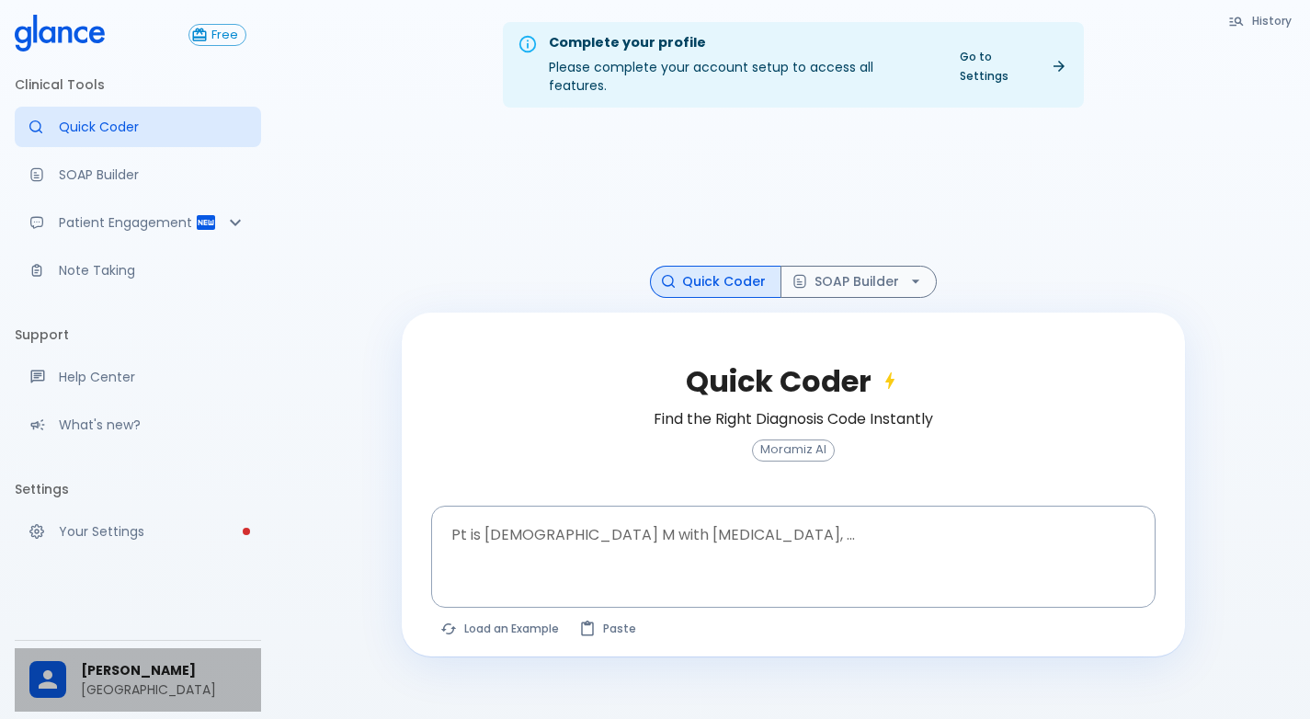
click at [106, 684] on p "[GEOGRAPHIC_DATA]" at bounding box center [164, 689] width 166 height 18
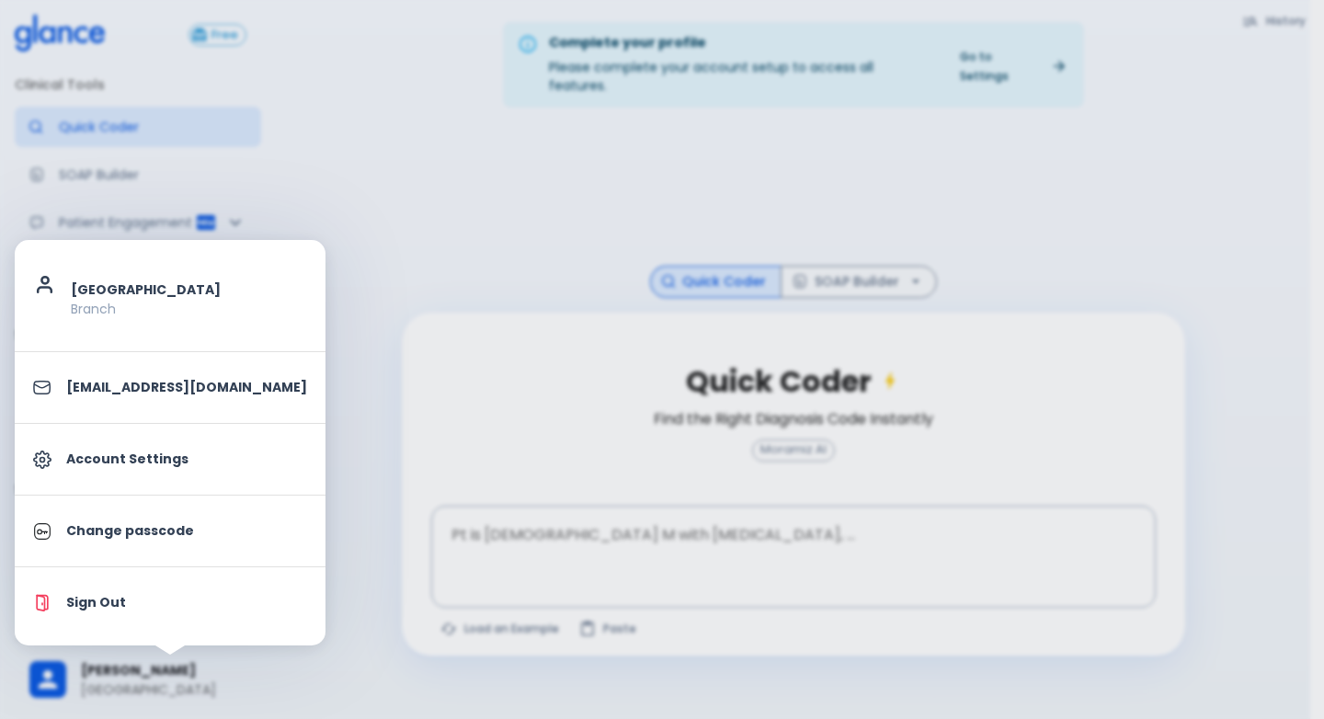
click at [483, 171] on div at bounding box center [662, 359] width 1324 height 719
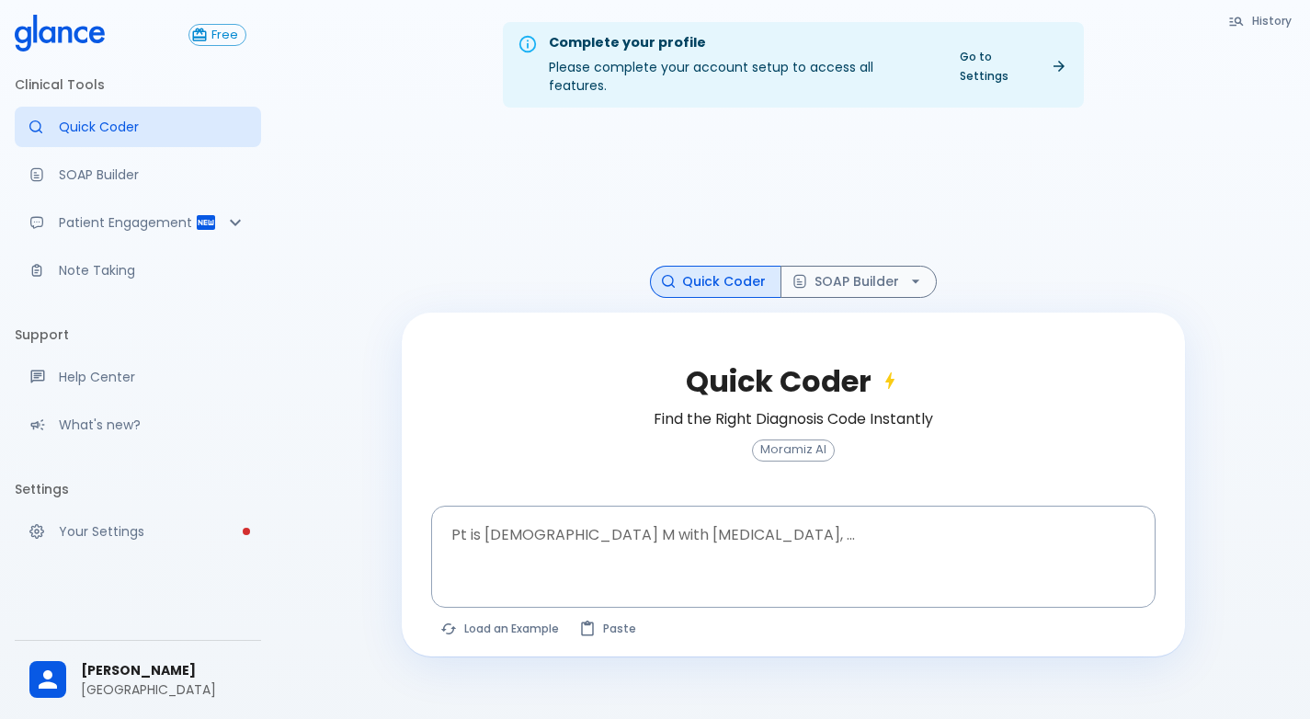
scroll to position [44, 0]
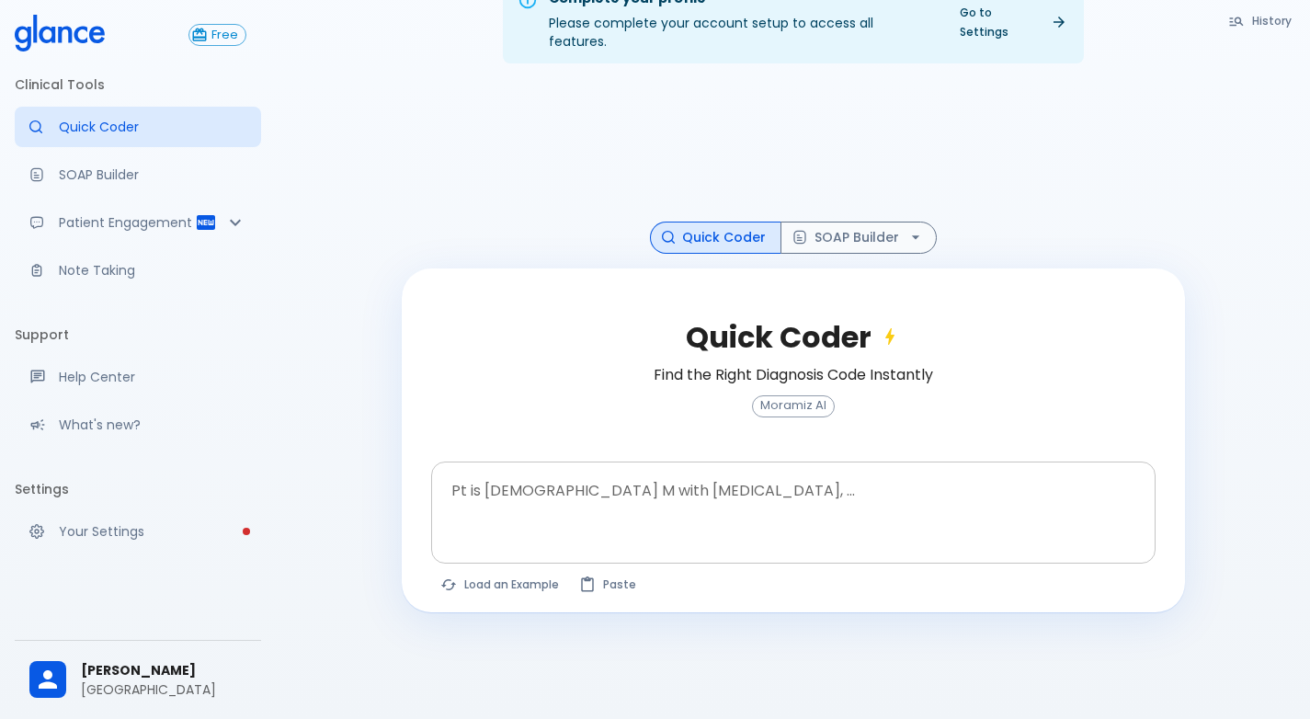
click at [554, 499] on textarea at bounding box center [793, 498] width 699 height 58
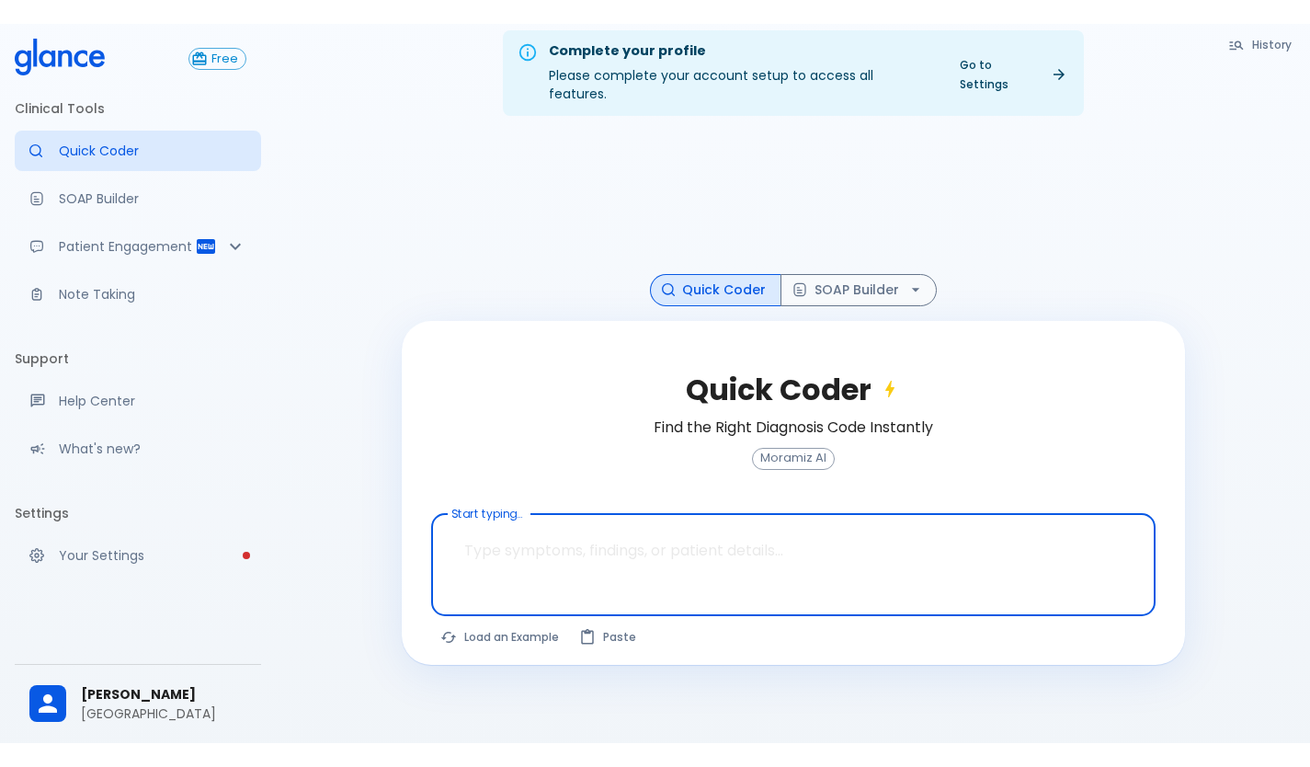
scroll to position [0, 0]
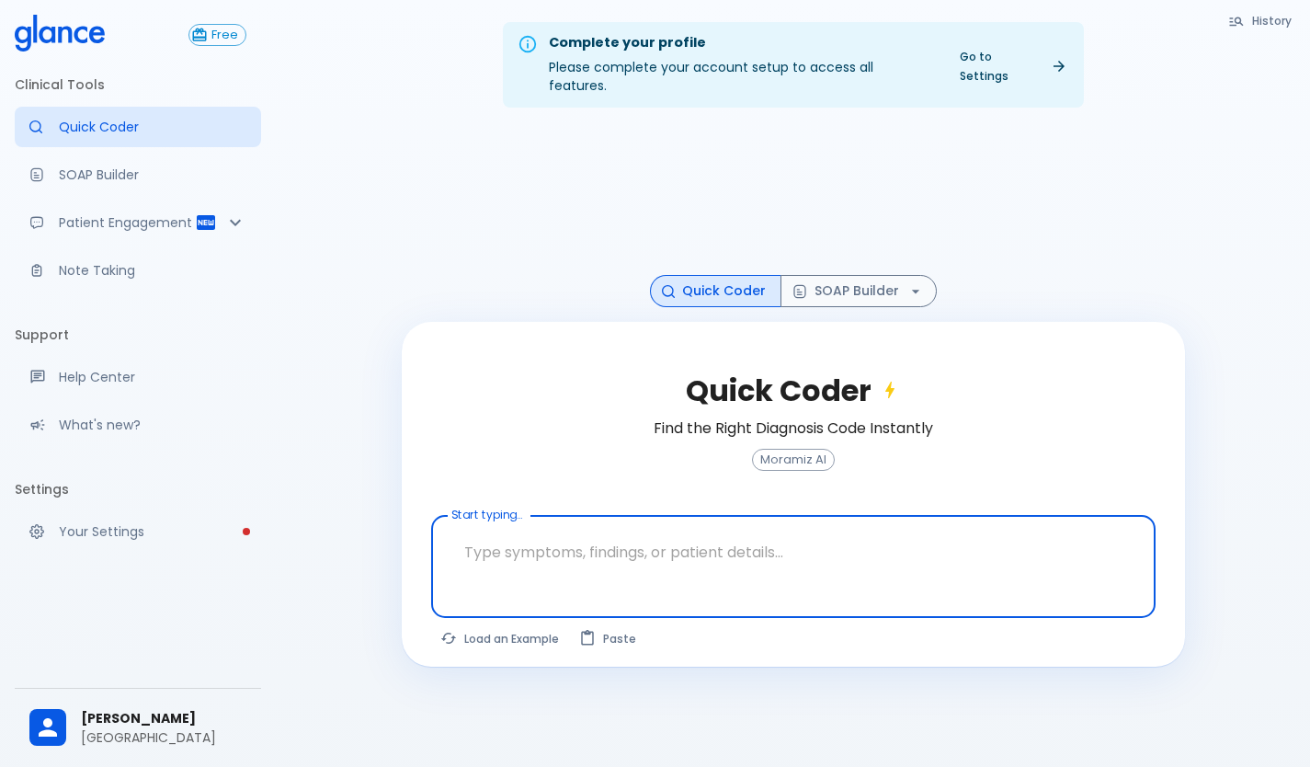
click at [602, 581] on div at bounding box center [795, 597] width 717 height 33
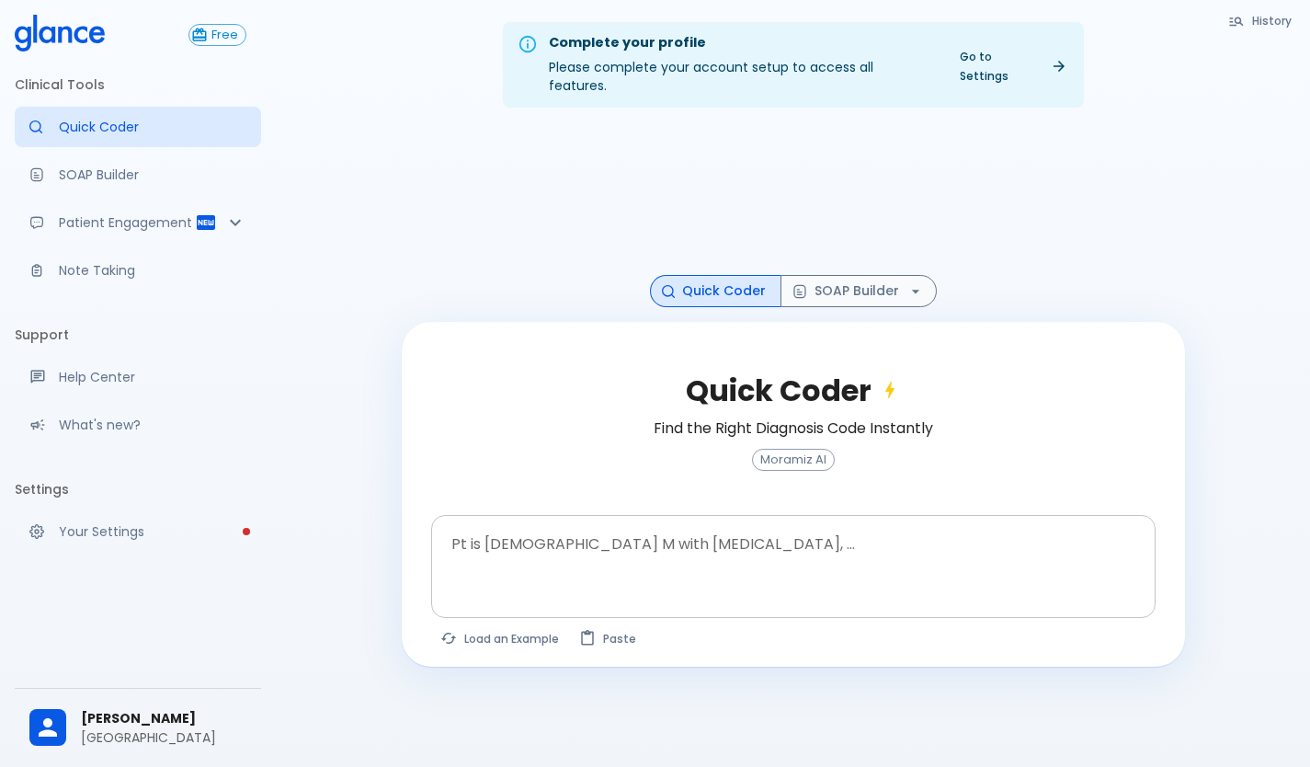
click at [603, 581] on div at bounding box center [795, 597] width 717 height 33
click at [714, 625] on div "Load an Example Paste" at bounding box center [612, 638] width 362 height 27
click at [559, 668] on div "Complete your profile Please complete your account setup to access all features…" at bounding box center [793, 405] width 1034 height 811
click at [520, 546] on textarea at bounding box center [793, 552] width 699 height 58
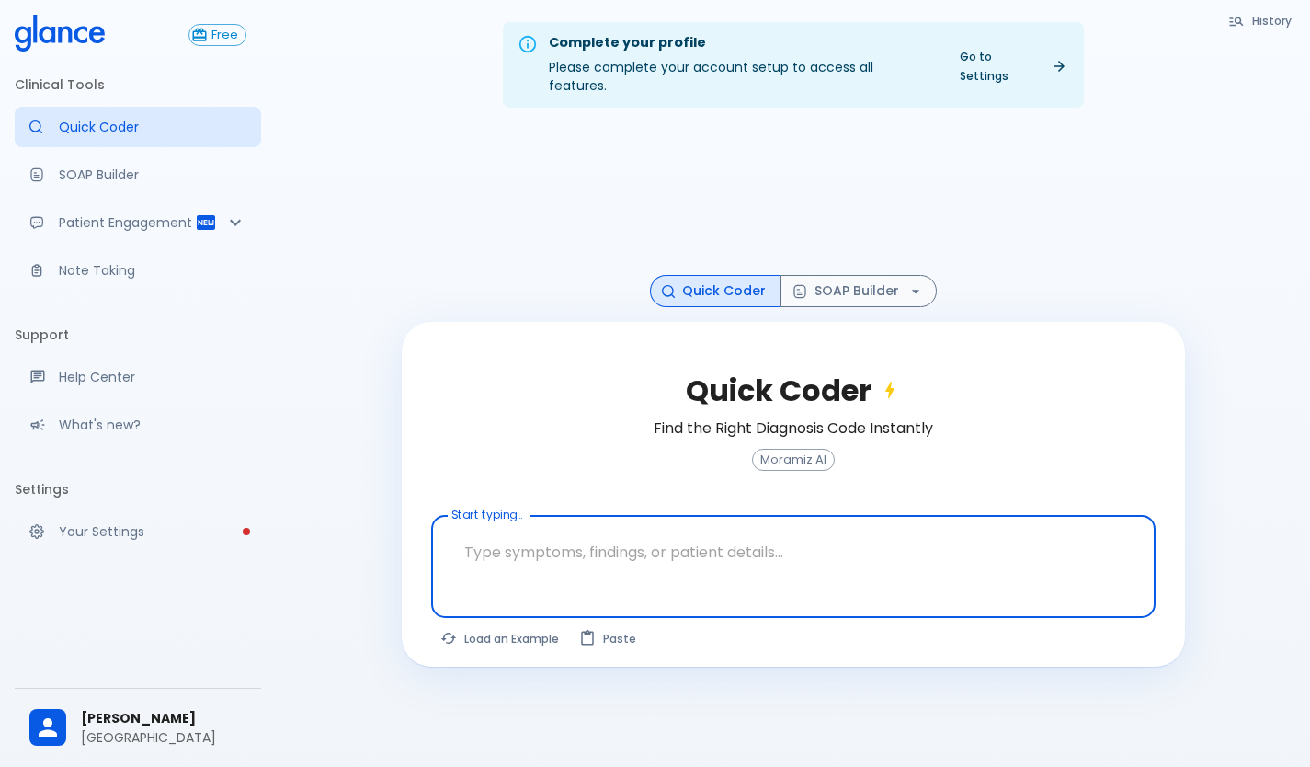
click at [498, 541] on textarea at bounding box center [793, 552] width 699 height 58
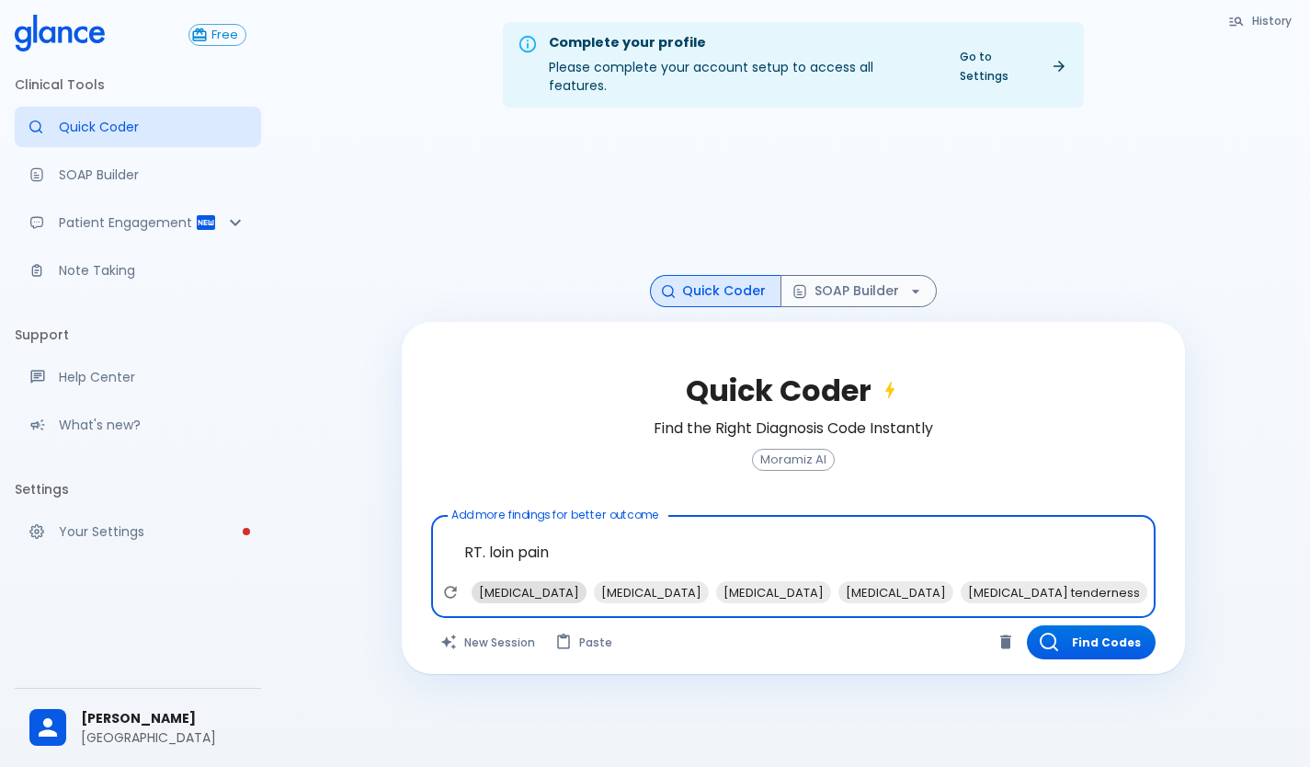
type textarea "RT. loin pain"
click at [502, 582] on span "[MEDICAL_DATA]" at bounding box center [529, 592] width 115 height 21
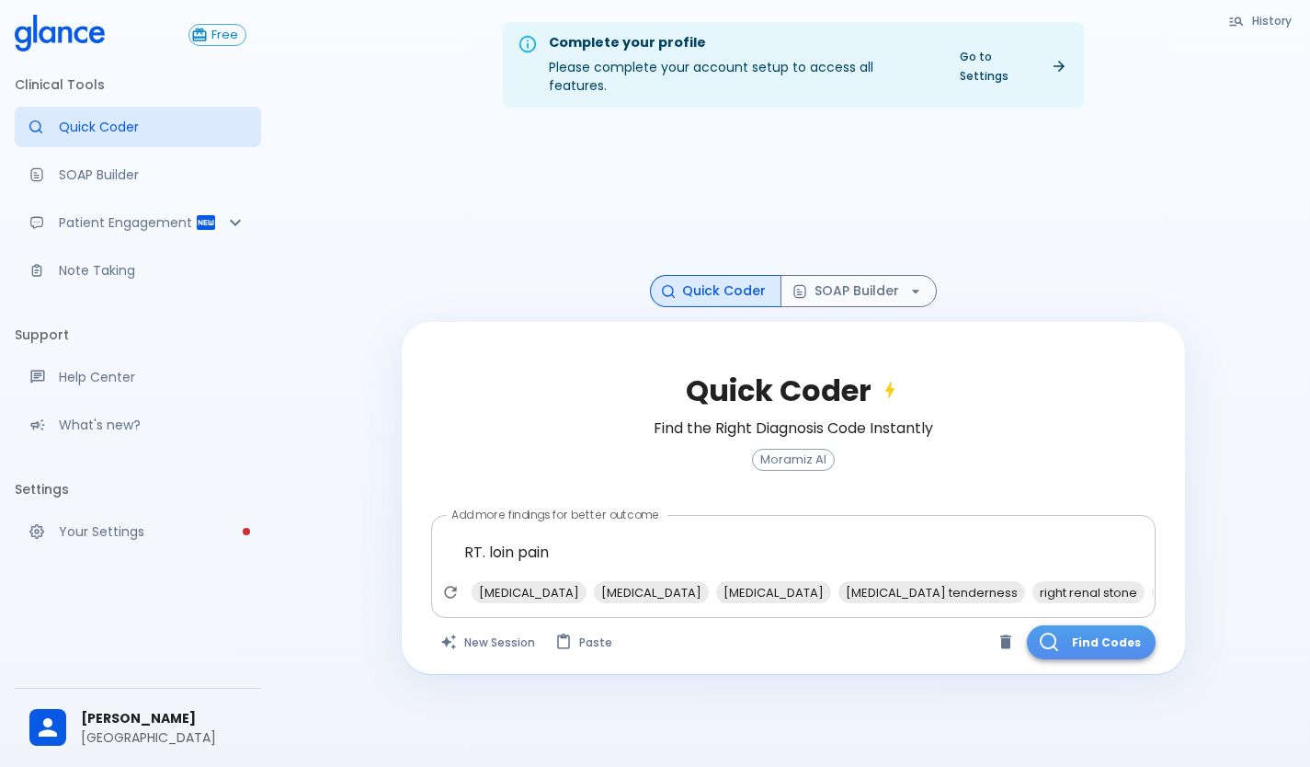
click at [1087, 625] on button "Find Codes" at bounding box center [1091, 642] width 129 height 34
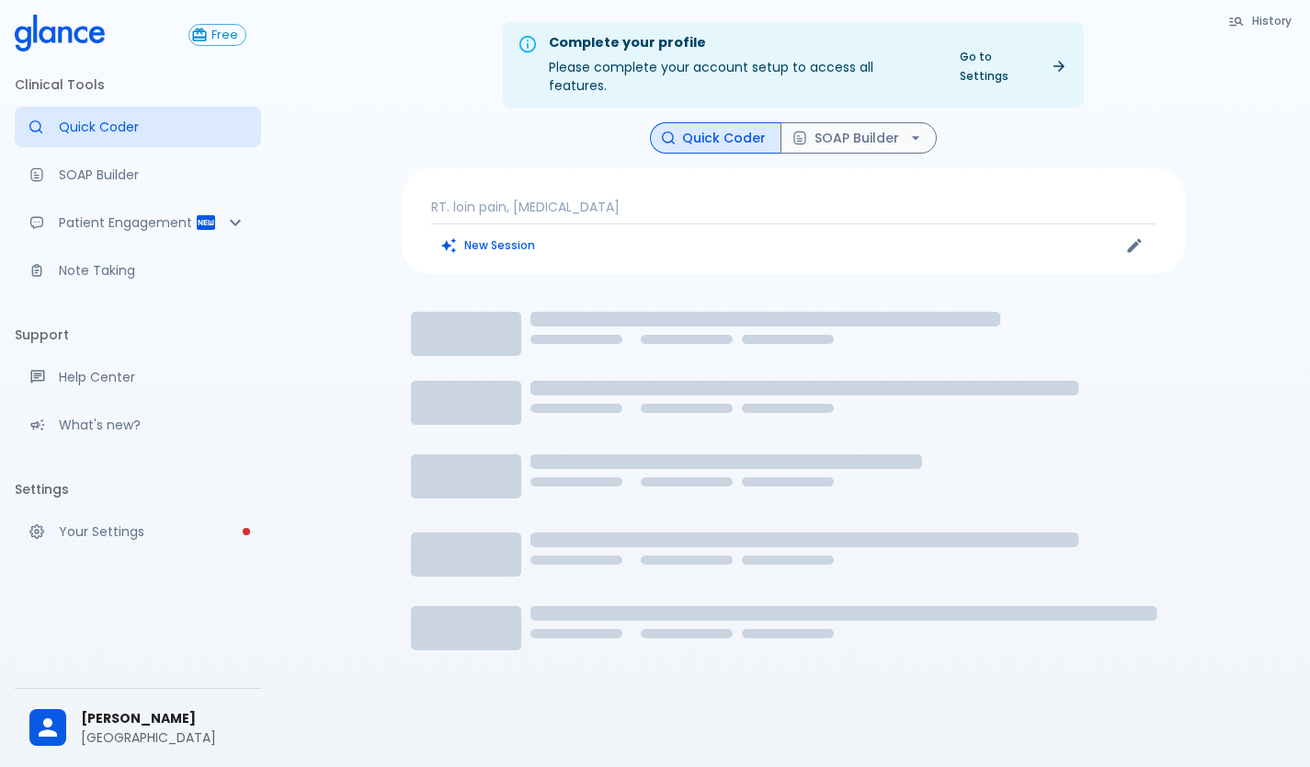
click at [1238, 22] on icon "button" at bounding box center [1237, 21] width 14 height 9
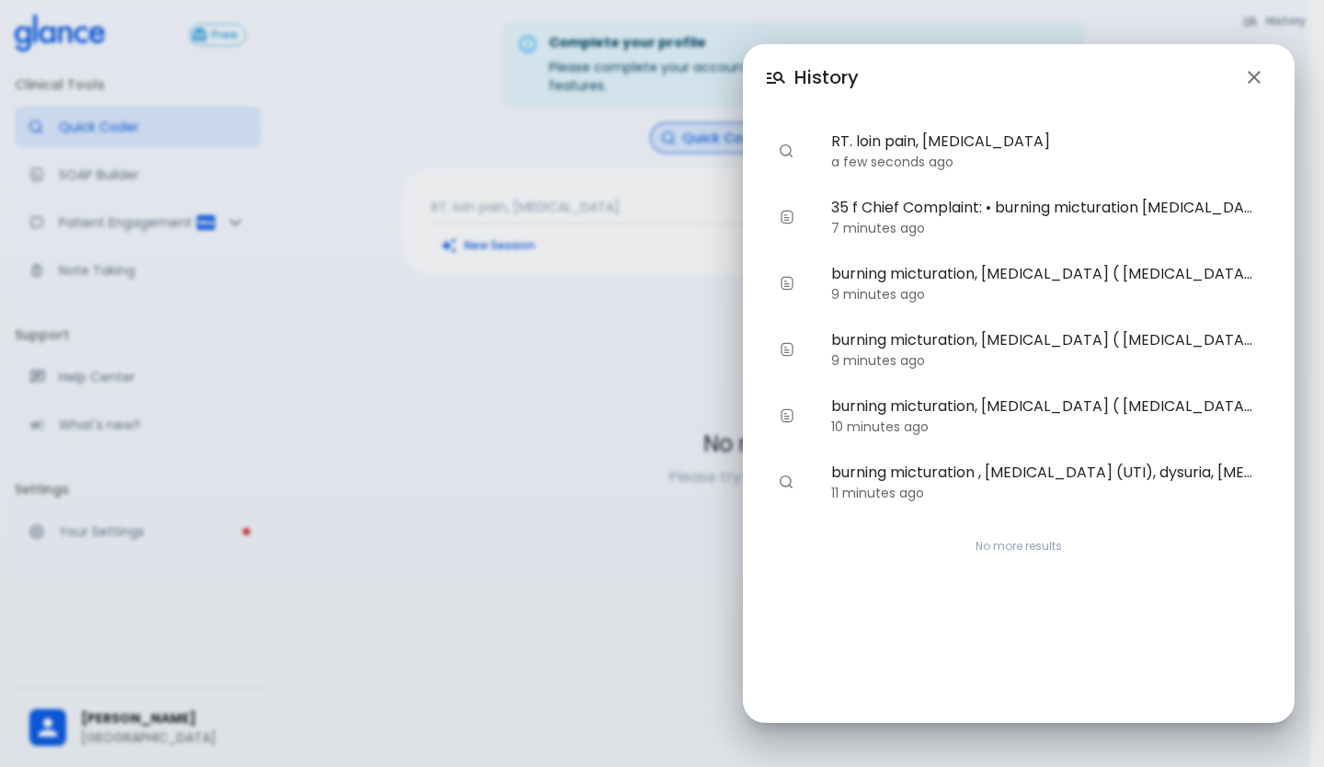
click at [1254, 73] on icon "button" at bounding box center [1254, 77] width 22 height 22
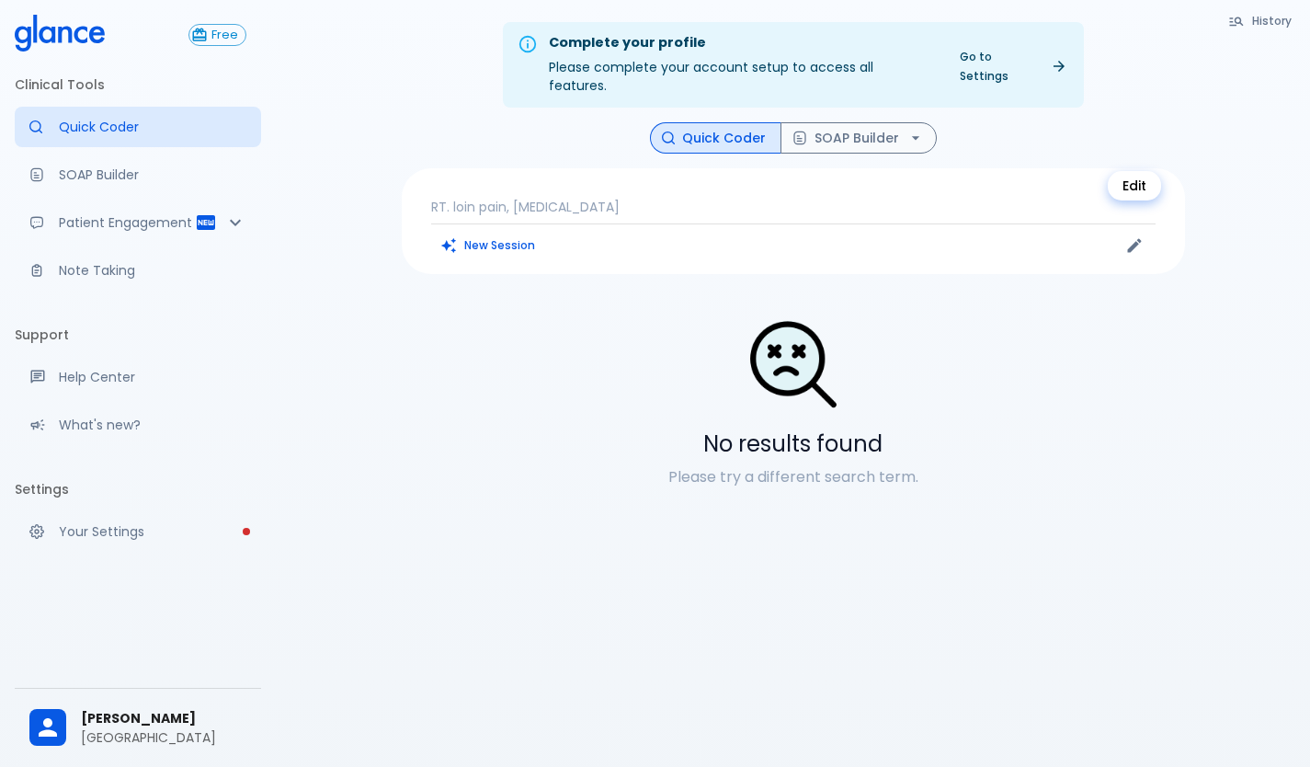
click at [1134, 239] on icon "Edit" at bounding box center [1134, 246] width 14 height 14
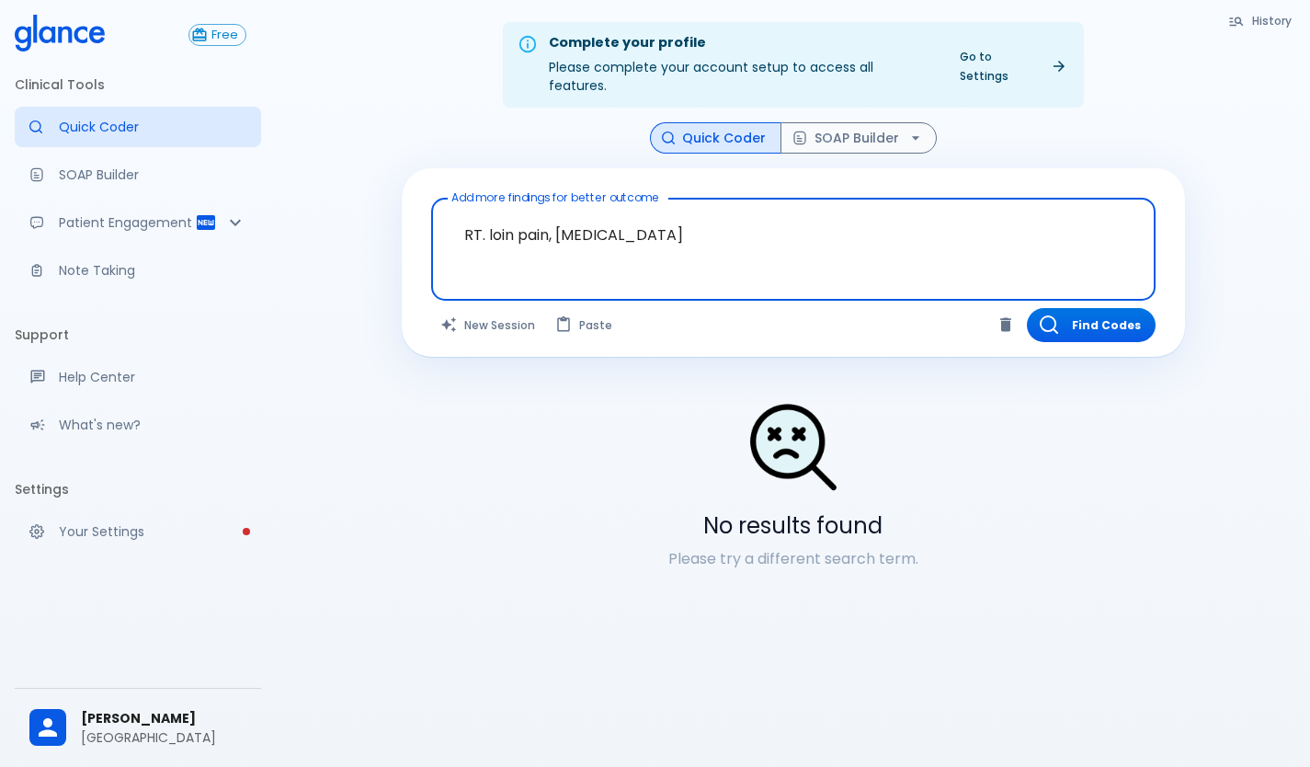
click at [984, 223] on textarea "RT. loin pain, [MEDICAL_DATA]" at bounding box center [793, 235] width 699 height 58
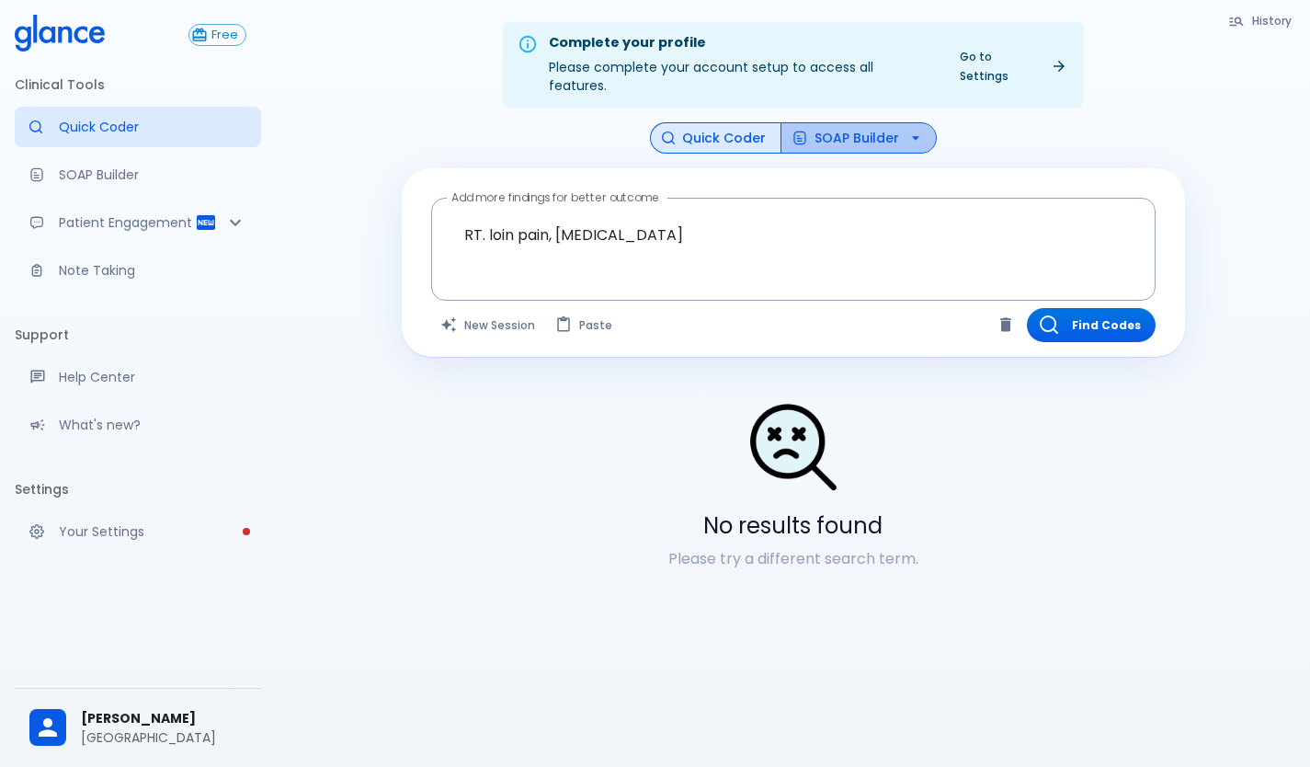
click at [908, 129] on icon "button" at bounding box center [916, 138] width 18 height 18
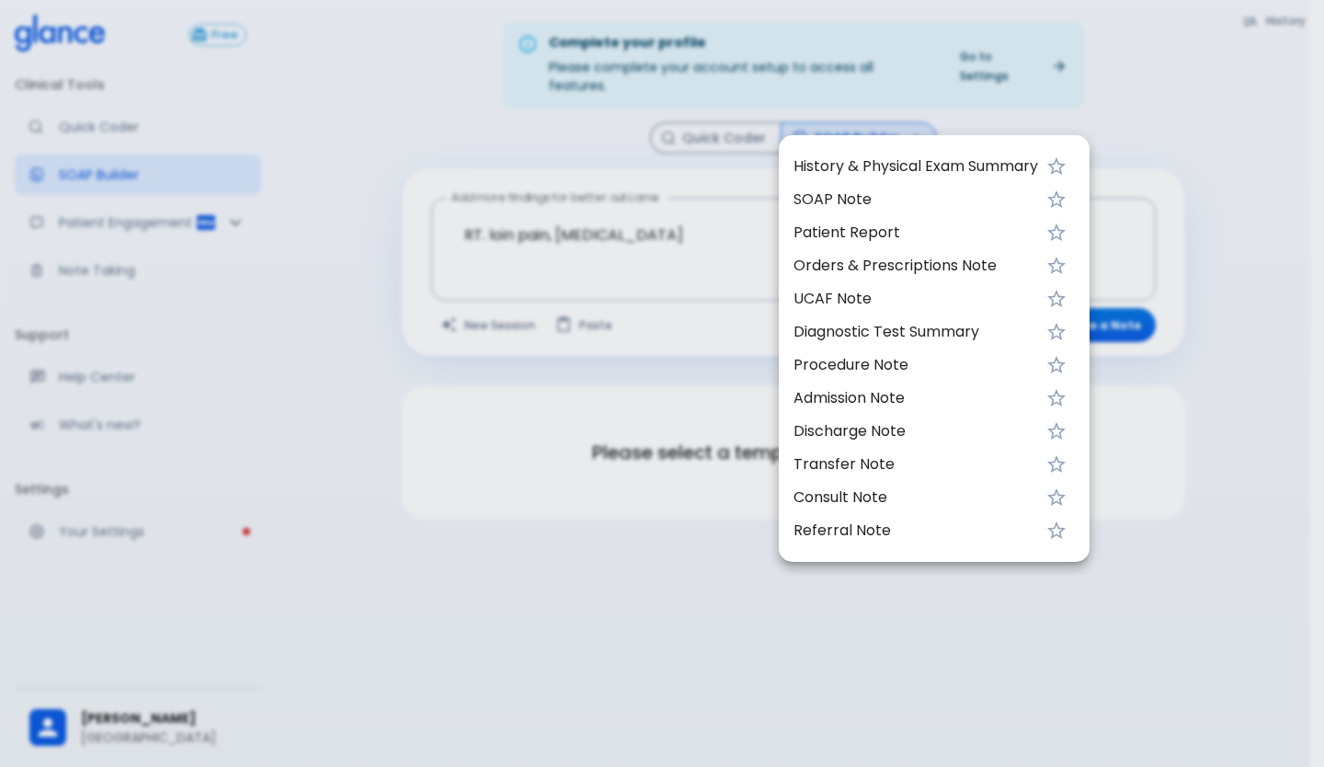
click at [1036, 104] on div at bounding box center [662, 383] width 1324 height 767
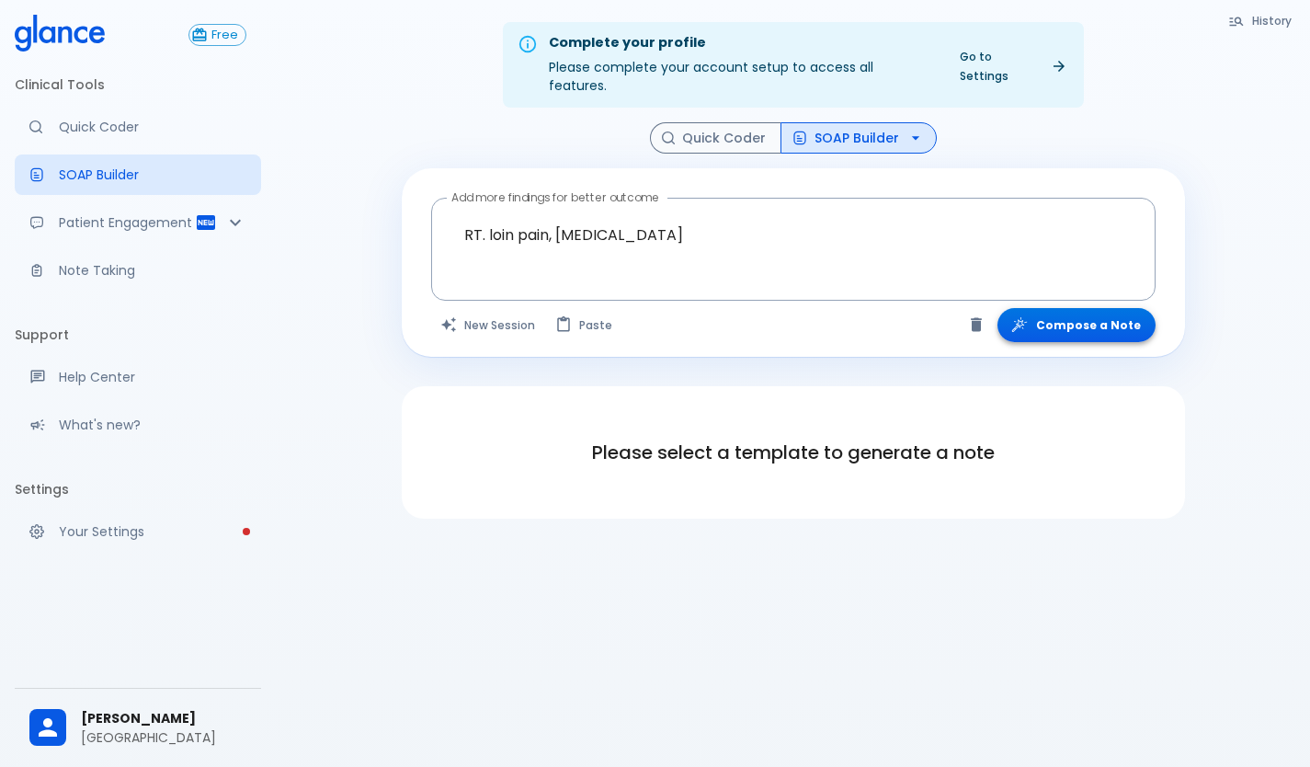
click at [1088, 308] on button "Compose a Note" at bounding box center [1077, 325] width 158 height 34
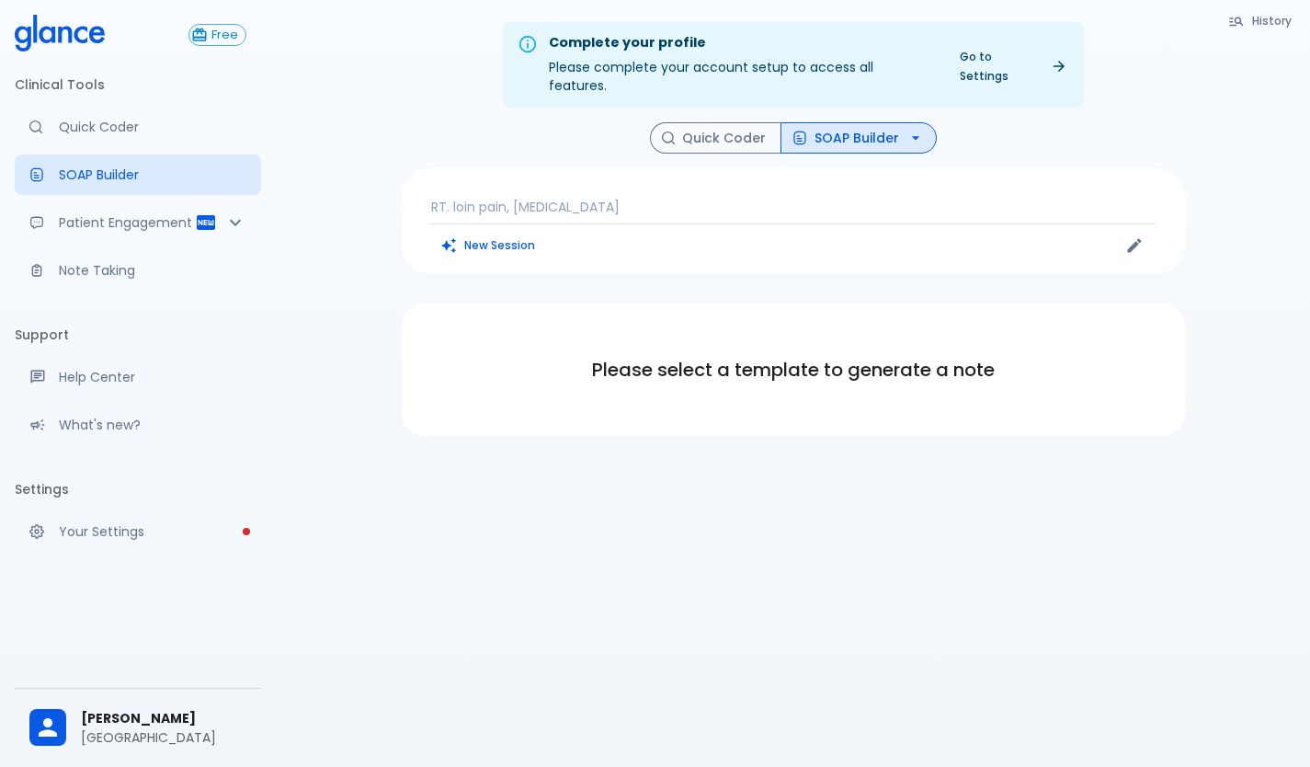
click at [818, 168] on div "RT. loin pain, [MEDICAL_DATA] New Session" at bounding box center [793, 221] width 783 height 106
click at [909, 129] on icon "button" at bounding box center [916, 138] width 18 height 18
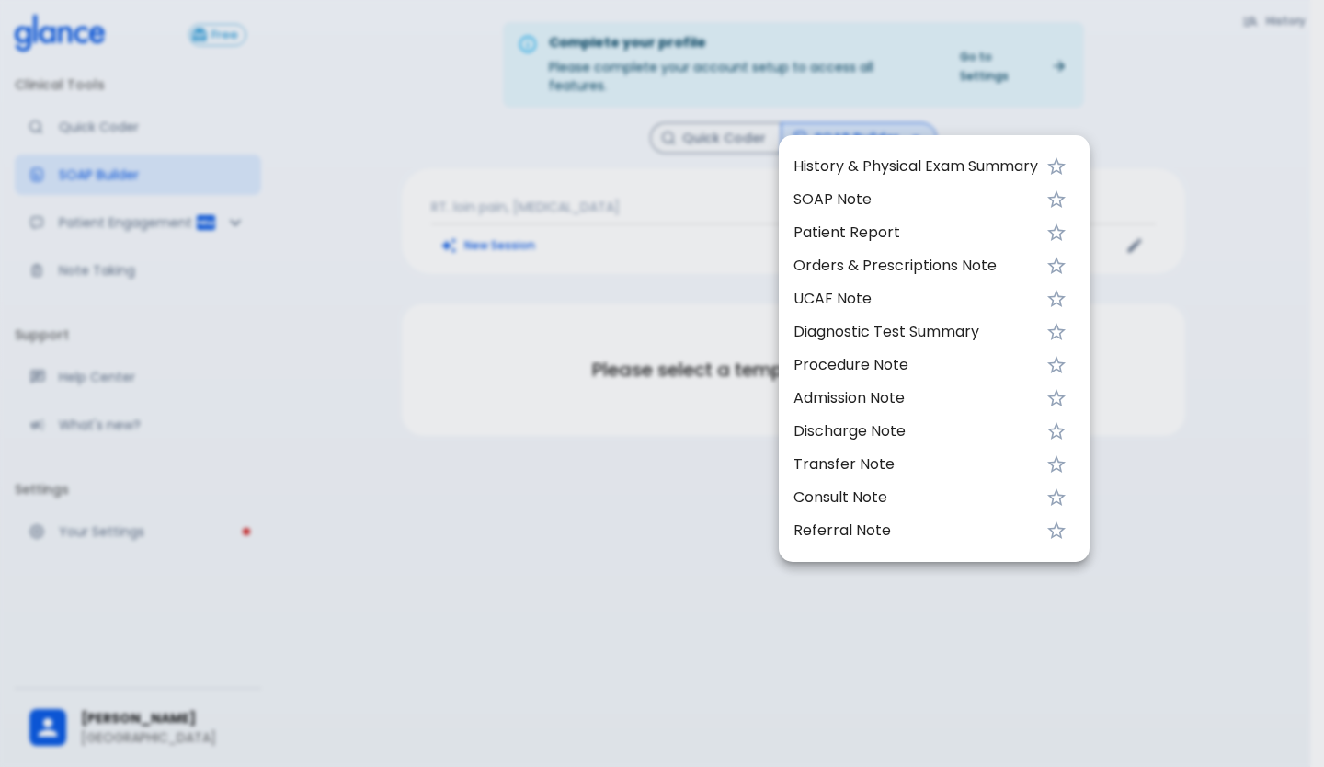
click at [842, 194] on span "SOAP Note" at bounding box center [916, 200] width 245 height 22
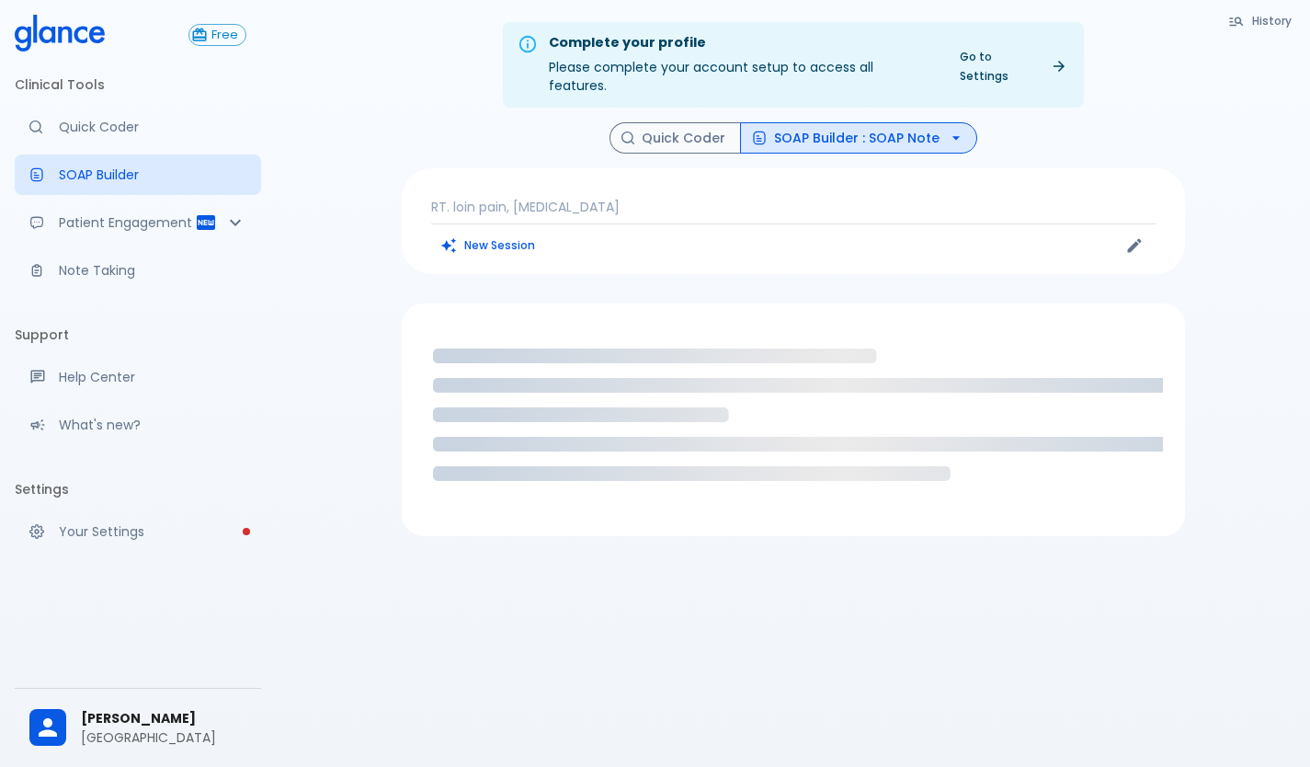
click at [634, 198] on p "RT. loin pain, [MEDICAL_DATA]" at bounding box center [793, 207] width 725 height 18
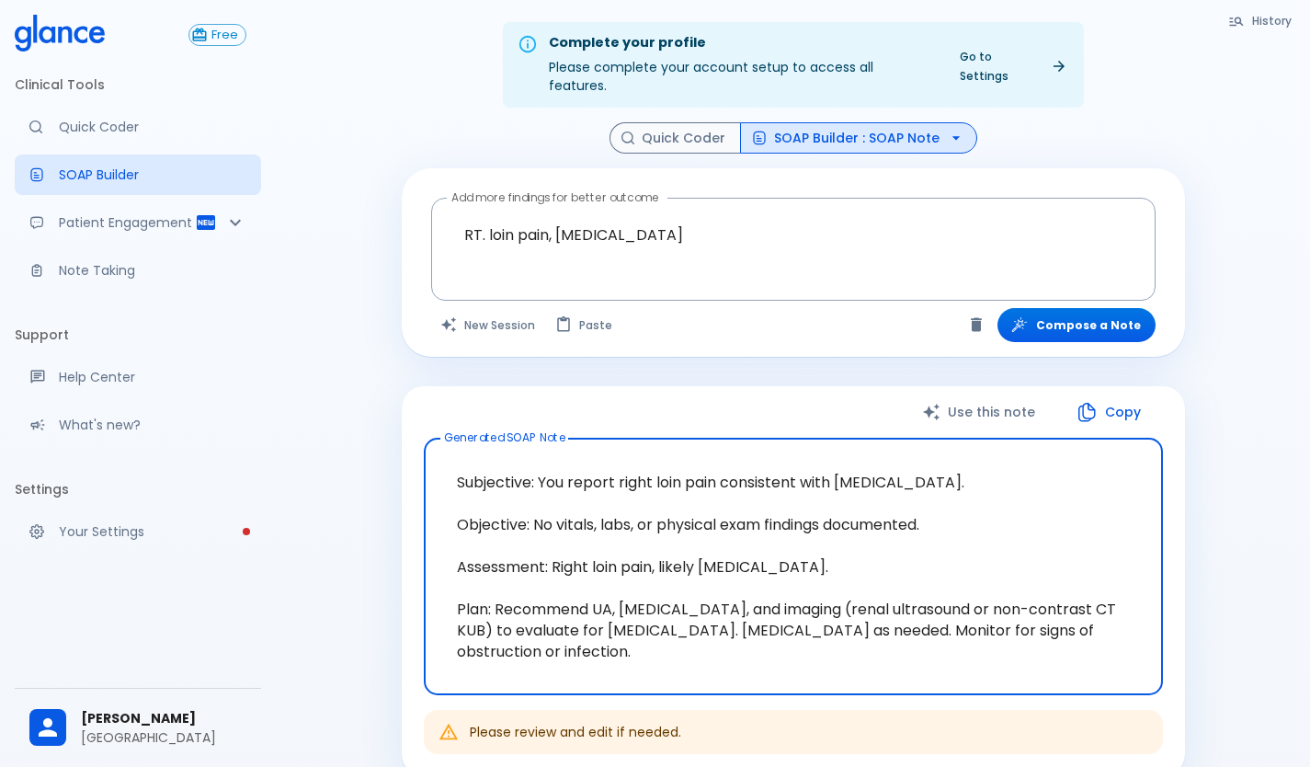
click at [987, 394] on button "Use this note" at bounding box center [981, 413] width 154 height 38
type textarea "Subjective: You report right loin pain consistent with [MEDICAL_DATA]. Objectiv…"
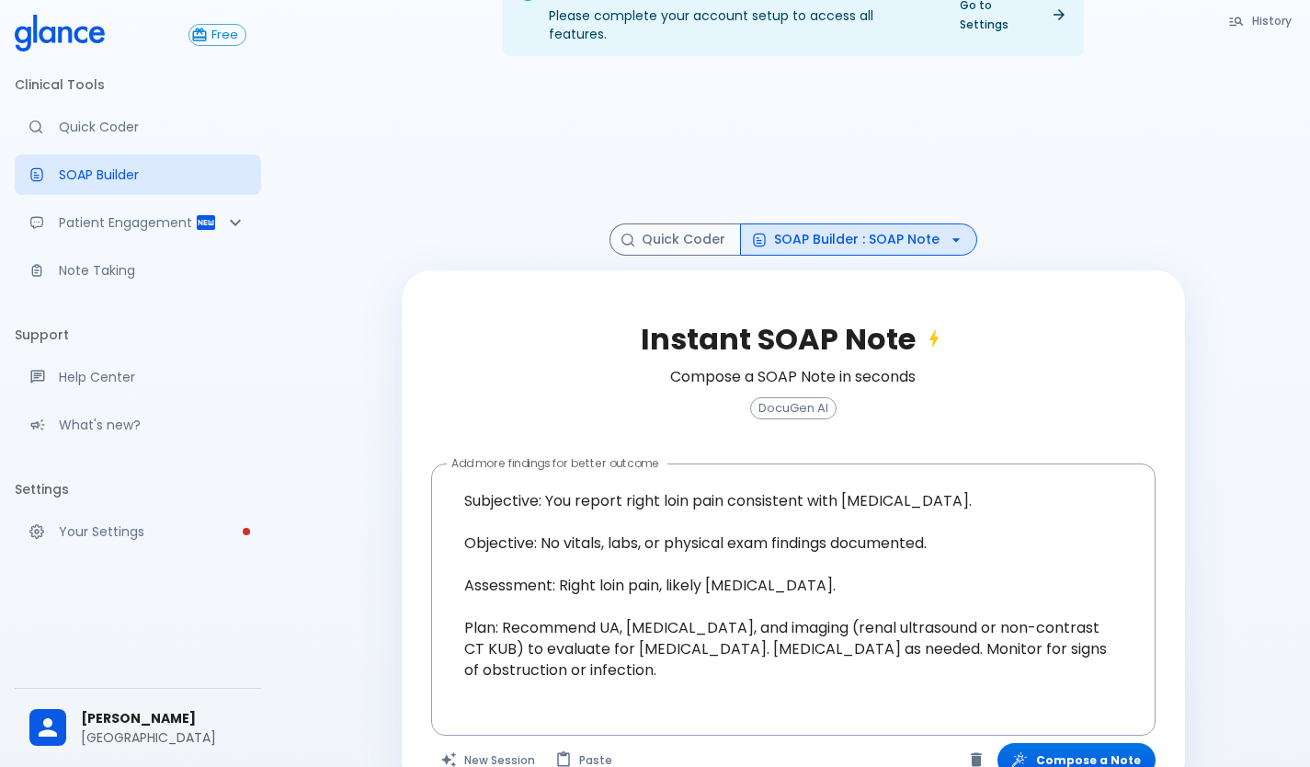
scroll to position [80, 0]
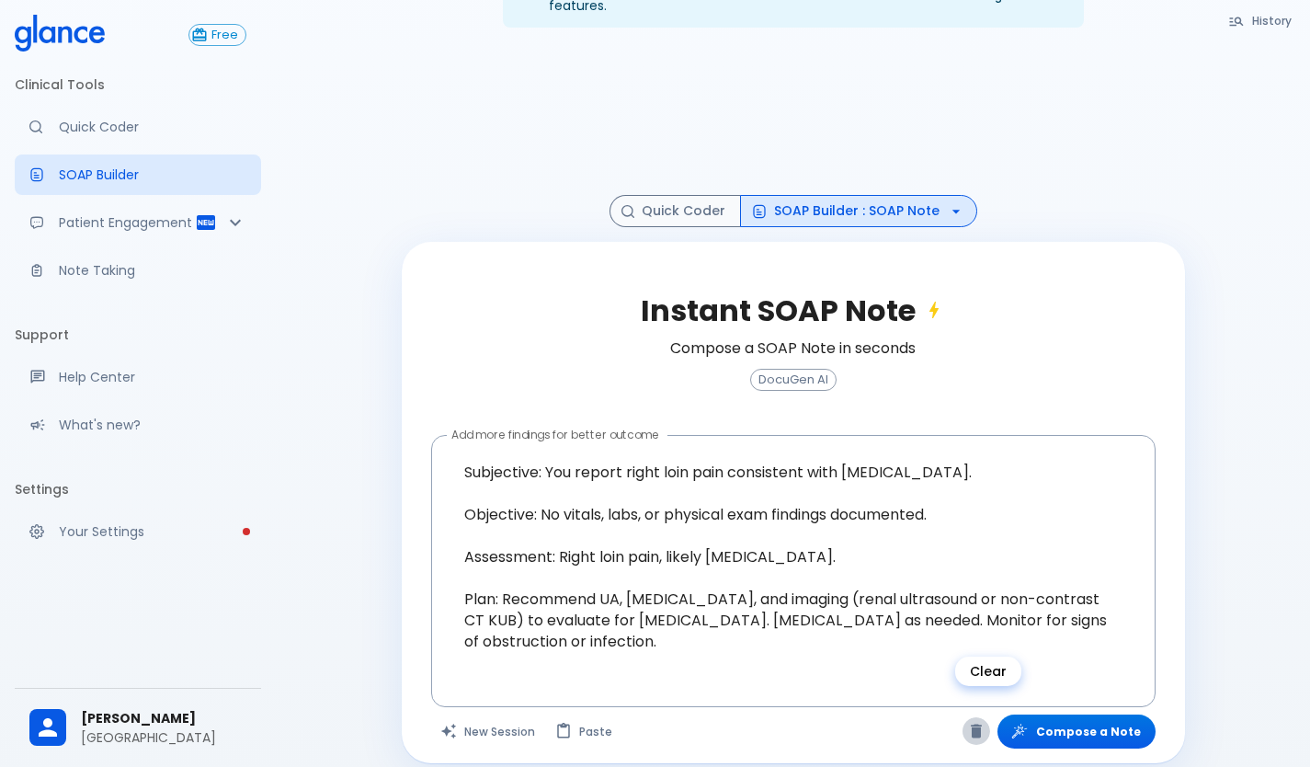
click at [982, 718] on icon "Clear" at bounding box center [976, 732] width 11 height 14
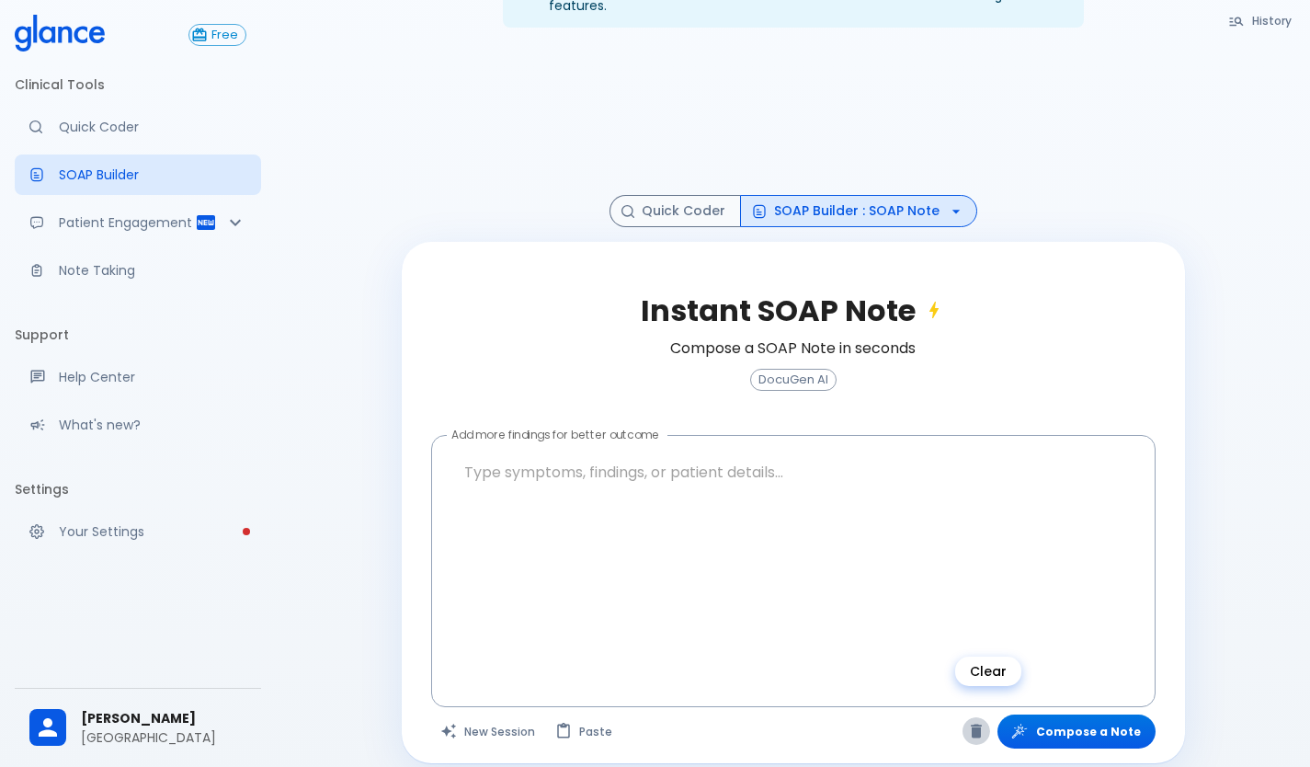
scroll to position [44, 0]
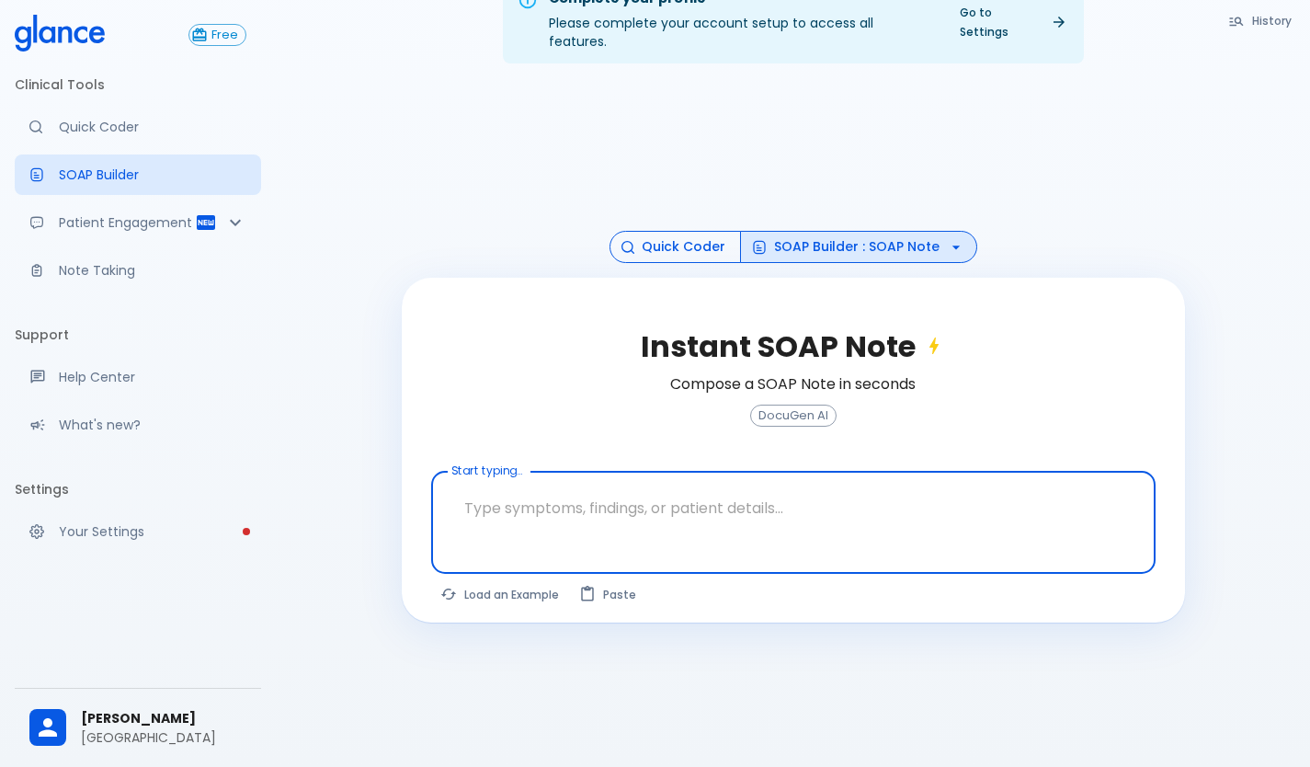
click at [695, 231] on button "Quick Coder" at bounding box center [675, 247] width 131 height 32
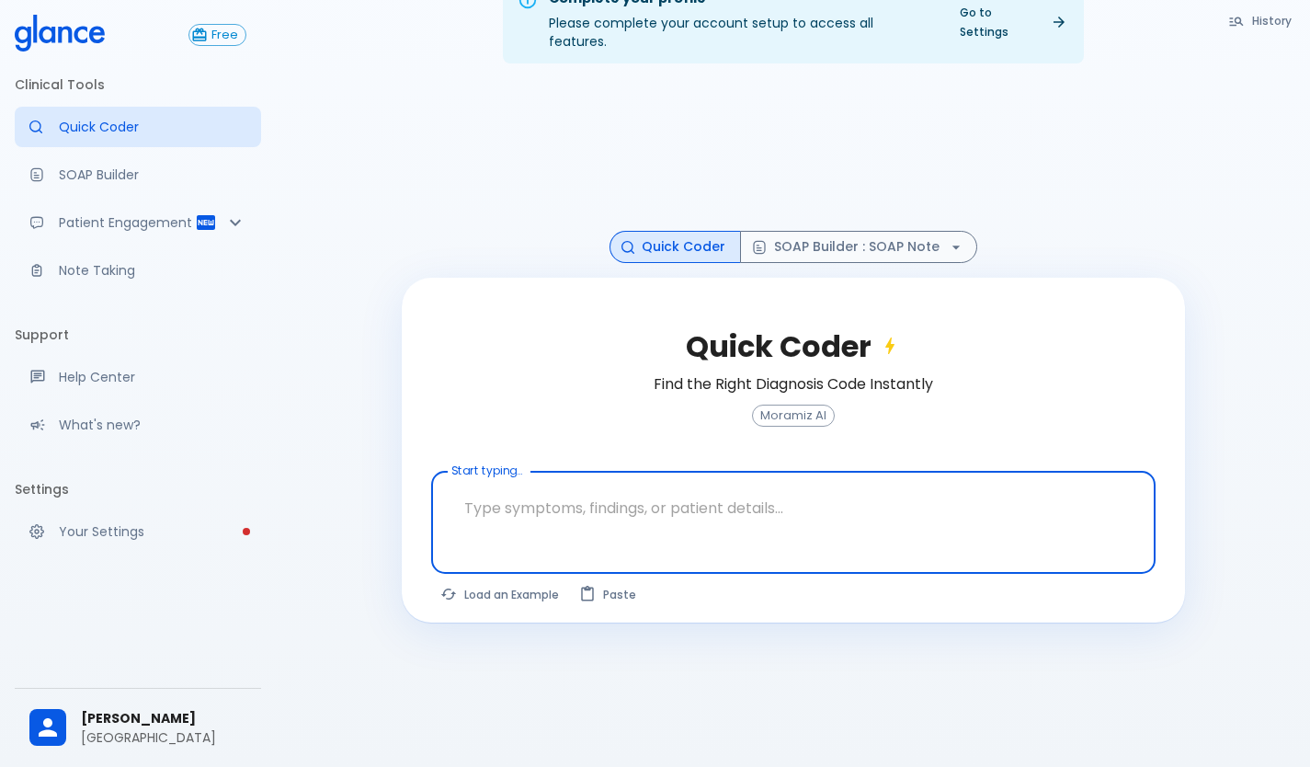
click at [684, 490] on textarea at bounding box center [793, 508] width 699 height 58
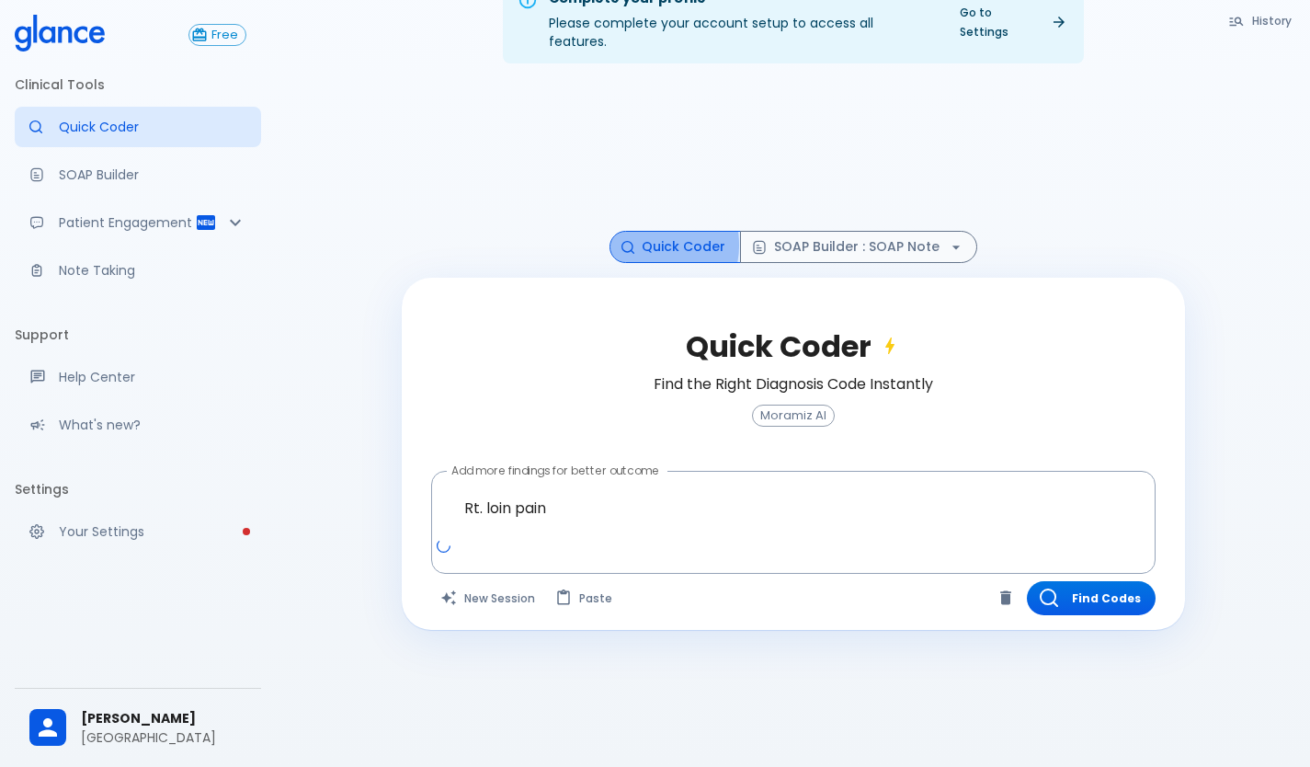
click at [653, 231] on button "Quick Coder" at bounding box center [675, 247] width 131 height 32
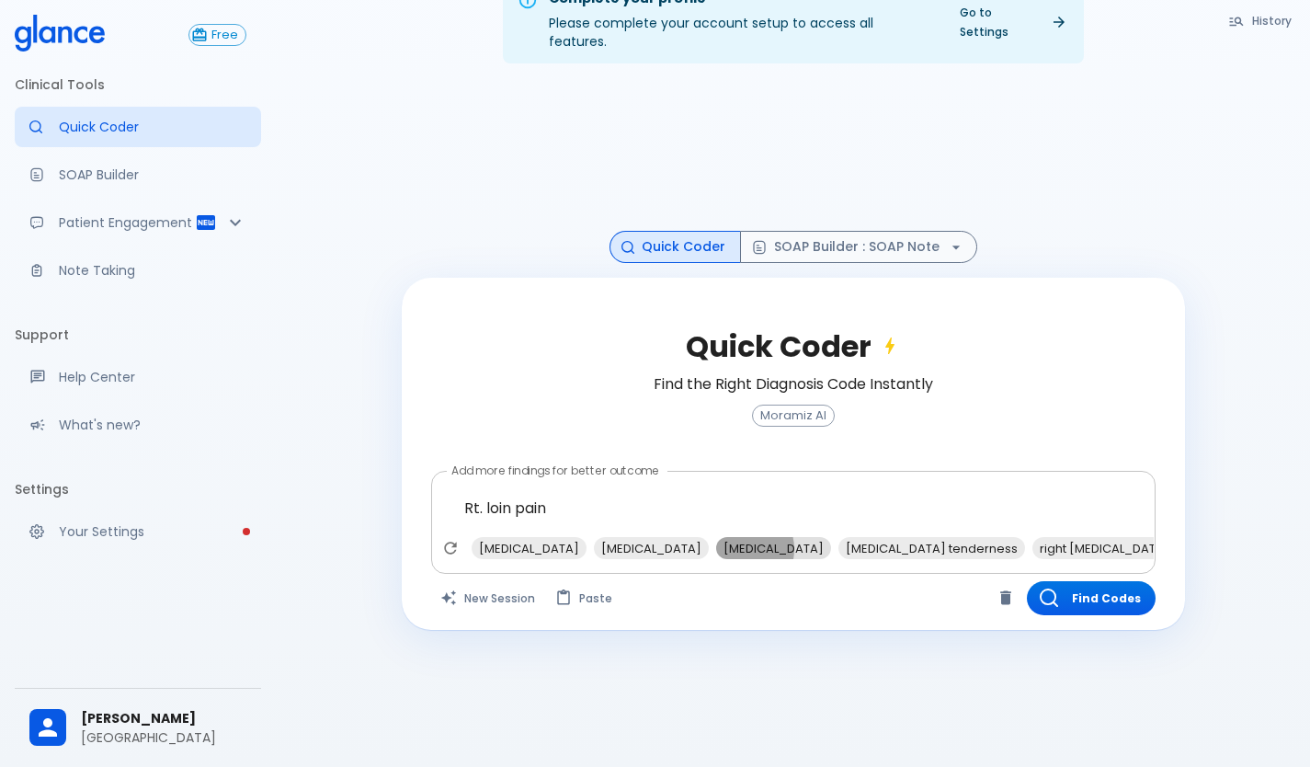
click at [753, 538] on span "[MEDICAL_DATA]" at bounding box center [773, 548] width 115 height 21
click at [849, 538] on span "[MEDICAL_DATA] tenderness" at bounding box center [809, 548] width 187 height 21
type textarea "Rt. loin pain, [MEDICAL_DATA], [MEDICAL_DATA] tenderness"
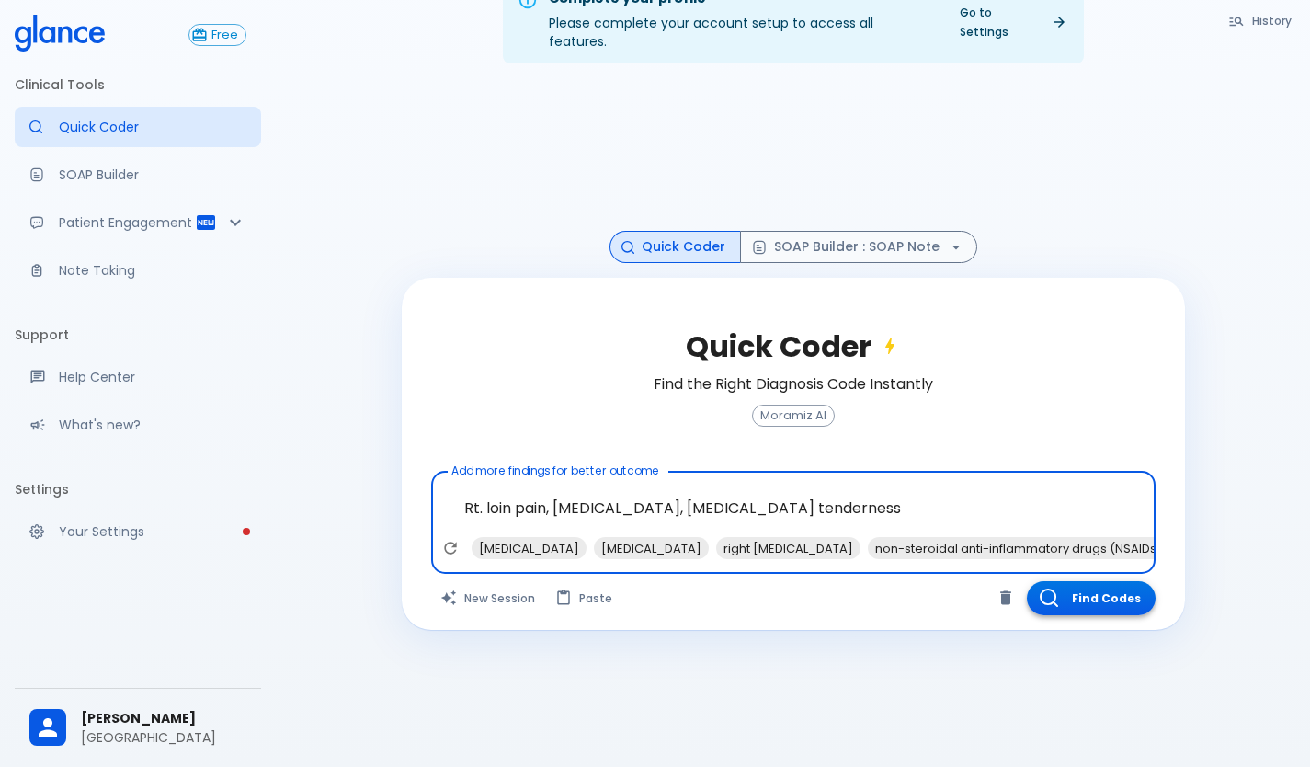
click at [1085, 581] on button "Find Codes" at bounding box center [1091, 598] width 129 height 34
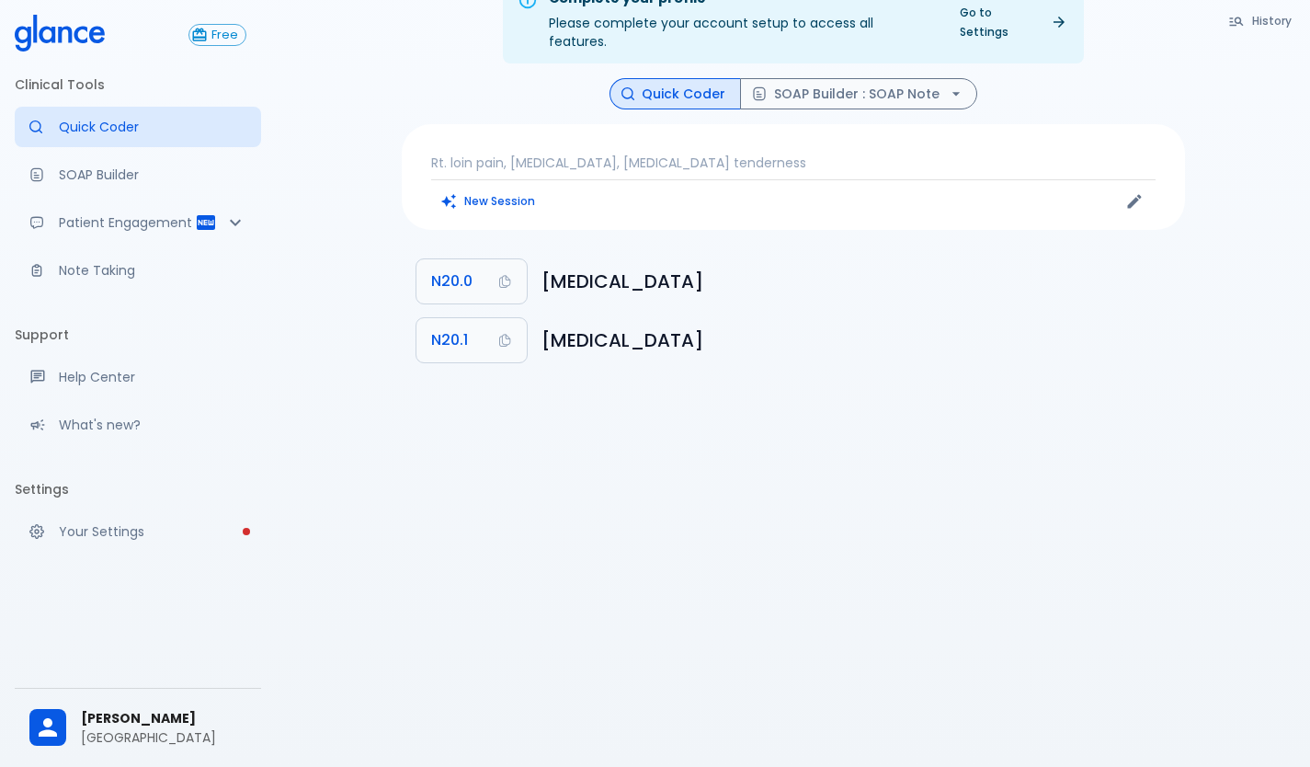
click at [1226, 145] on div "Complete your profile Please complete your account setup to access all features…" at bounding box center [793, 361] width 1034 height 811
click at [1272, 20] on button "History" at bounding box center [1261, 20] width 84 height 27
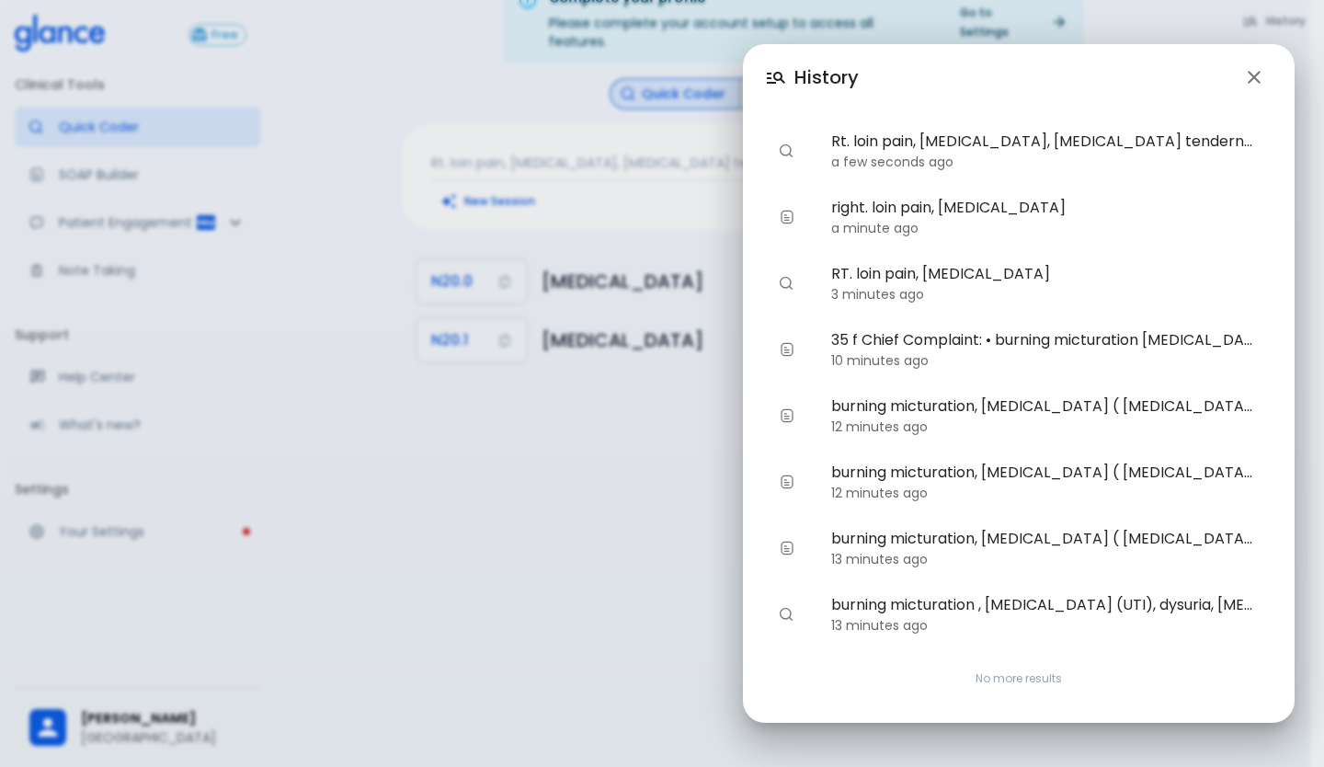
click at [871, 485] on time "12 minutes ago" at bounding box center [879, 493] width 97 height 18
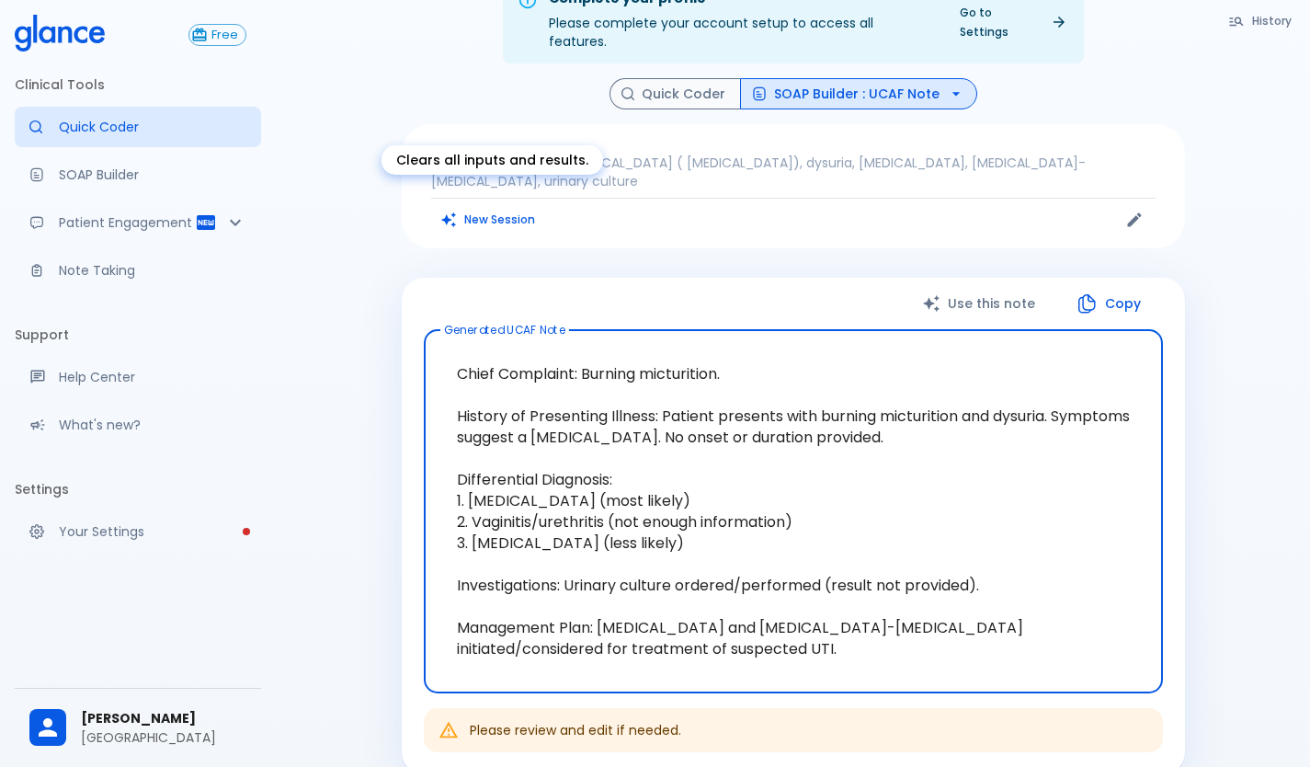
click at [496, 206] on button "New Session" at bounding box center [488, 219] width 115 height 27
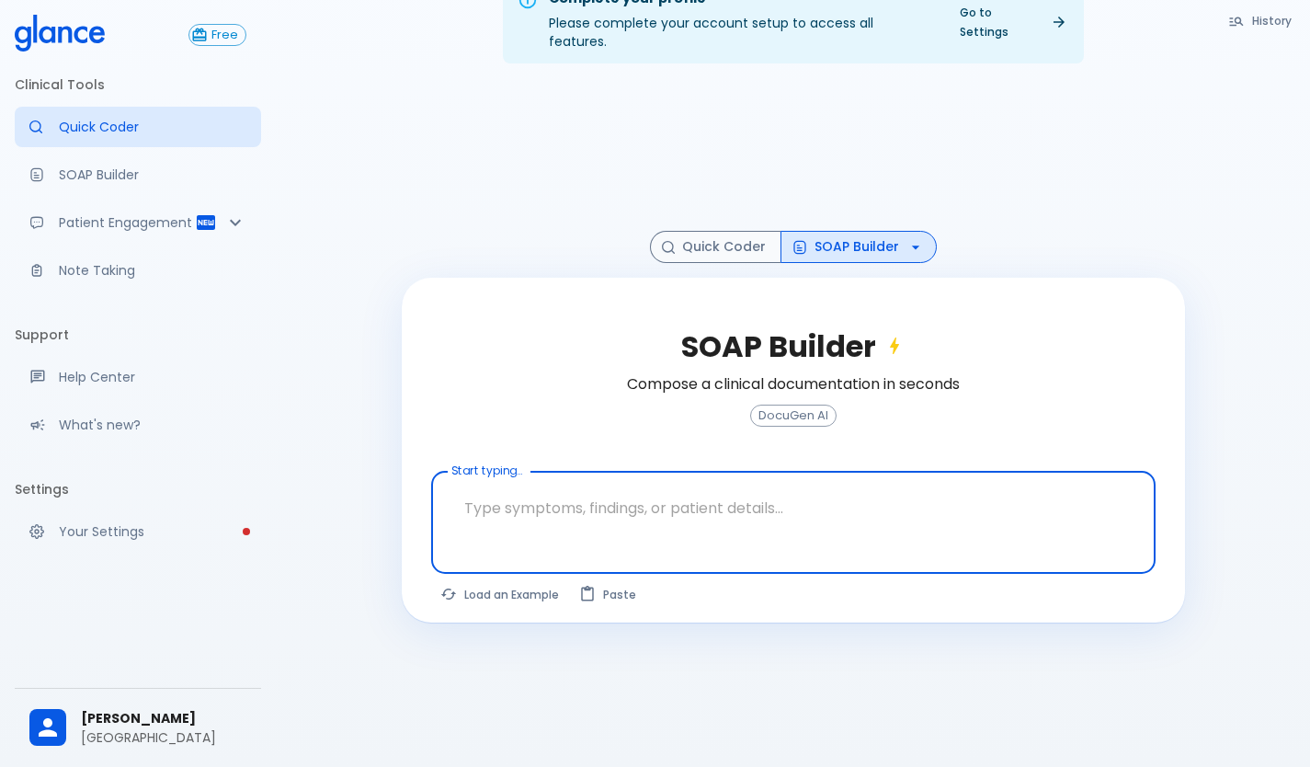
click at [538, 491] on textarea at bounding box center [793, 508] width 699 height 58
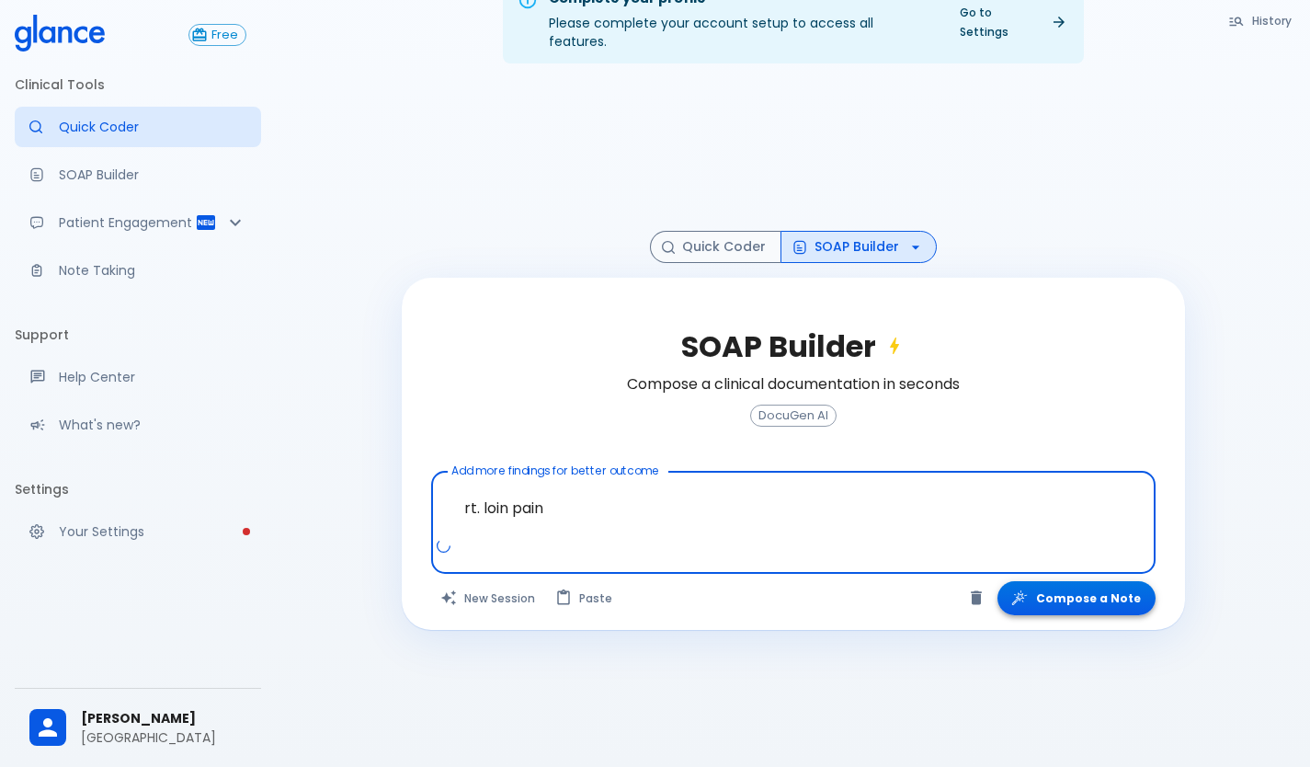
type textarea "rt. loin pain"
click at [1092, 581] on button "Compose a Note" at bounding box center [1077, 598] width 158 height 34
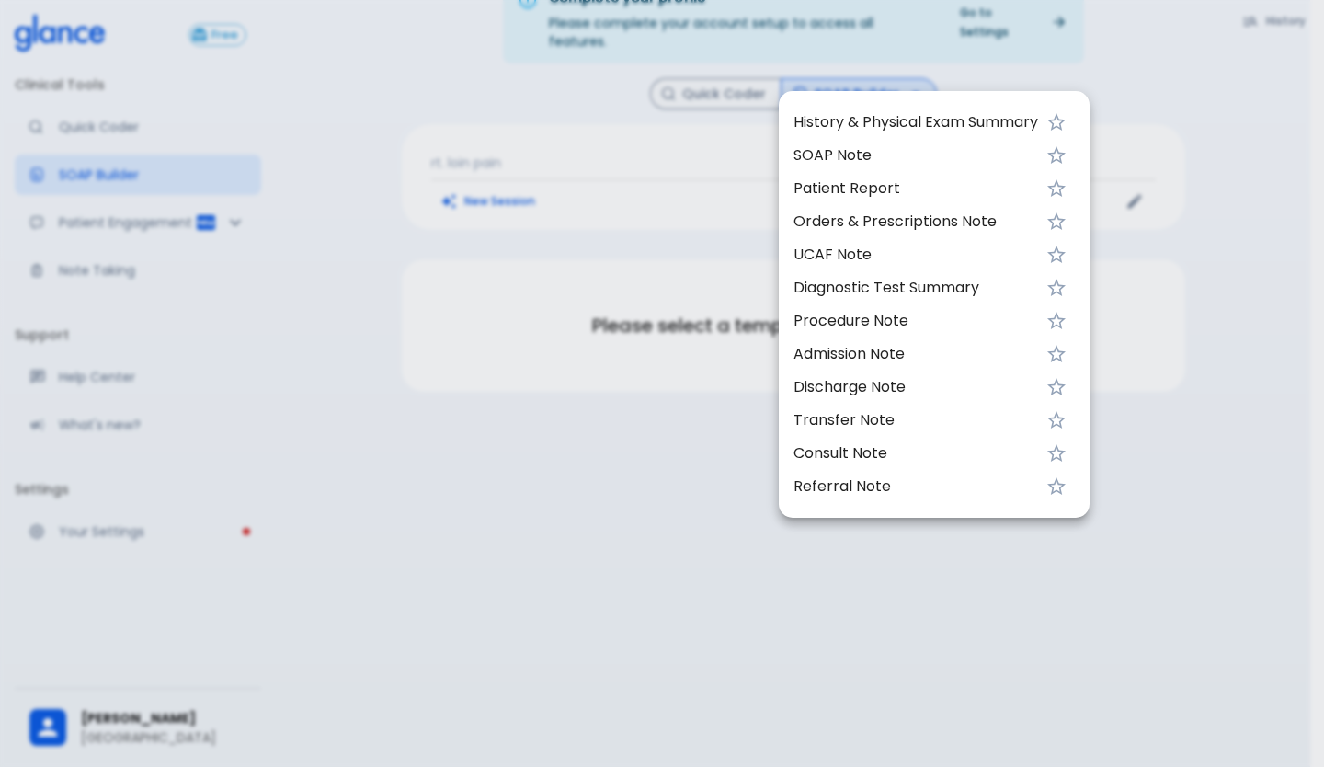
click at [831, 148] on span "SOAP Note" at bounding box center [916, 155] width 245 height 22
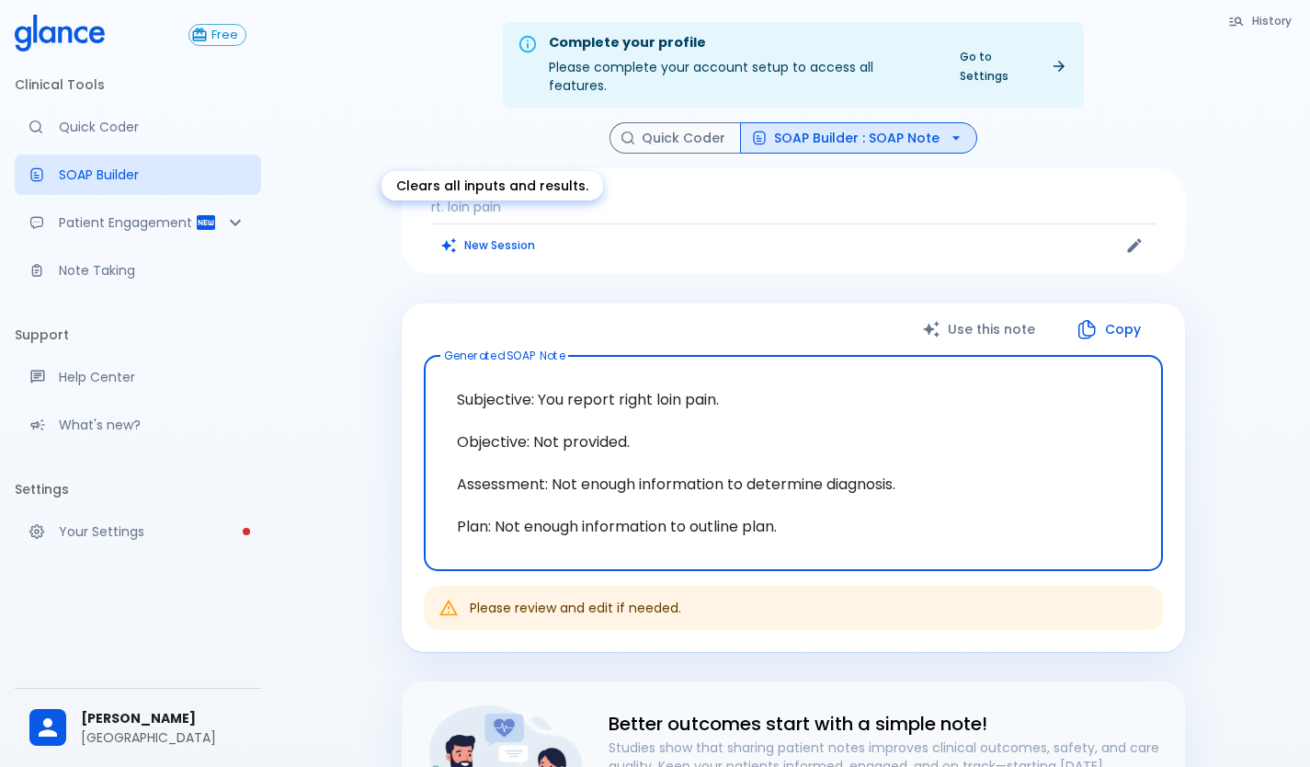
click at [507, 232] on button "New Session" at bounding box center [488, 245] width 115 height 27
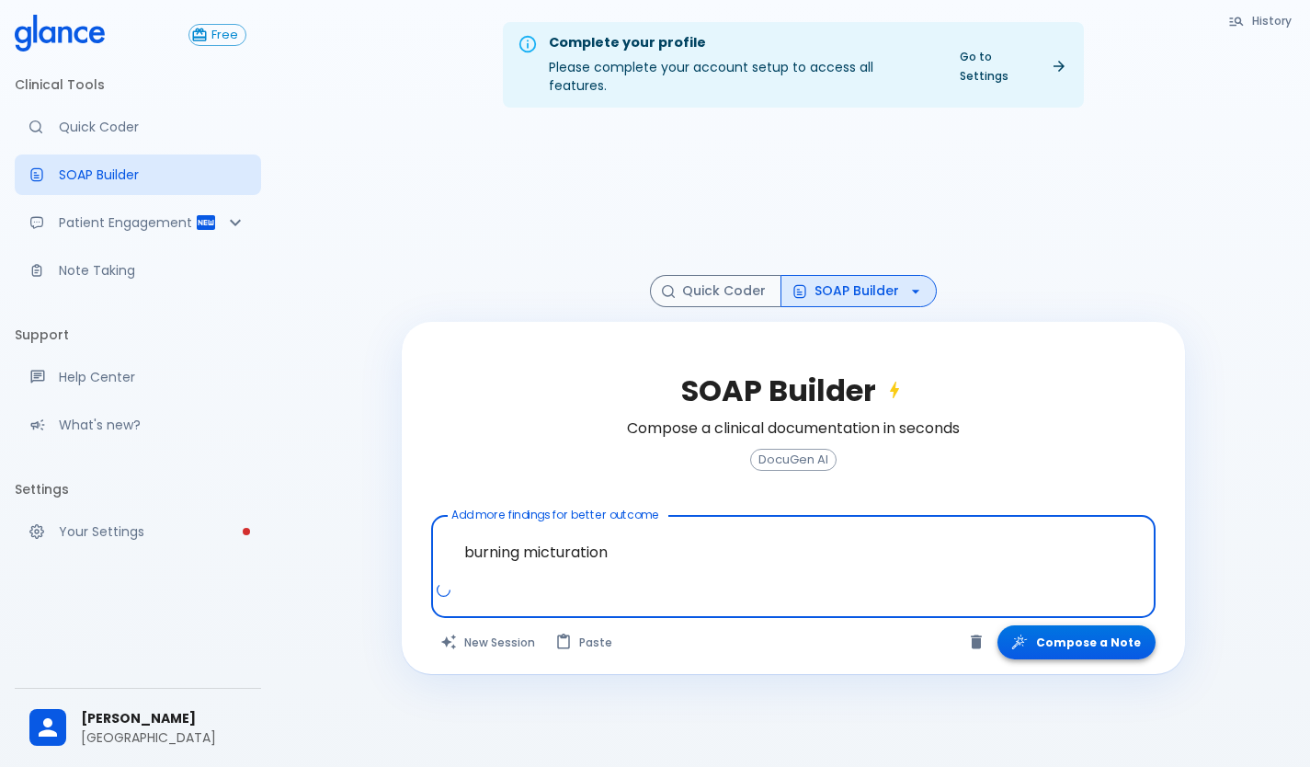
type textarea "burning micturation"
click at [1068, 625] on button "Compose a Note" at bounding box center [1077, 642] width 158 height 34
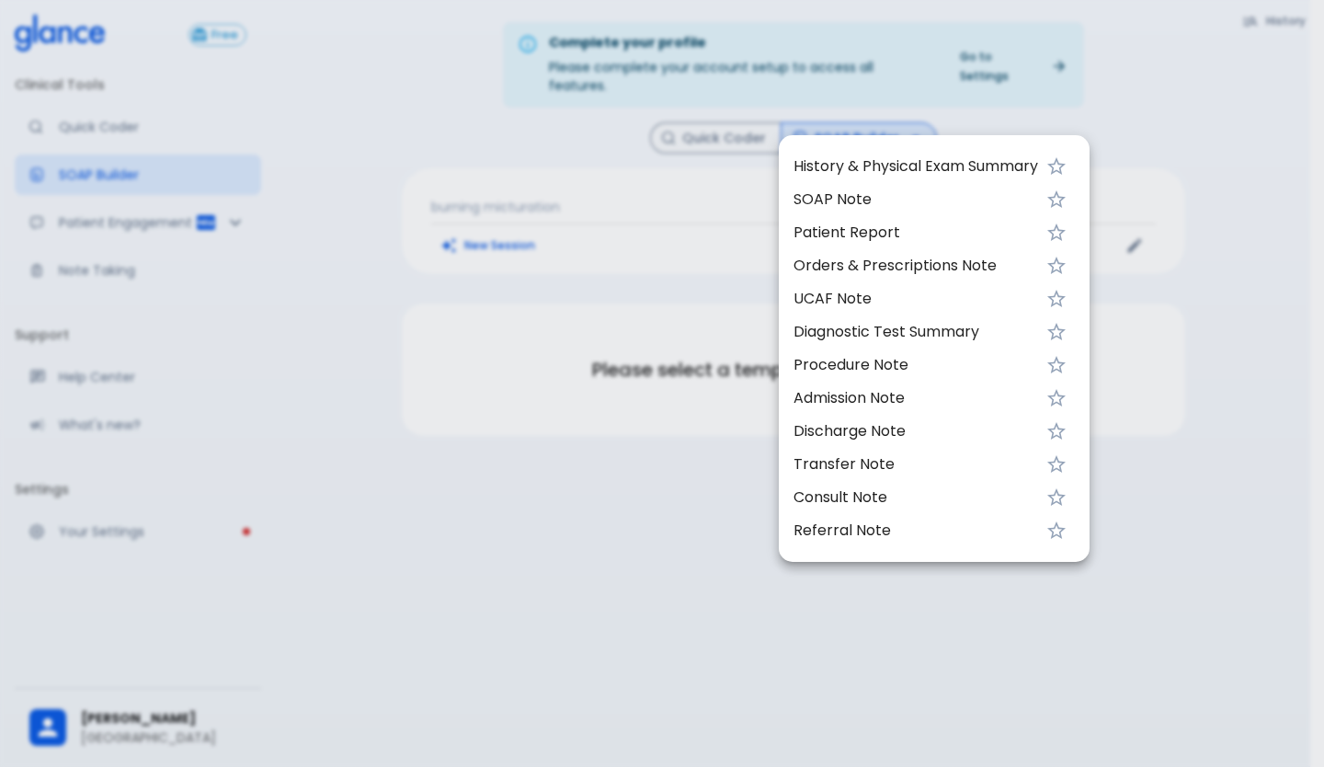
click at [832, 199] on span "SOAP Note" at bounding box center [916, 200] width 245 height 22
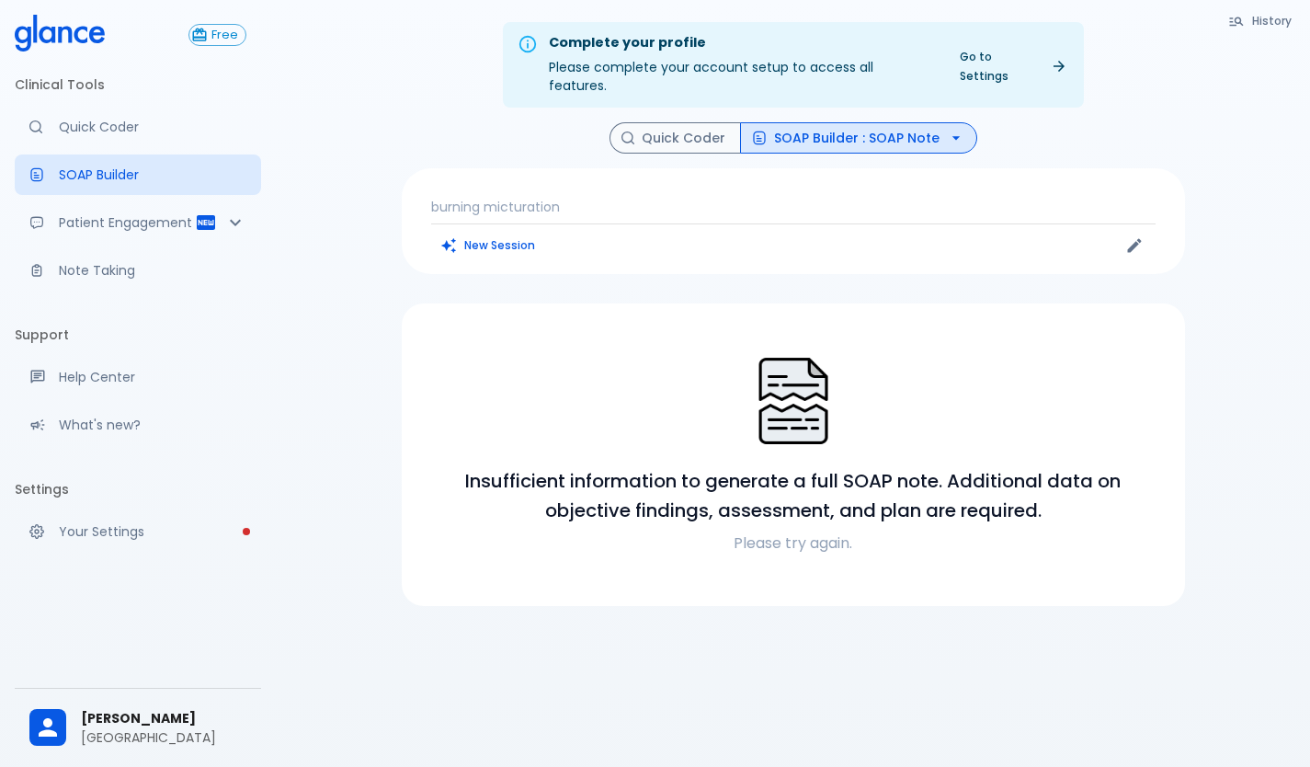
click at [639, 198] on p "burning micturation" at bounding box center [793, 207] width 725 height 18
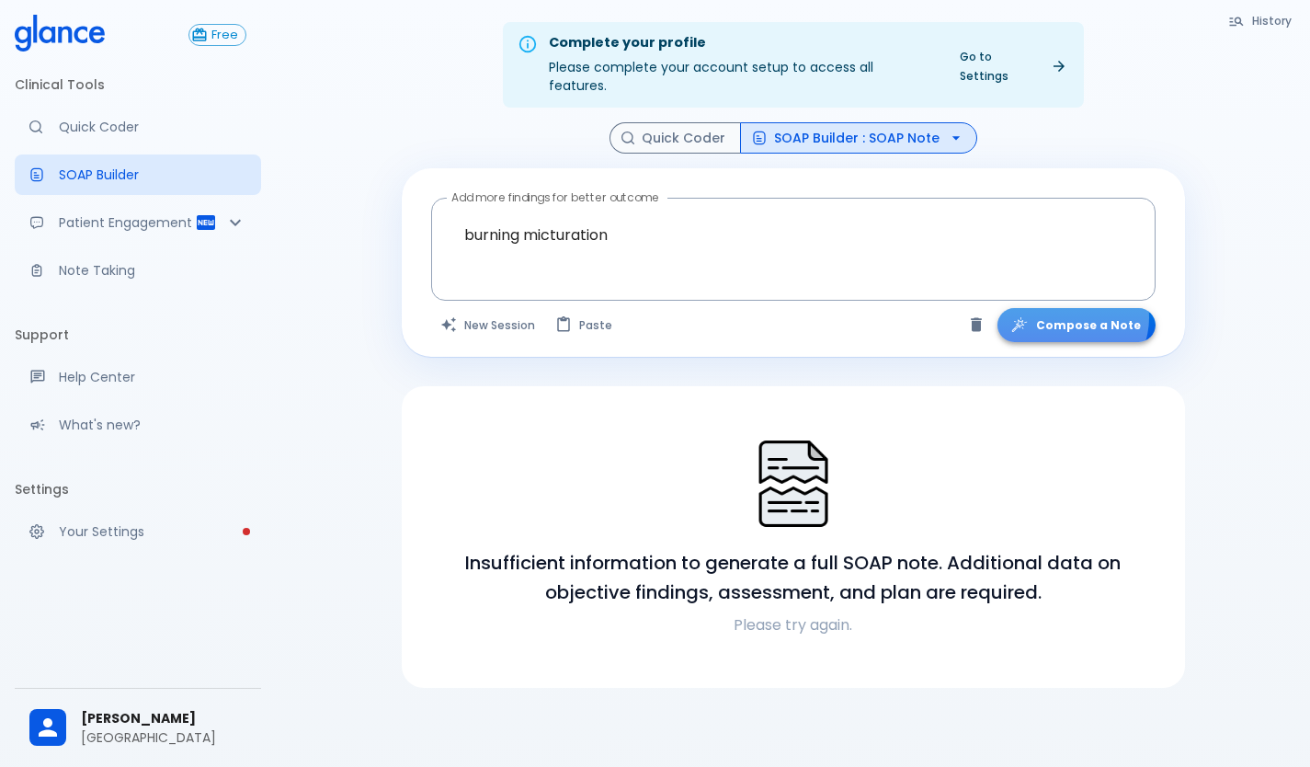
click at [1081, 308] on button "Compose a Note" at bounding box center [1077, 325] width 158 height 34
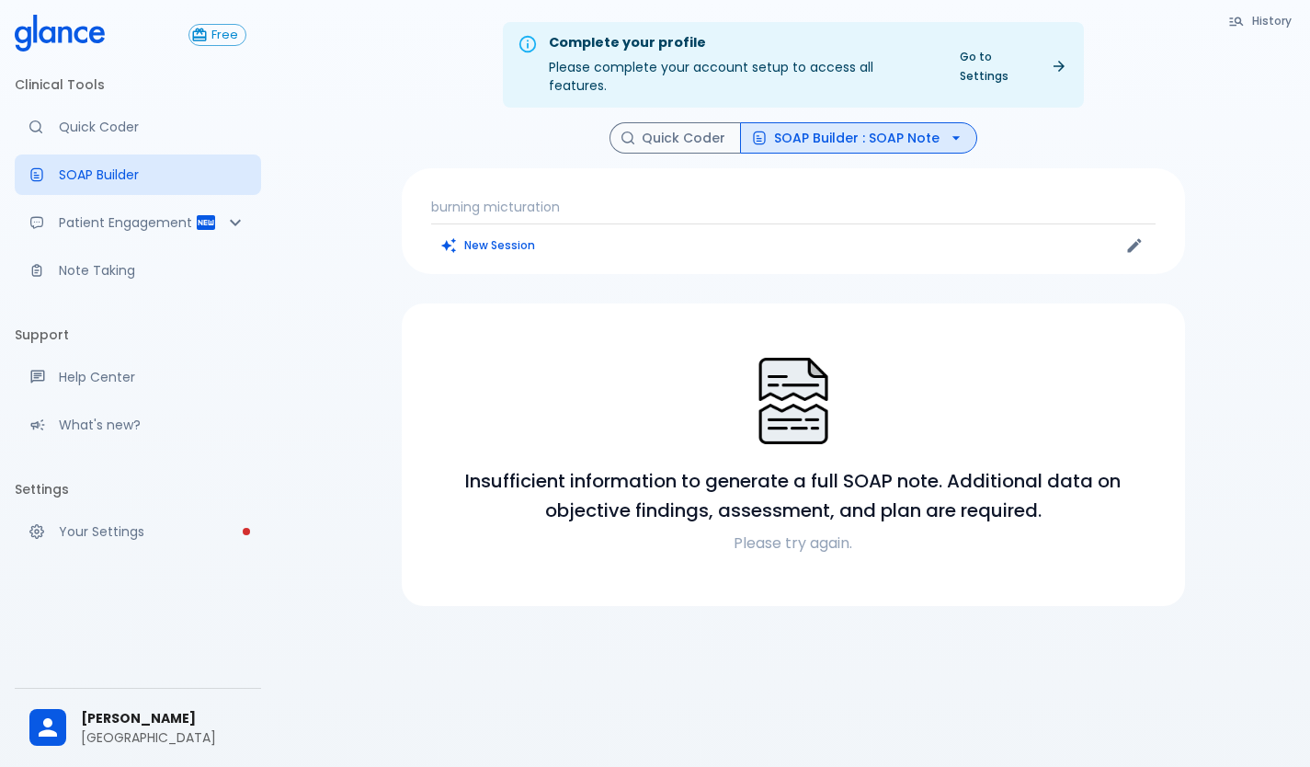
click at [952, 129] on icon "button" at bounding box center [956, 138] width 18 height 18
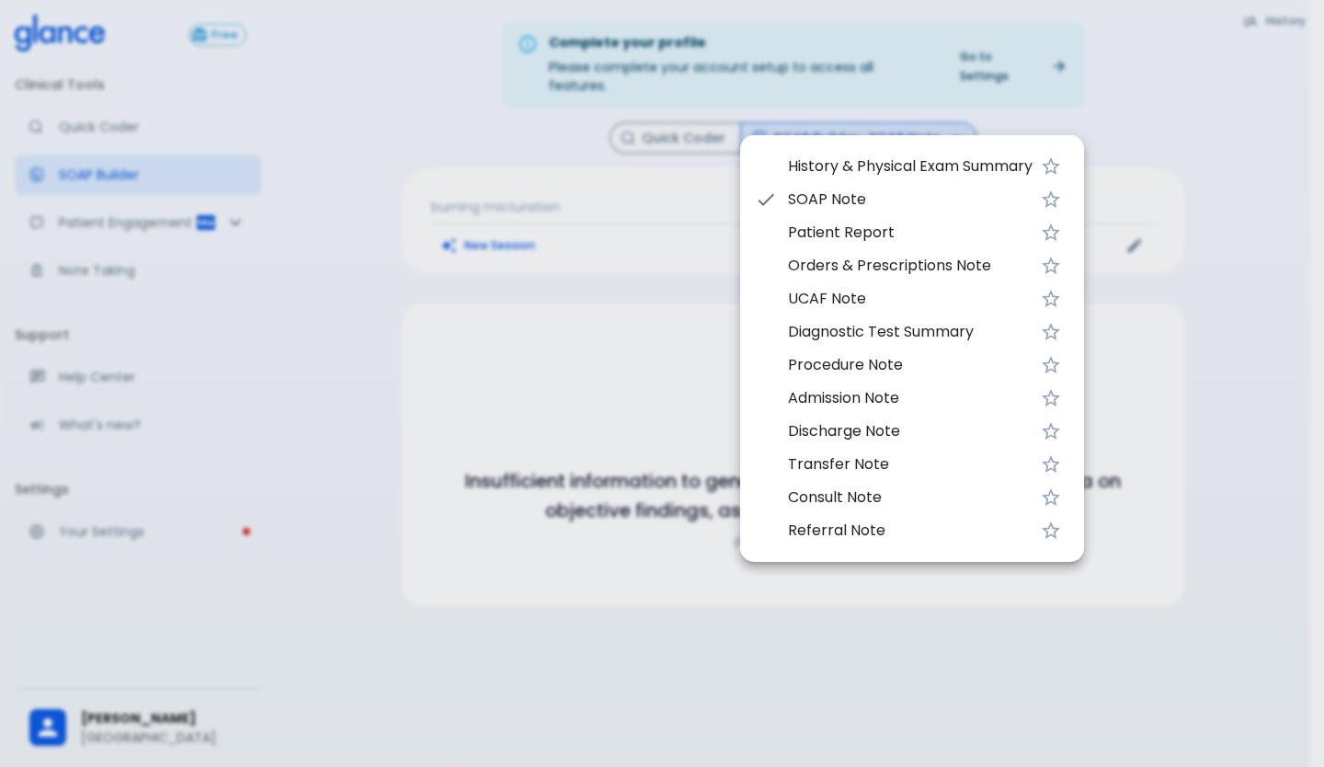
click at [831, 298] on span "UCAF Note" at bounding box center [910, 299] width 245 height 22
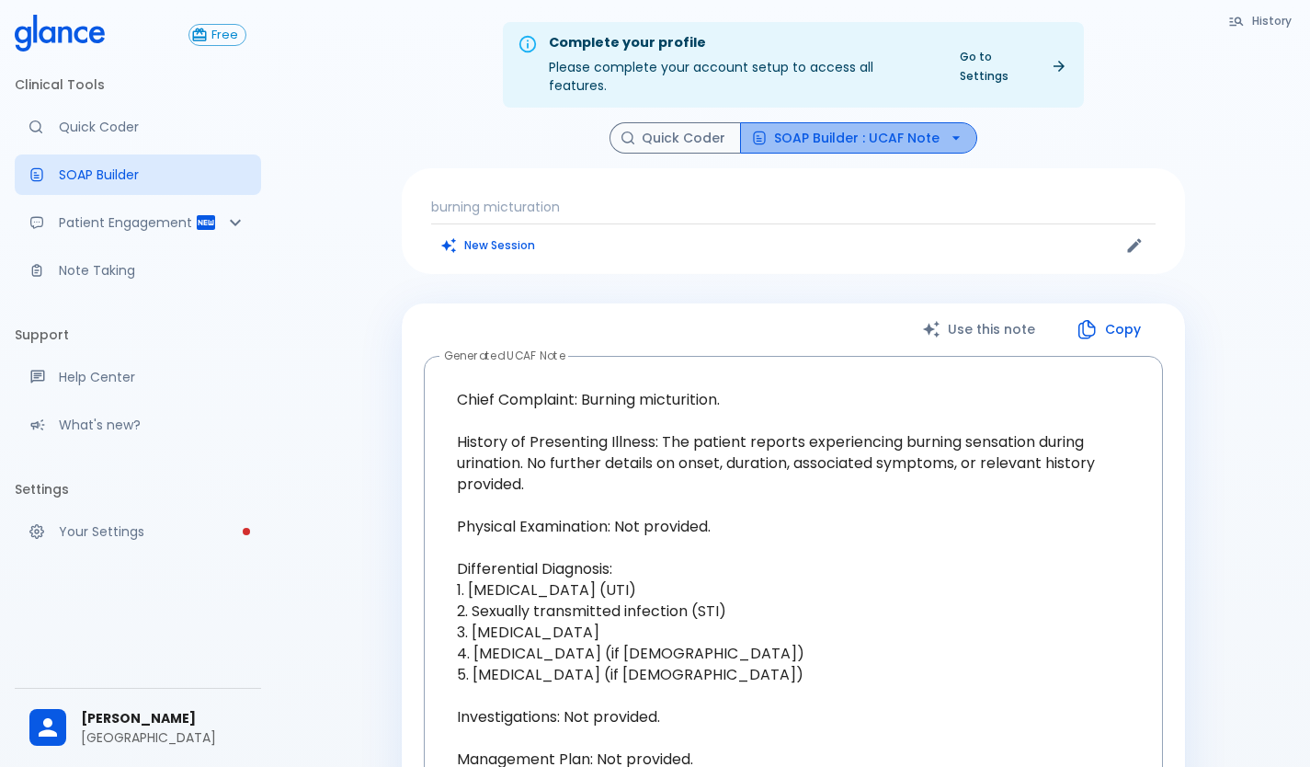
click at [952, 136] on icon "button" at bounding box center [955, 138] width 7 height 4
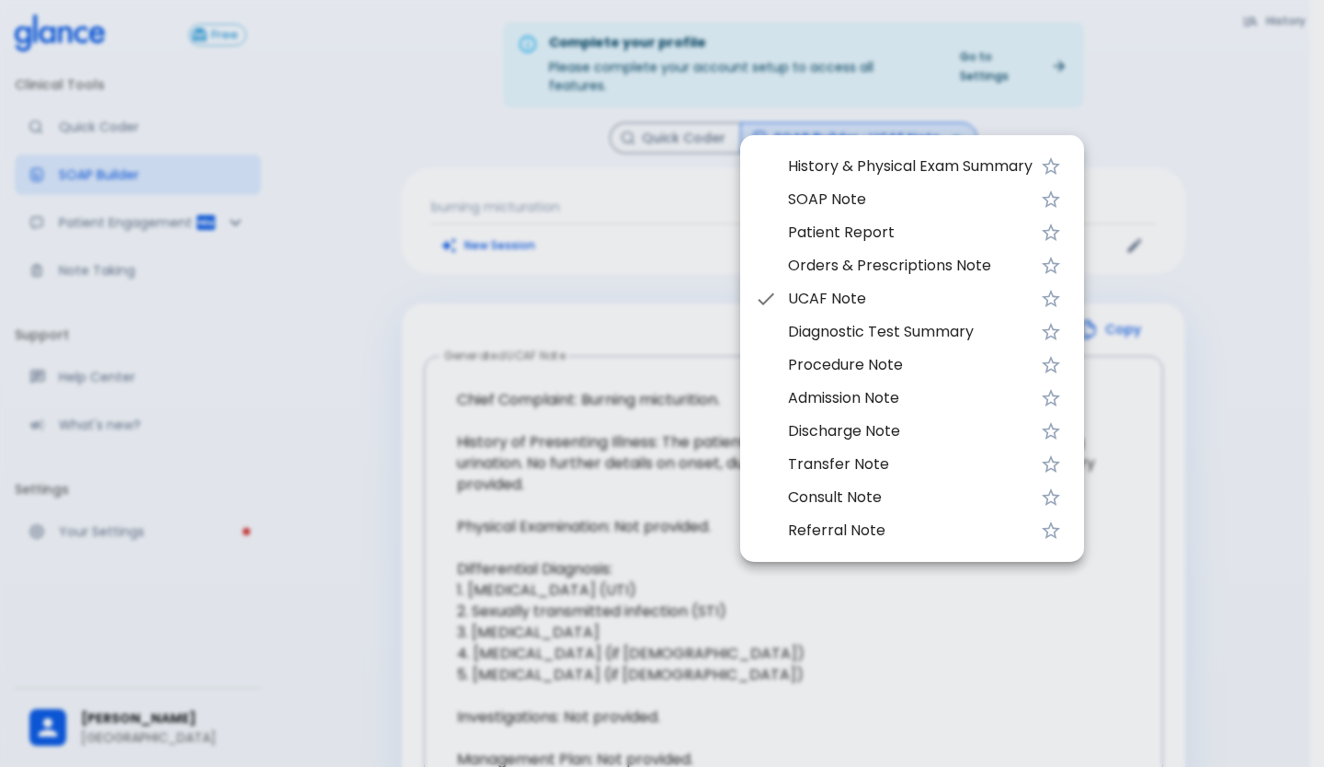
click at [825, 196] on span "SOAP Note" at bounding box center [910, 200] width 245 height 22
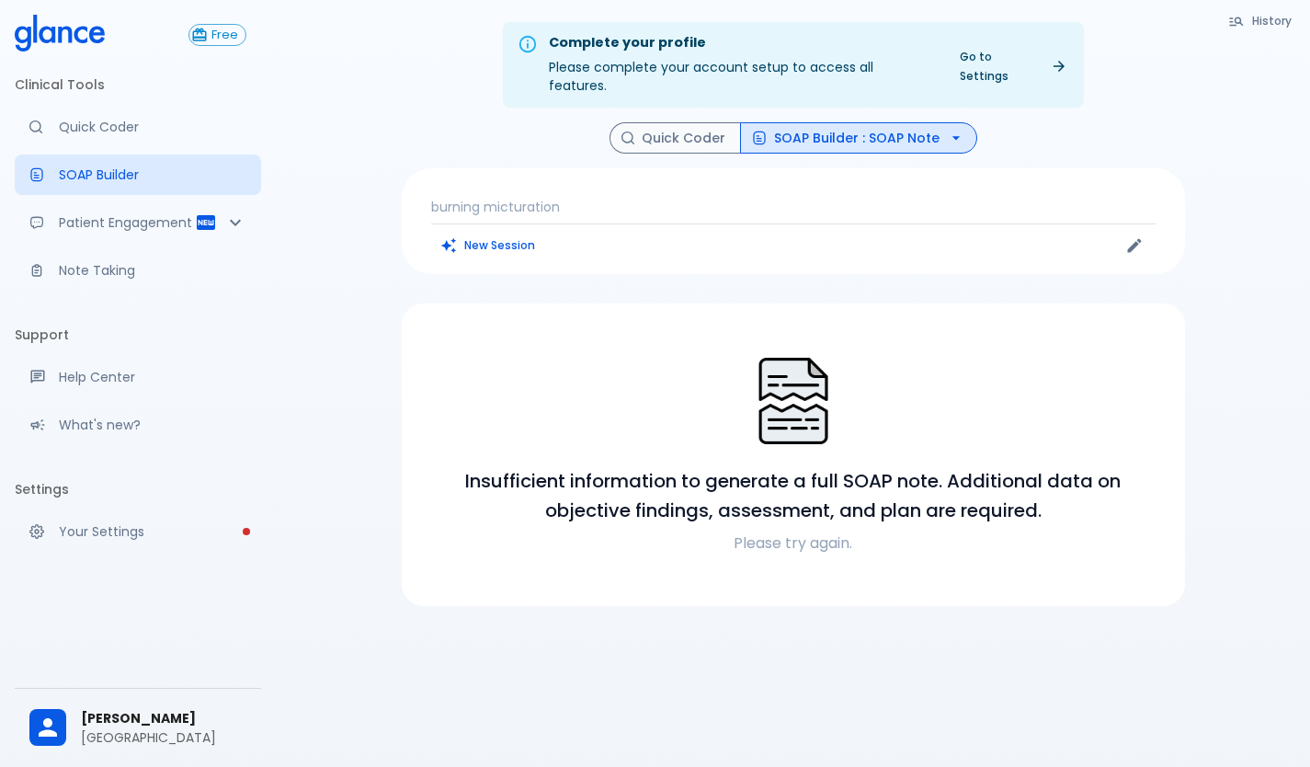
click at [580, 198] on p "burning micturation" at bounding box center [793, 207] width 725 height 18
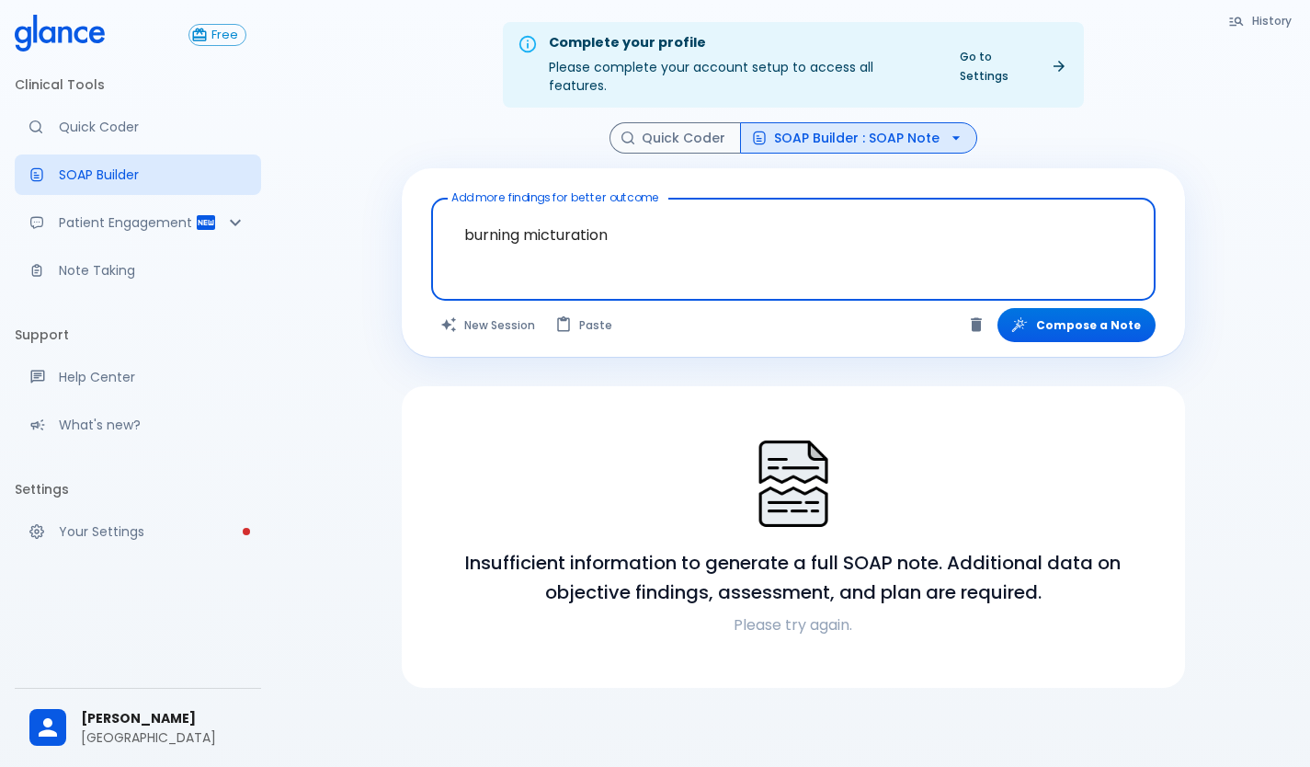
click at [634, 227] on textarea "burning micturation" at bounding box center [793, 235] width 699 height 58
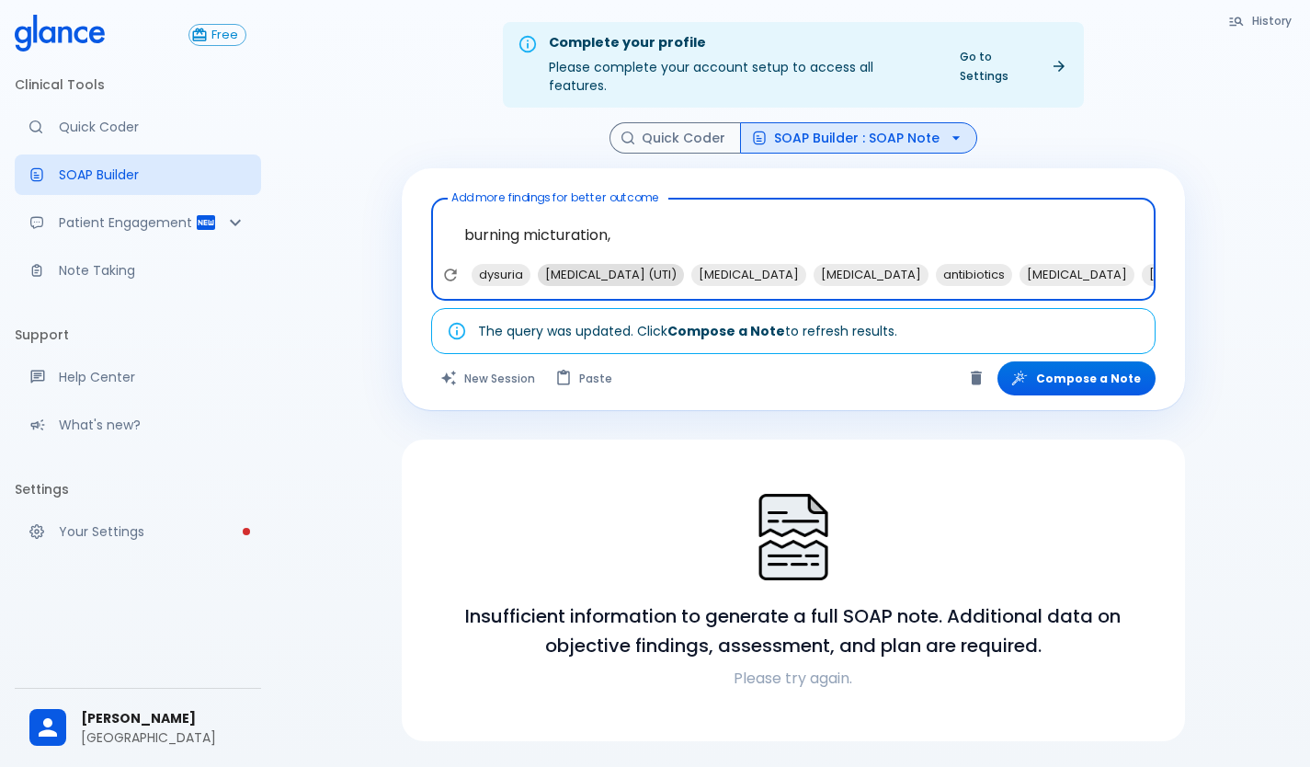
click at [586, 264] on span "[MEDICAL_DATA] (UTI)" at bounding box center [611, 274] width 146 height 21
click at [580, 264] on span "[MEDICAL_DATA]" at bounding box center [595, 274] width 115 height 21
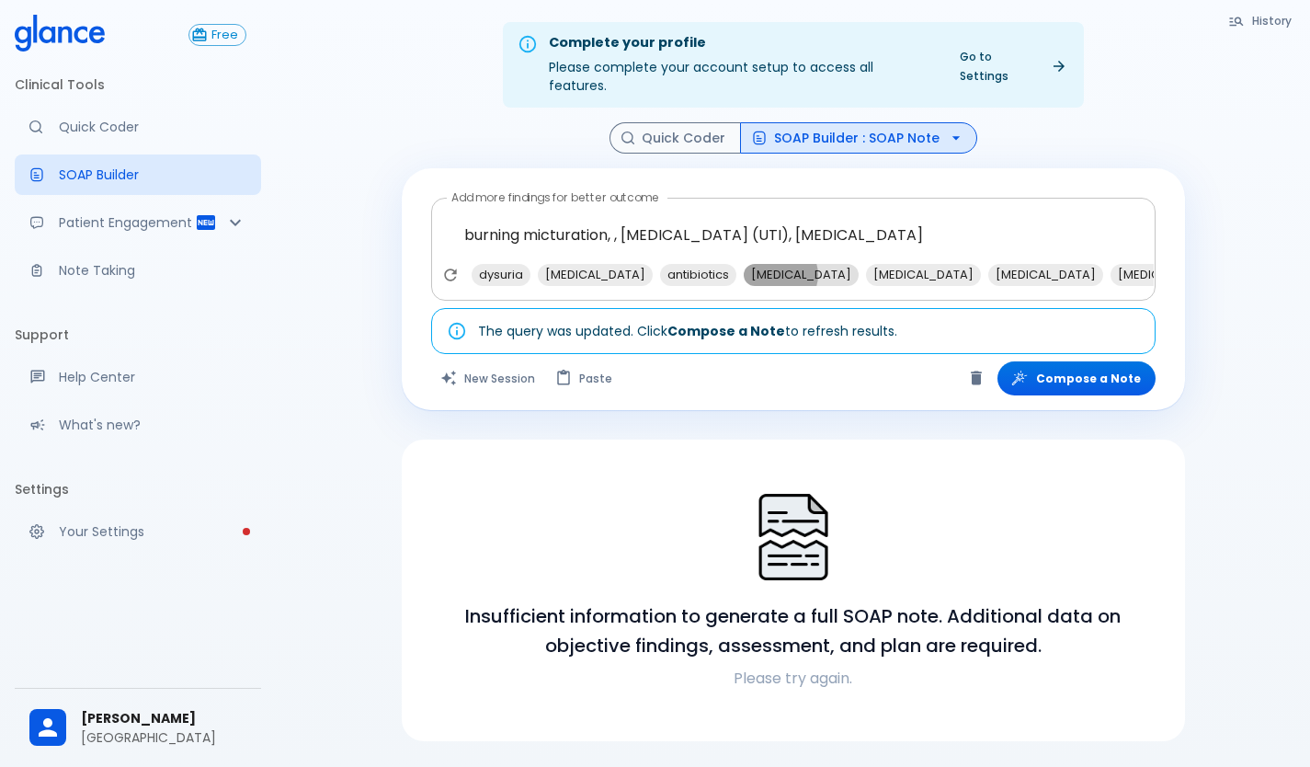
click at [783, 264] on span "[MEDICAL_DATA]" at bounding box center [801, 274] width 115 height 21
type textarea "burning micturation, , [MEDICAL_DATA] (UTI), [MEDICAL_DATA], [MEDICAL_DATA]"
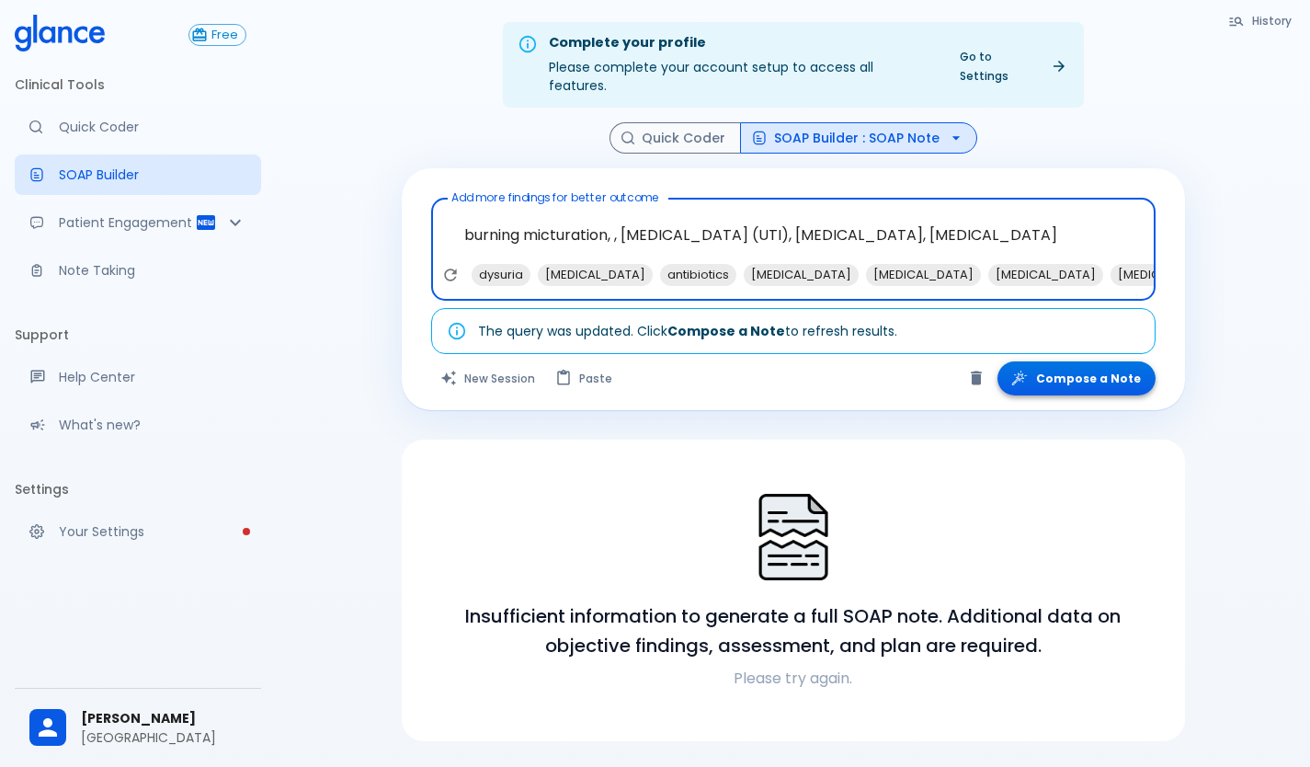
click at [1089, 361] on button "Compose a Note" at bounding box center [1077, 378] width 158 height 34
